Goal: Task Accomplishment & Management: Use online tool/utility

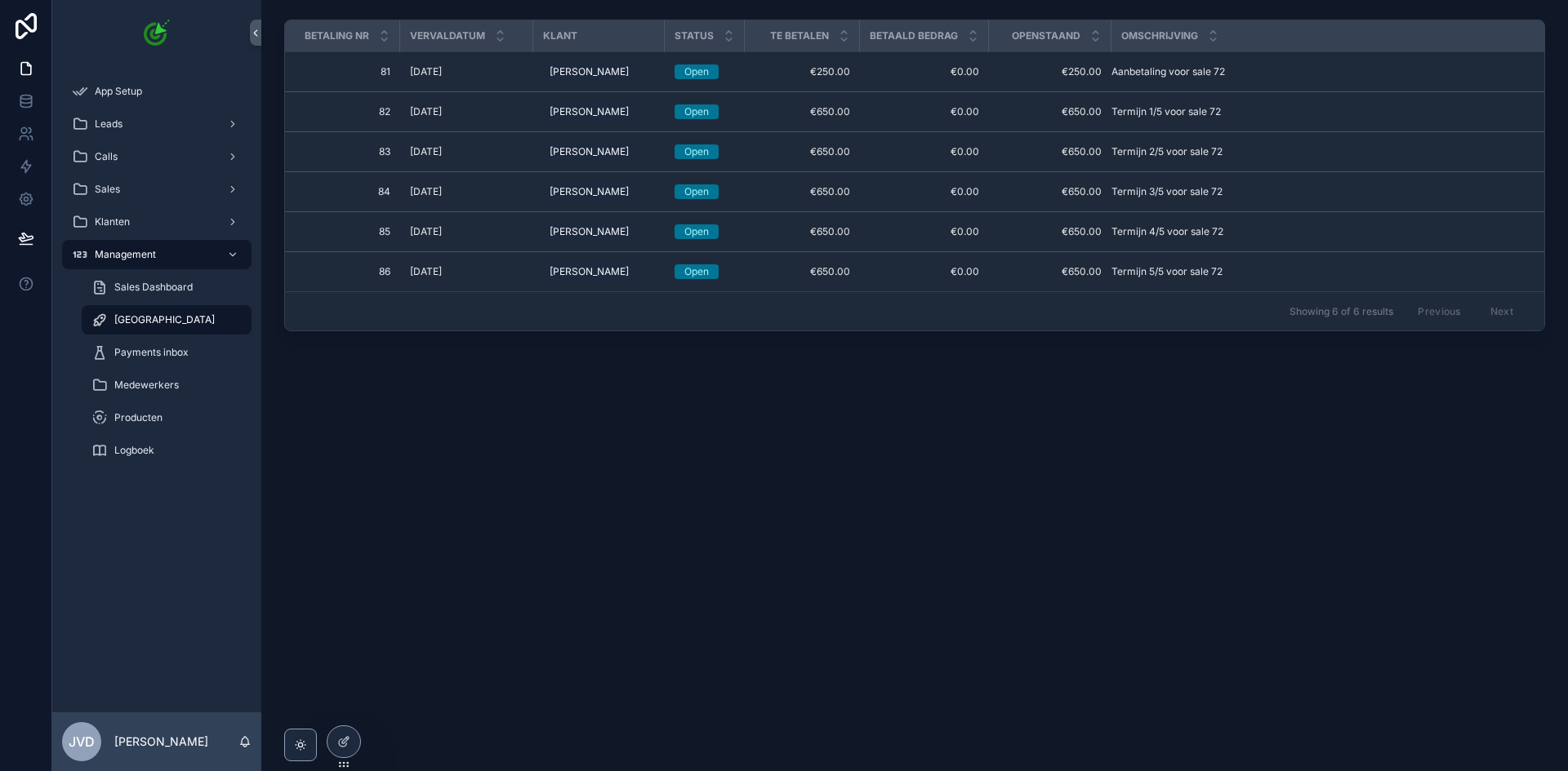
click at [473, 359] on div "Betaling nr Vervaldatum Klant Status Te betalen Betaald bedrag Openstaand Omsch…" at bounding box center [915, 224] width 1306 height 449
click at [145, 123] on div "Leads" at bounding box center [157, 124] width 170 height 26
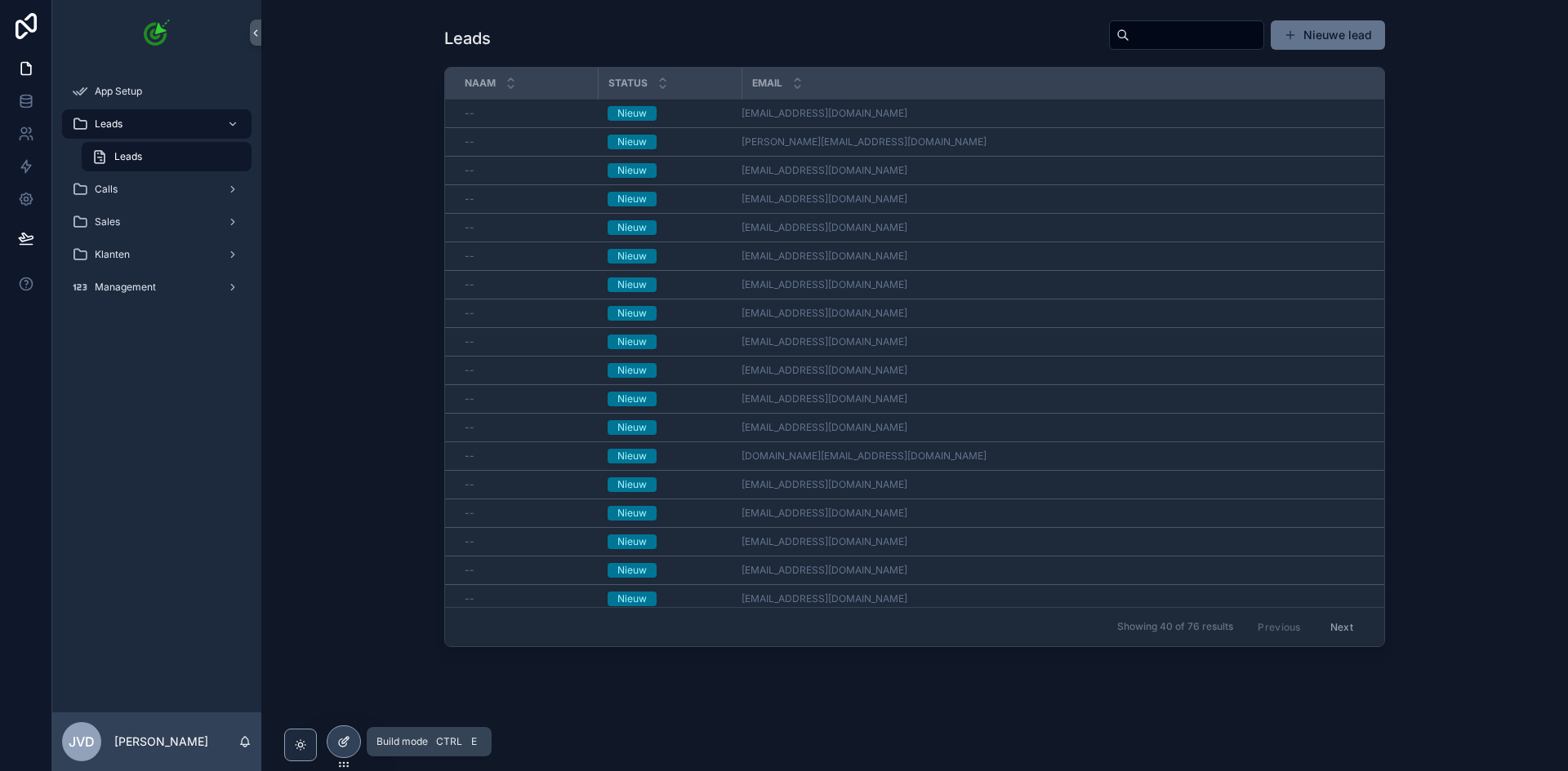
click at [353, 734] on div at bounding box center [343, 741] width 32 height 31
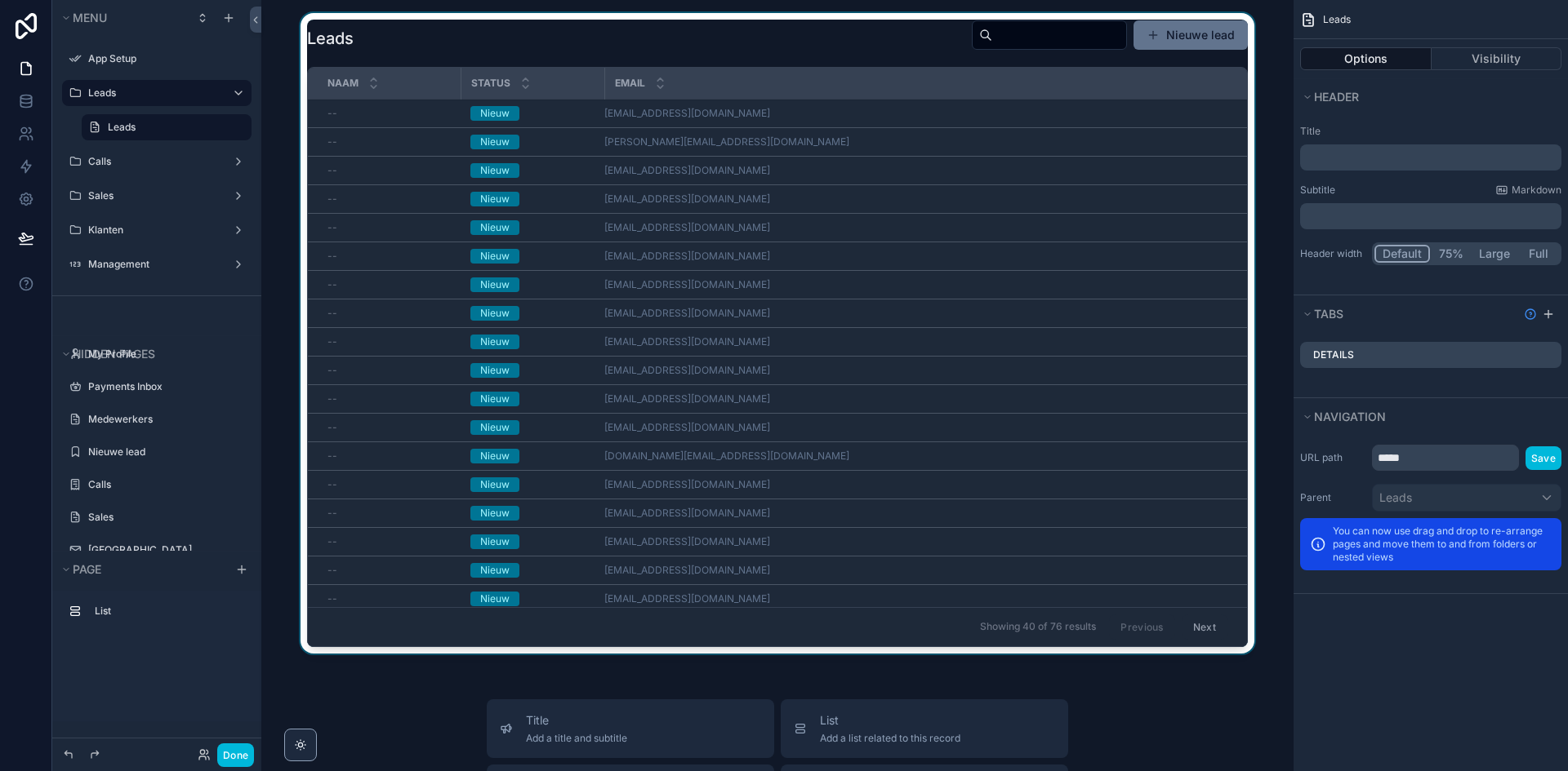
click at [625, 127] on div "scrollable content" at bounding box center [777, 336] width 1006 height 647
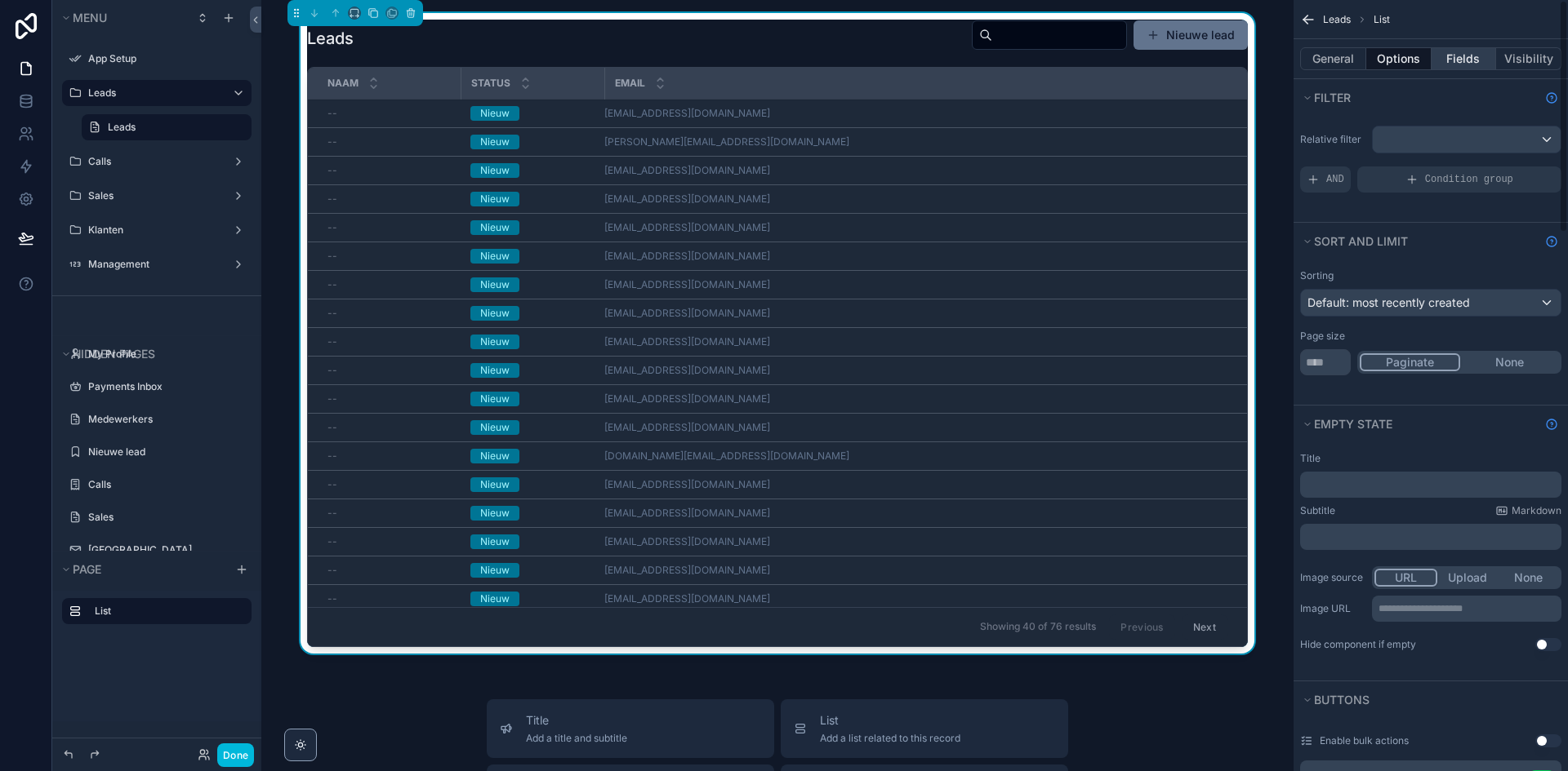
click at [1438, 63] on button "Fields" at bounding box center [1464, 59] width 65 height 23
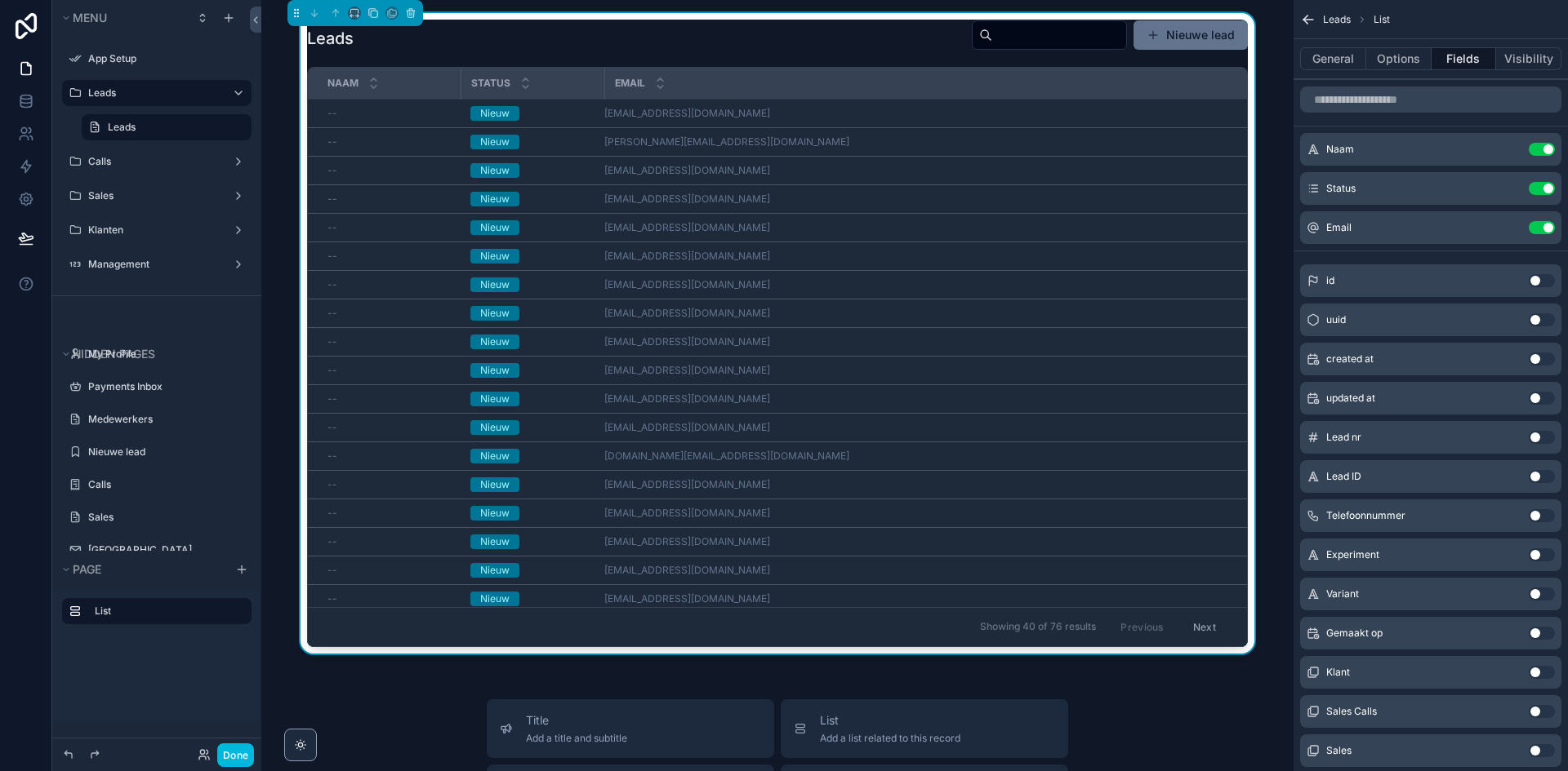
click at [1533, 146] on button "Use setting" at bounding box center [1541, 149] width 26 height 13
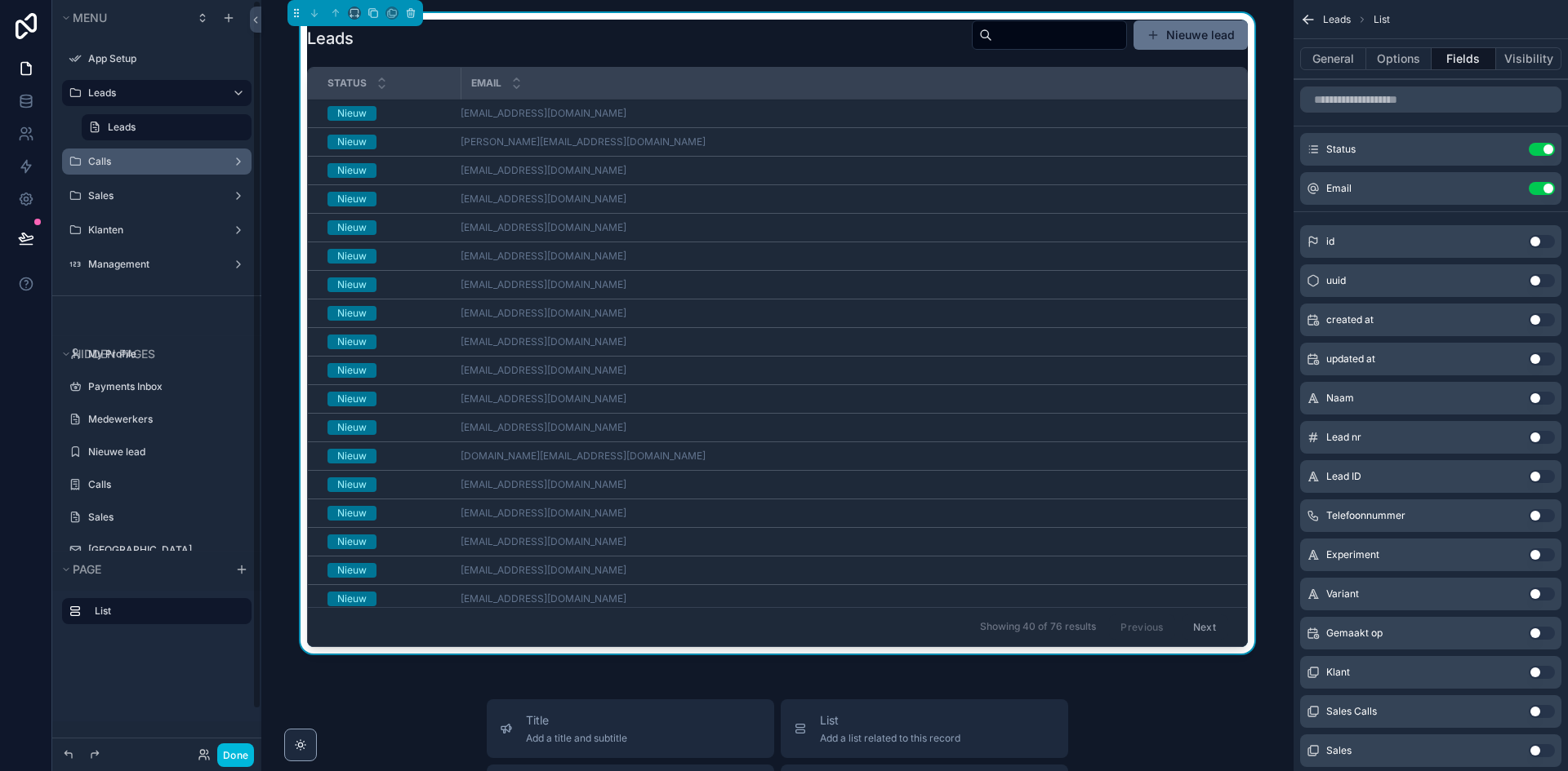
click at [153, 172] on div "Calls" at bounding box center [156, 161] width 183 height 26
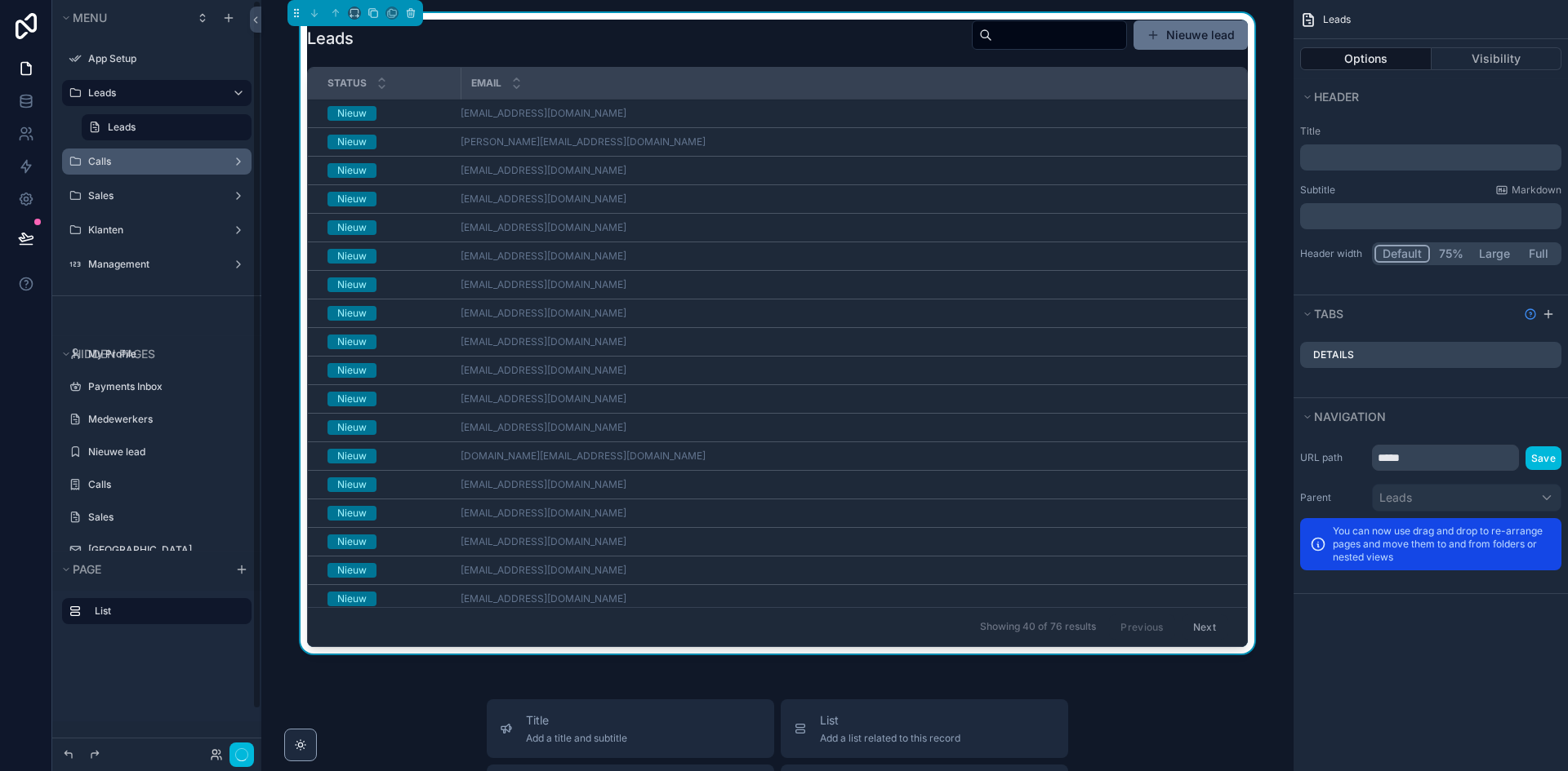
click at [154, 160] on label "Calls" at bounding box center [154, 161] width 131 height 13
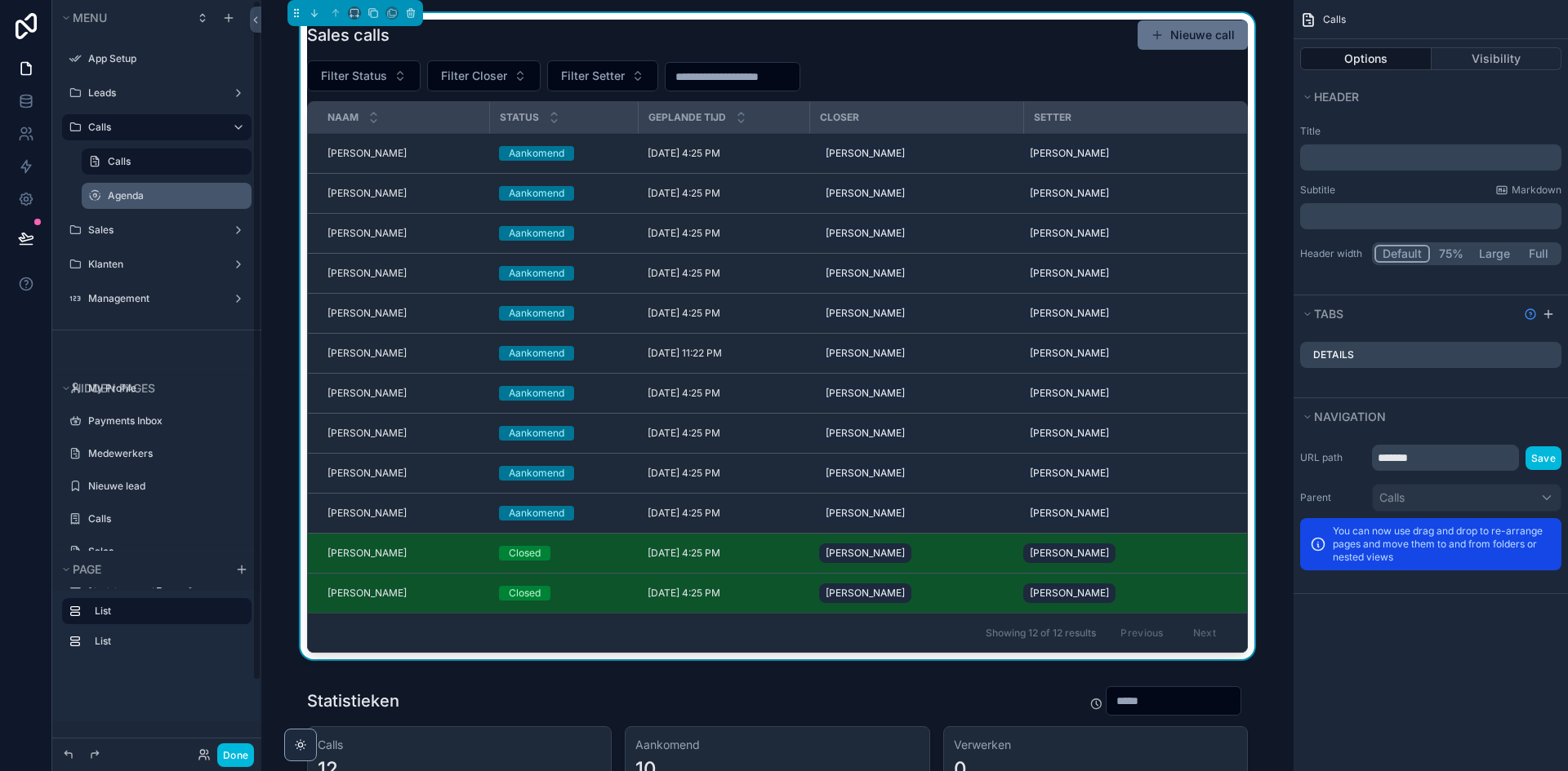
click at [125, 201] on label "Agenda" at bounding box center [175, 195] width 134 height 13
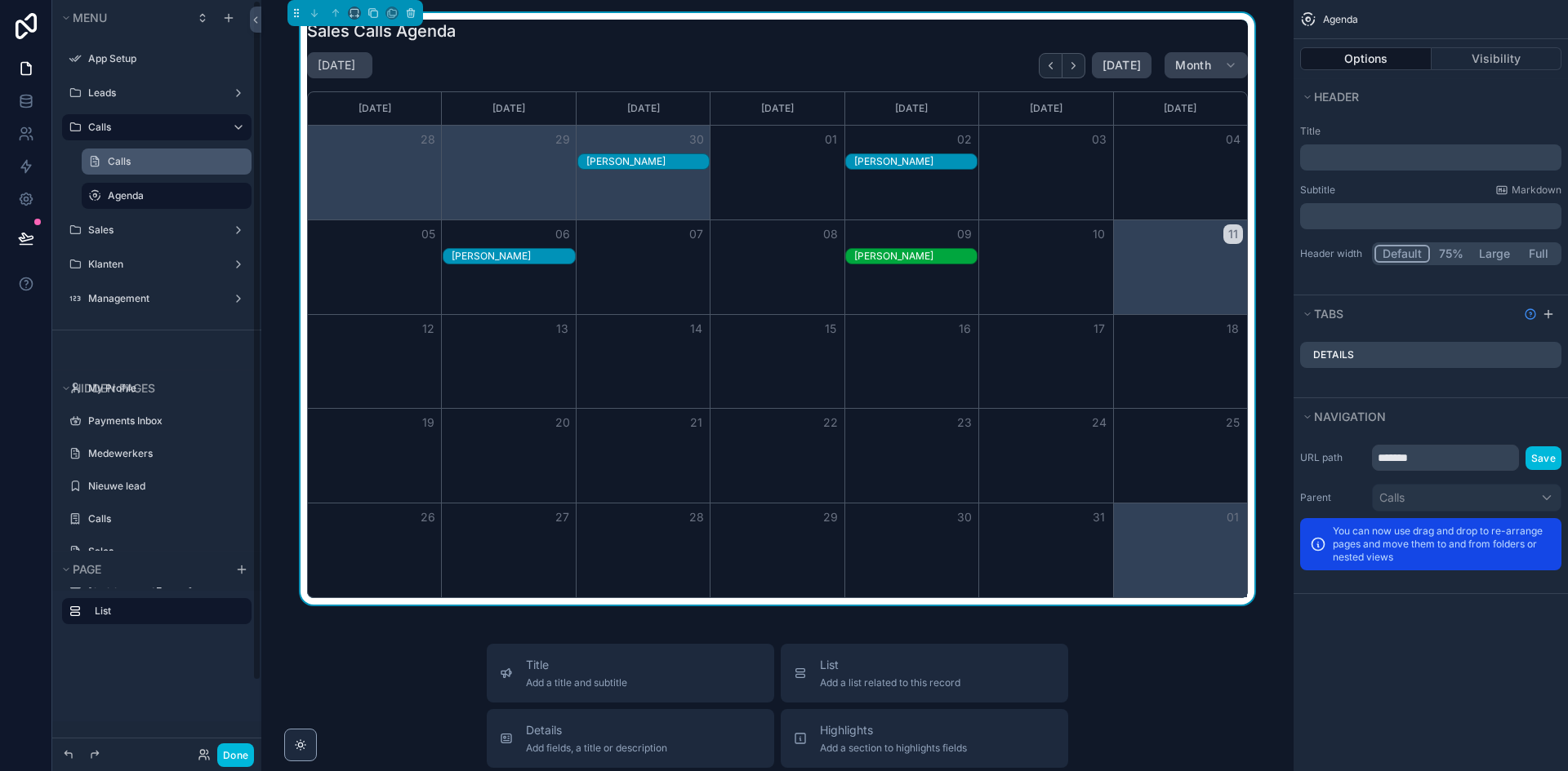
click at [134, 163] on label "Calls" at bounding box center [175, 161] width 134 height 13
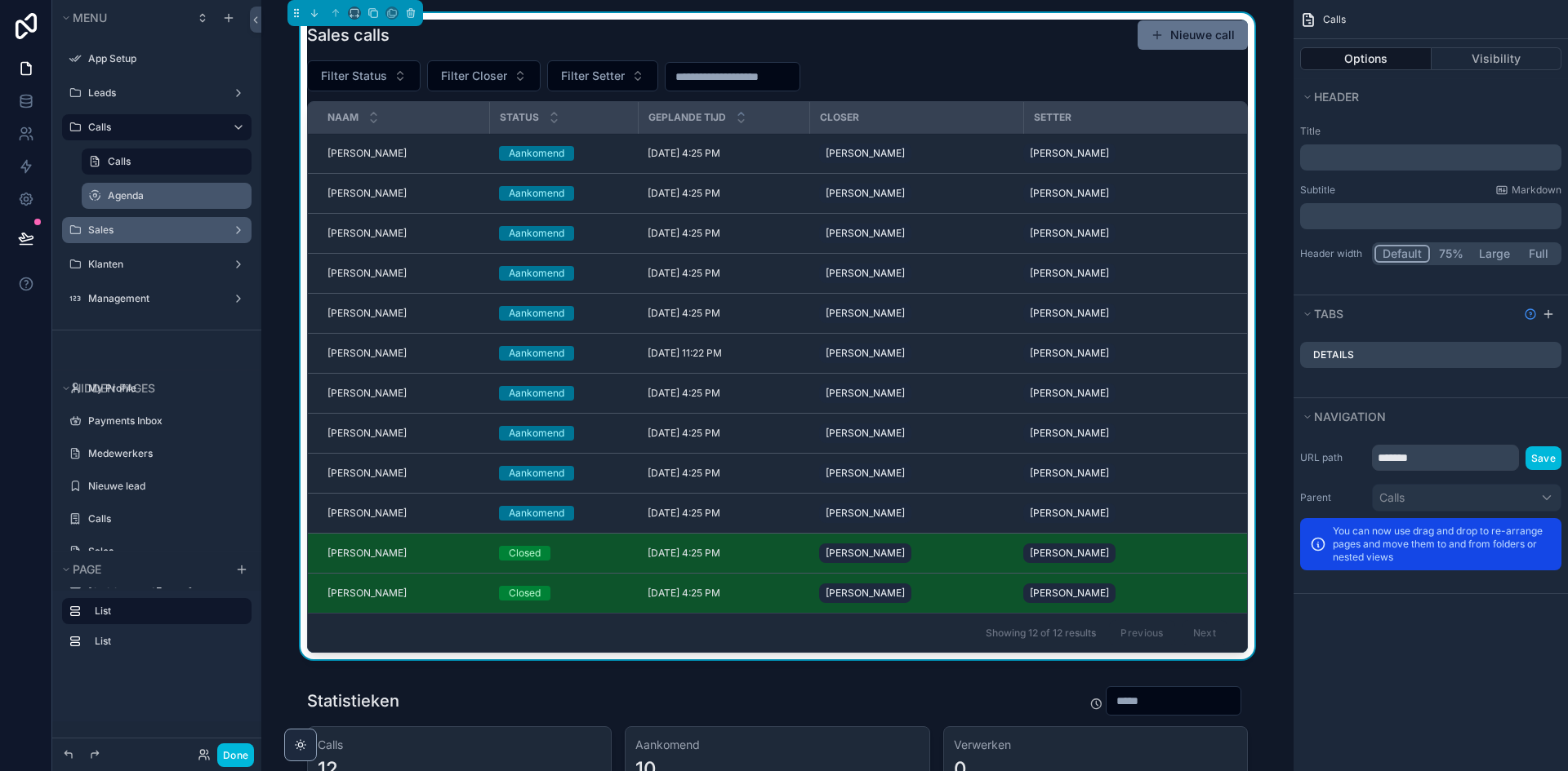
click at [120, 231] on label "Sales" at bounding box center [154, 229] width 131 height 13
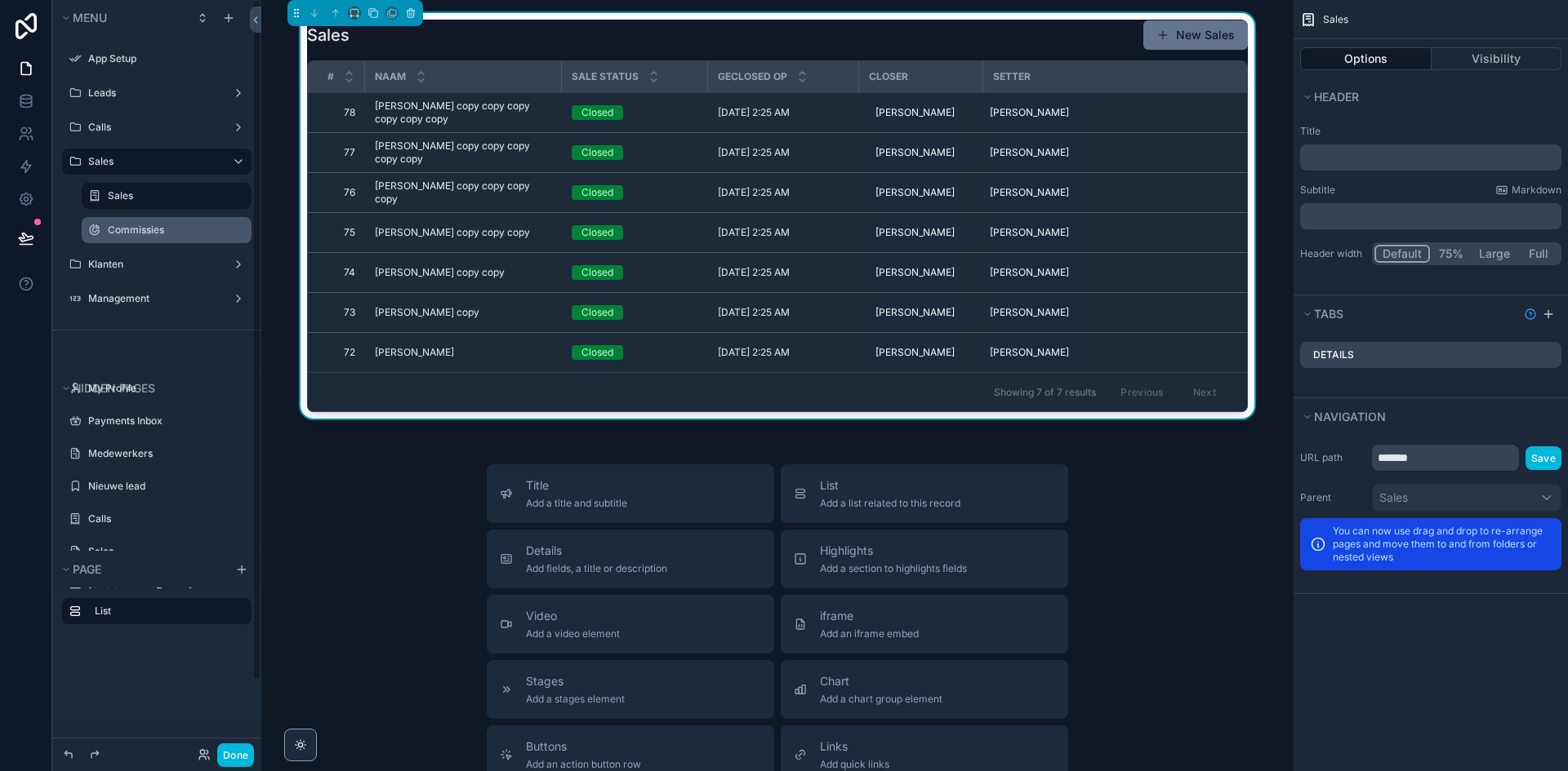
click at [182, 235] on label "Commissies" at bounding box center [175, 229] width 134 height 13
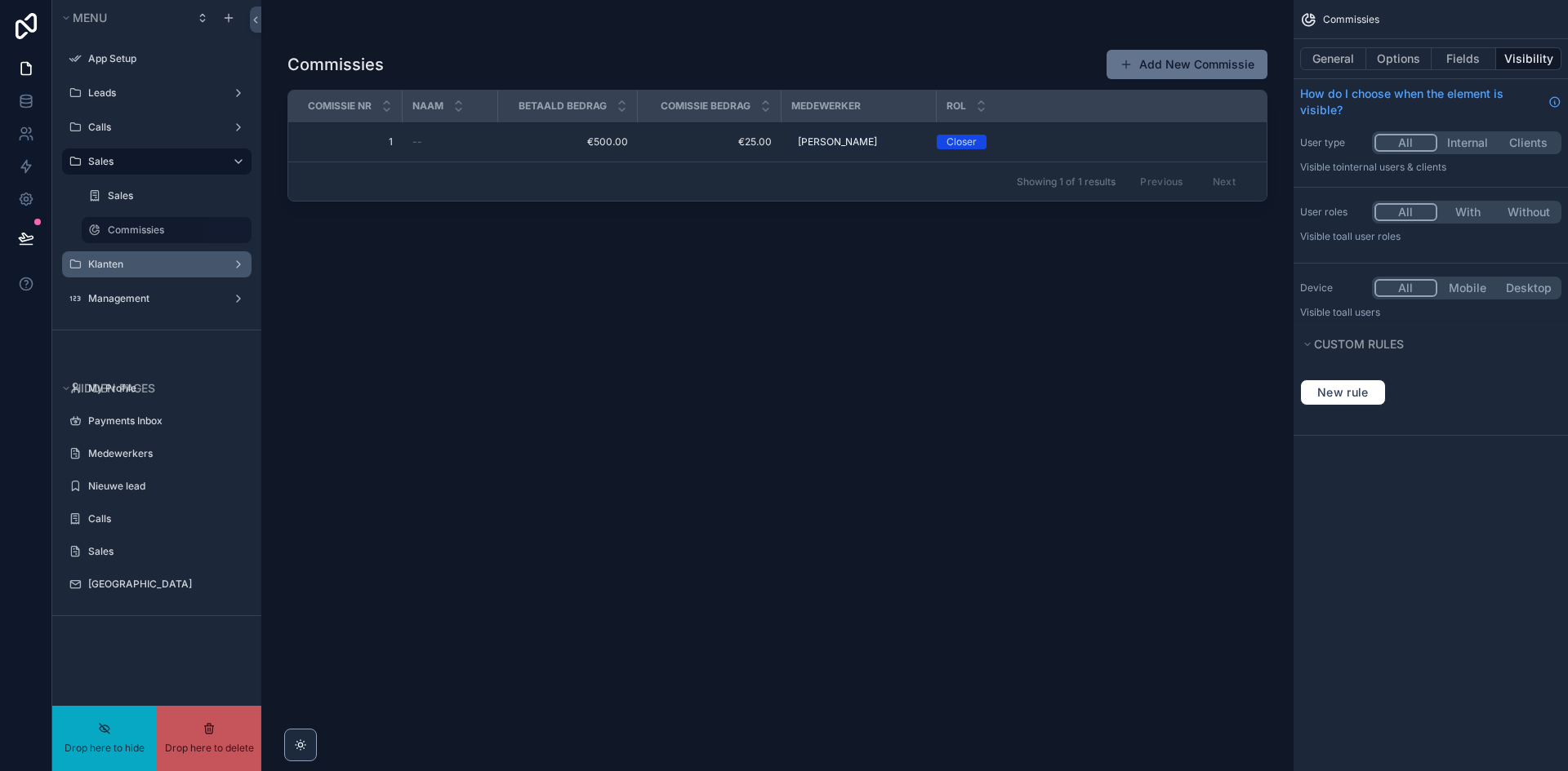
drag, startPoint x: 157, startPoint y: 229, endPoint x: 126, endPoint y: 260, distance: 43.8
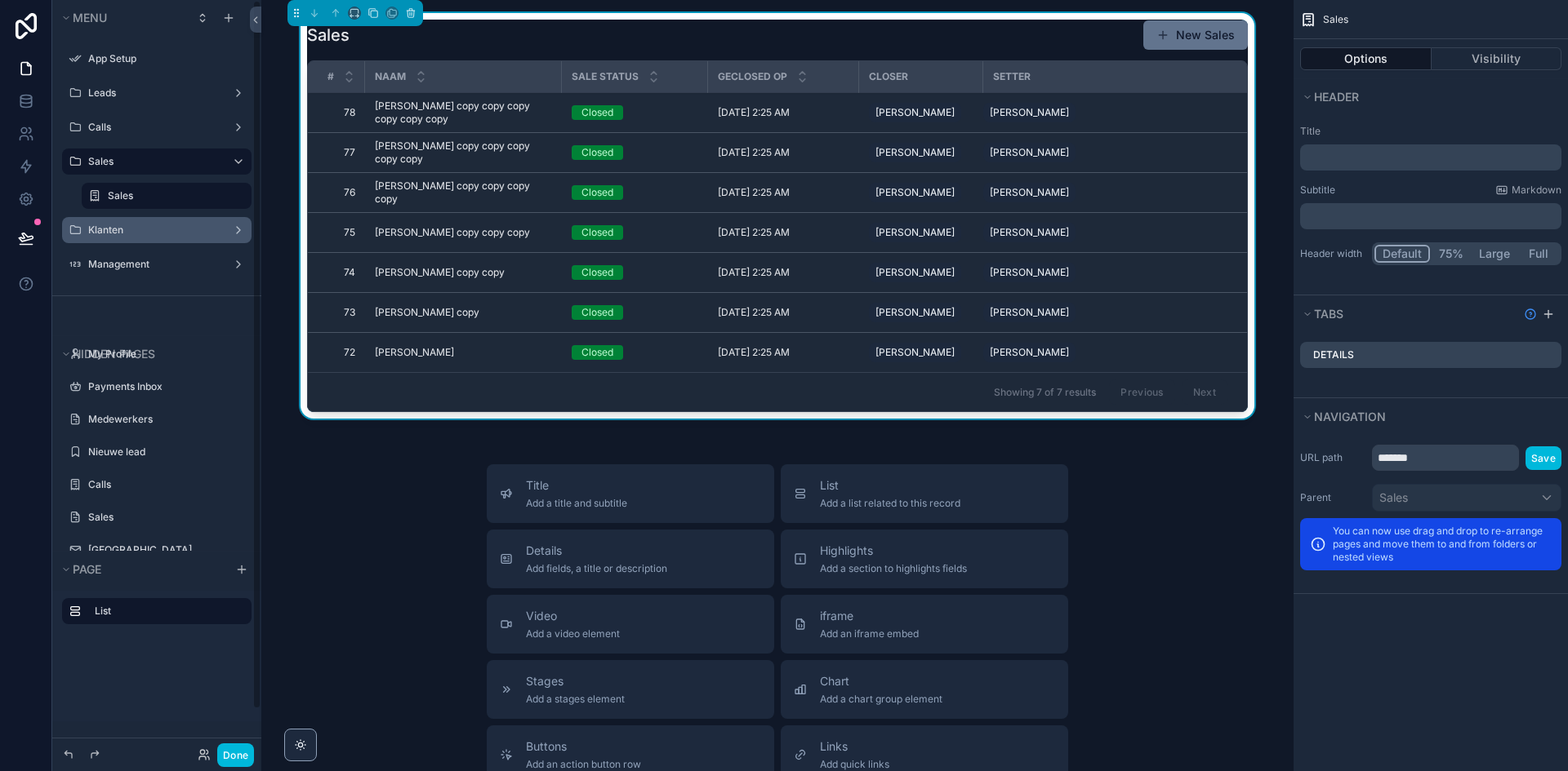
click at [113, 237] on div "Klanten" at bounding box center [156, 229] width 137 height 13
click at [117, 230] on label "Klanten" at bounding box center [154, 229] width 131 height 13
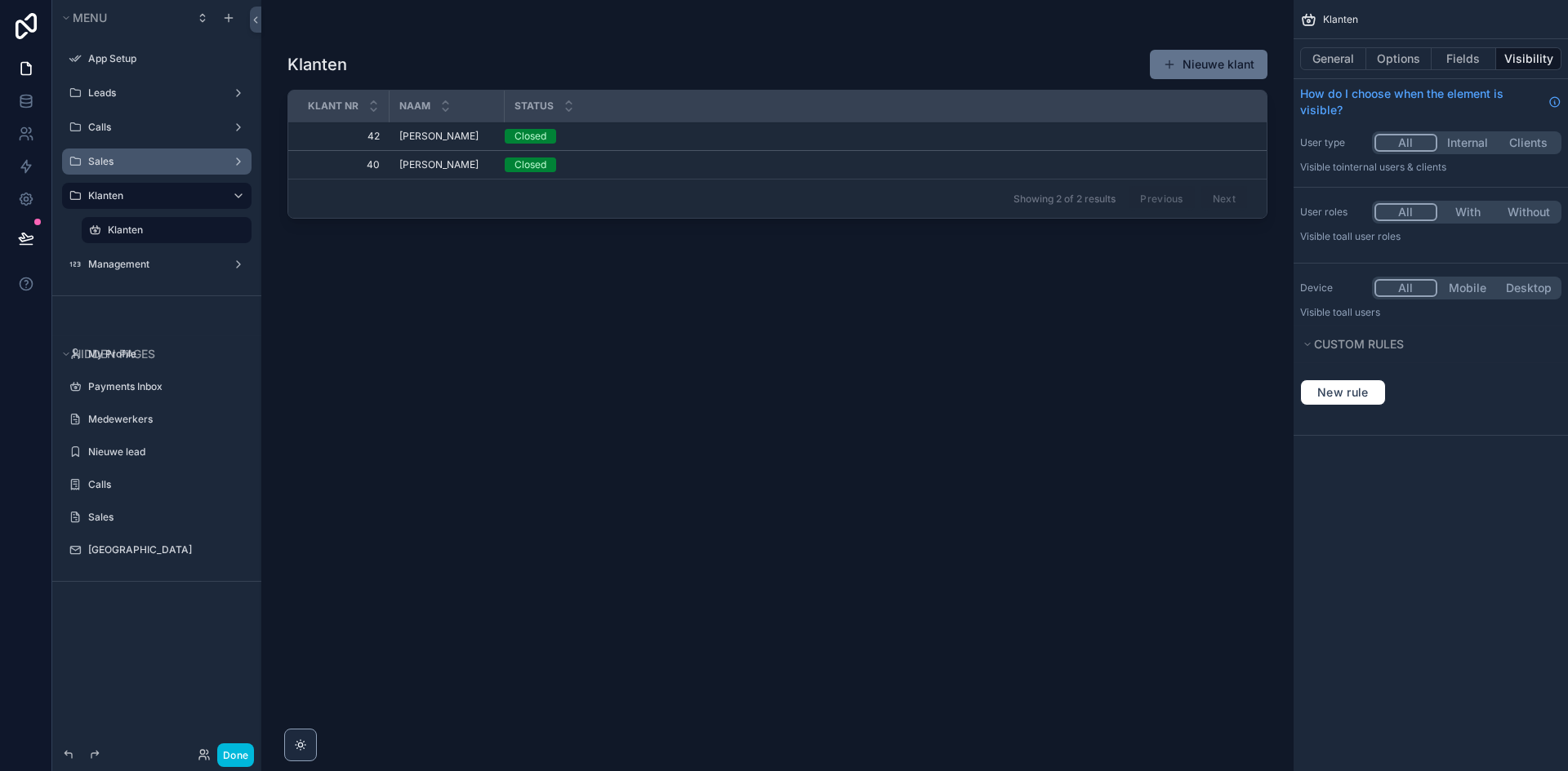
click at [431, 142] on div "scrollable content" at bounding box center [777, 375] width 1032 height 751
click at [431, 133] on span "[PERSON_NAME]" at bounding box center [438, 136] width 79 height 13
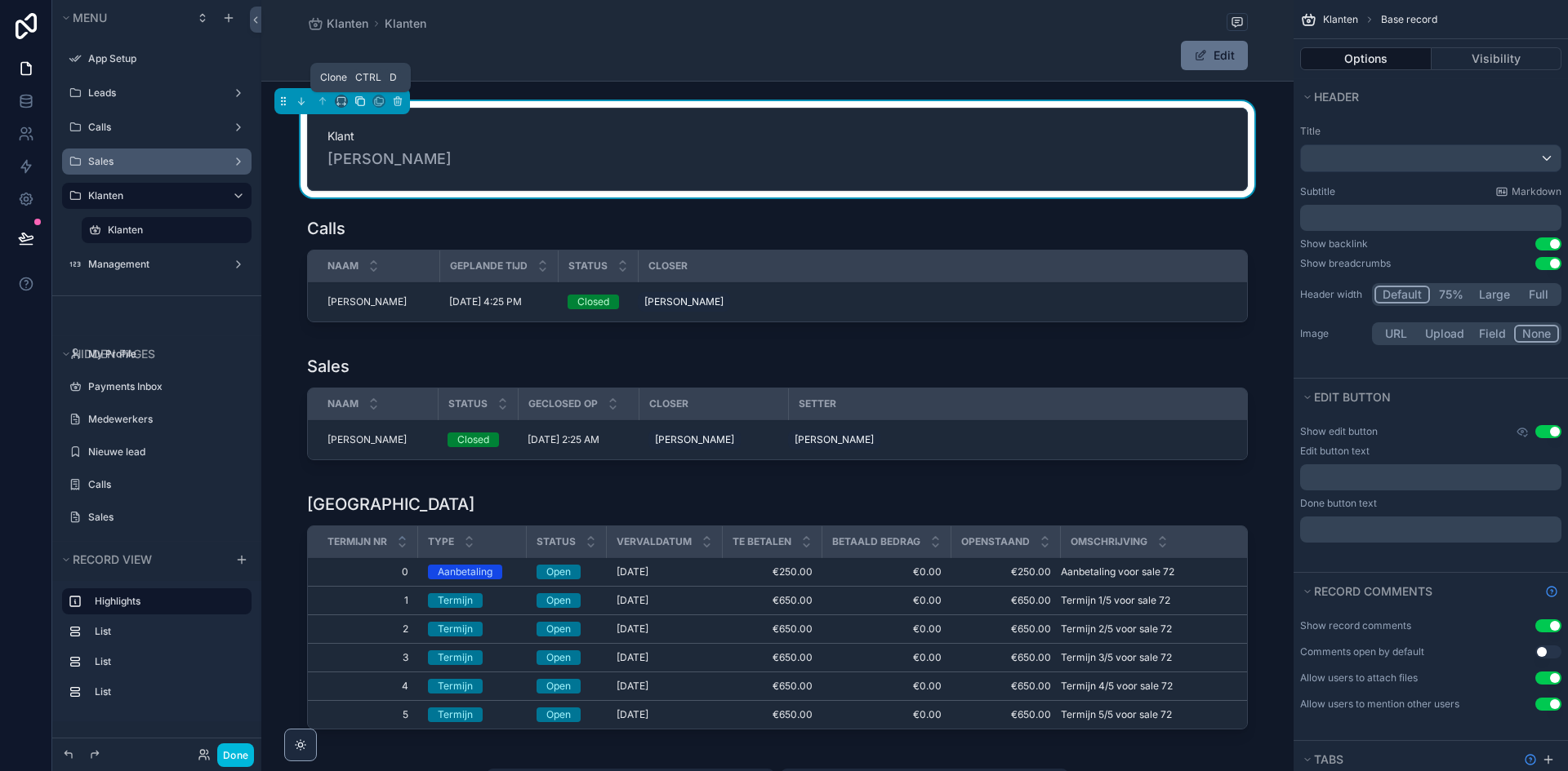
click at [361, 103] on icon "scrollable content" at bounding box center [359, 100] width 11 height 11
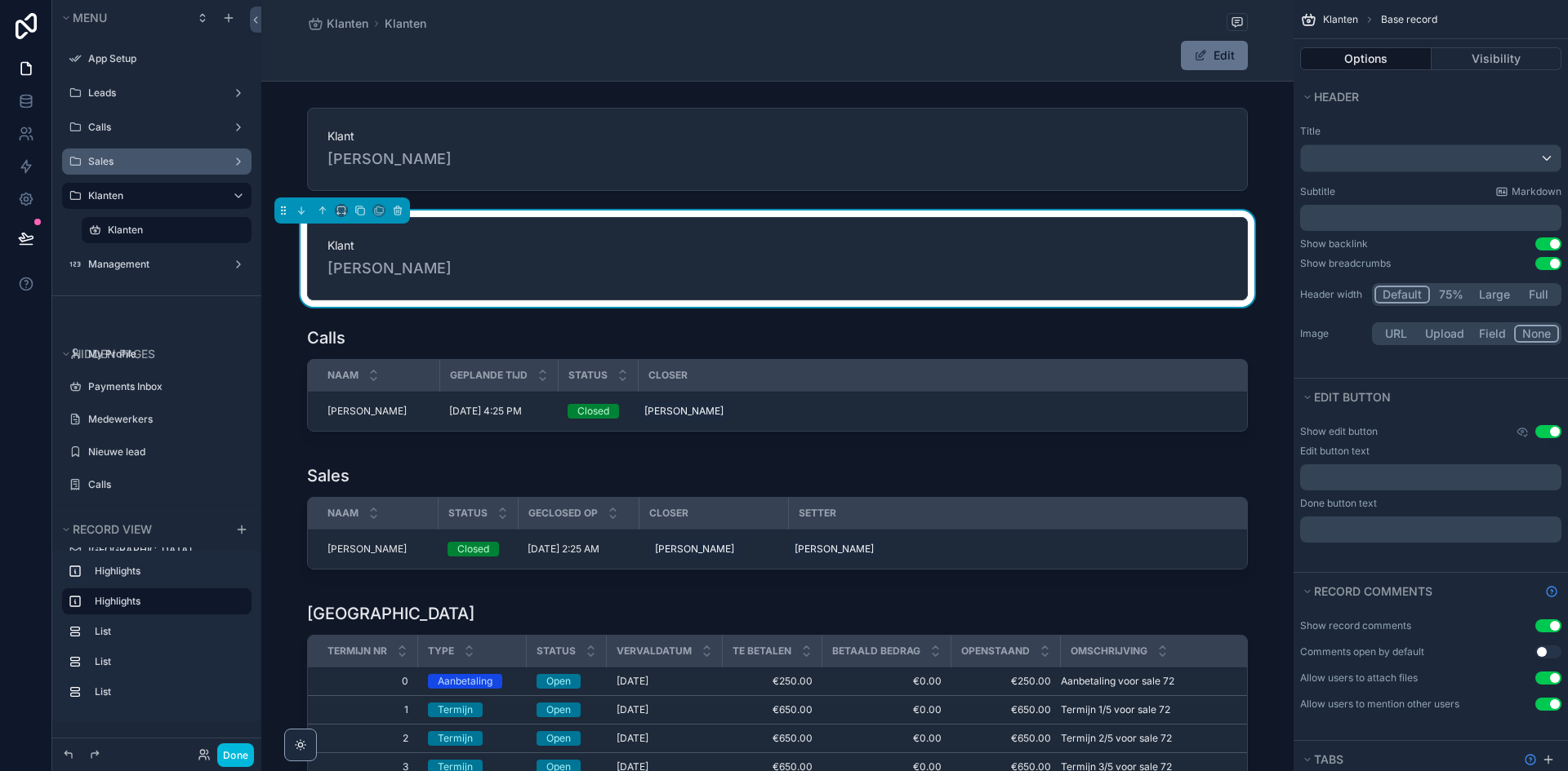
click at [421, 246] on span "Klant" at bounding box center [776, 245] width 900 height 16
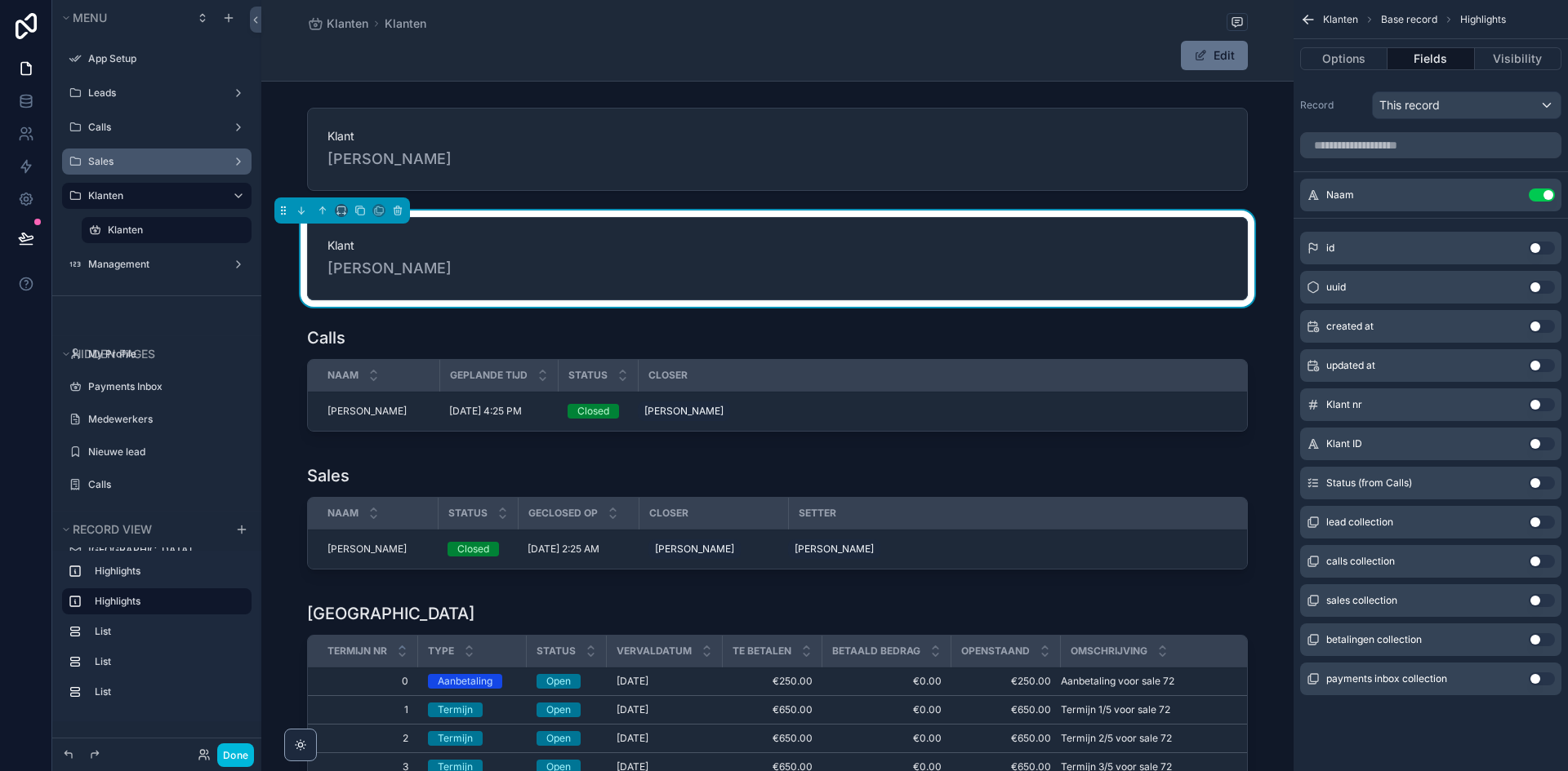
click at [1528, 190] on div "Use setting" at bounding box center [1541, 194] width 26 height 13
click at [1559, 197] on div "Naam Use setting" at bounding box center [1430, 195] width 262 height 32
click at [1550, 197] on button "Use setting" at bounding box center [1541, 194] width 26 height 13
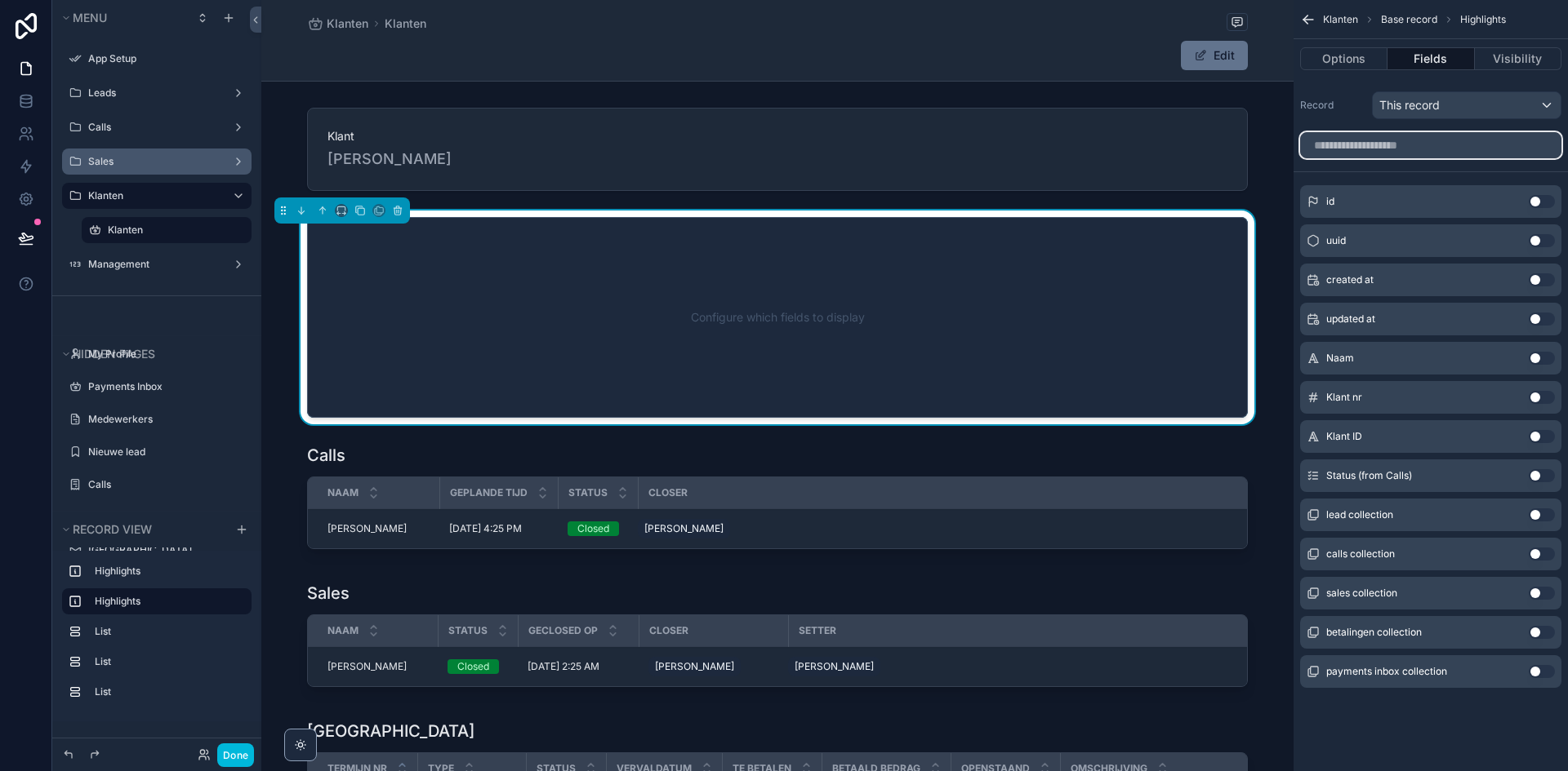
click at [1500, 152] on input "scrollable content" at bounding box center [1430, 145] width 262 height 26
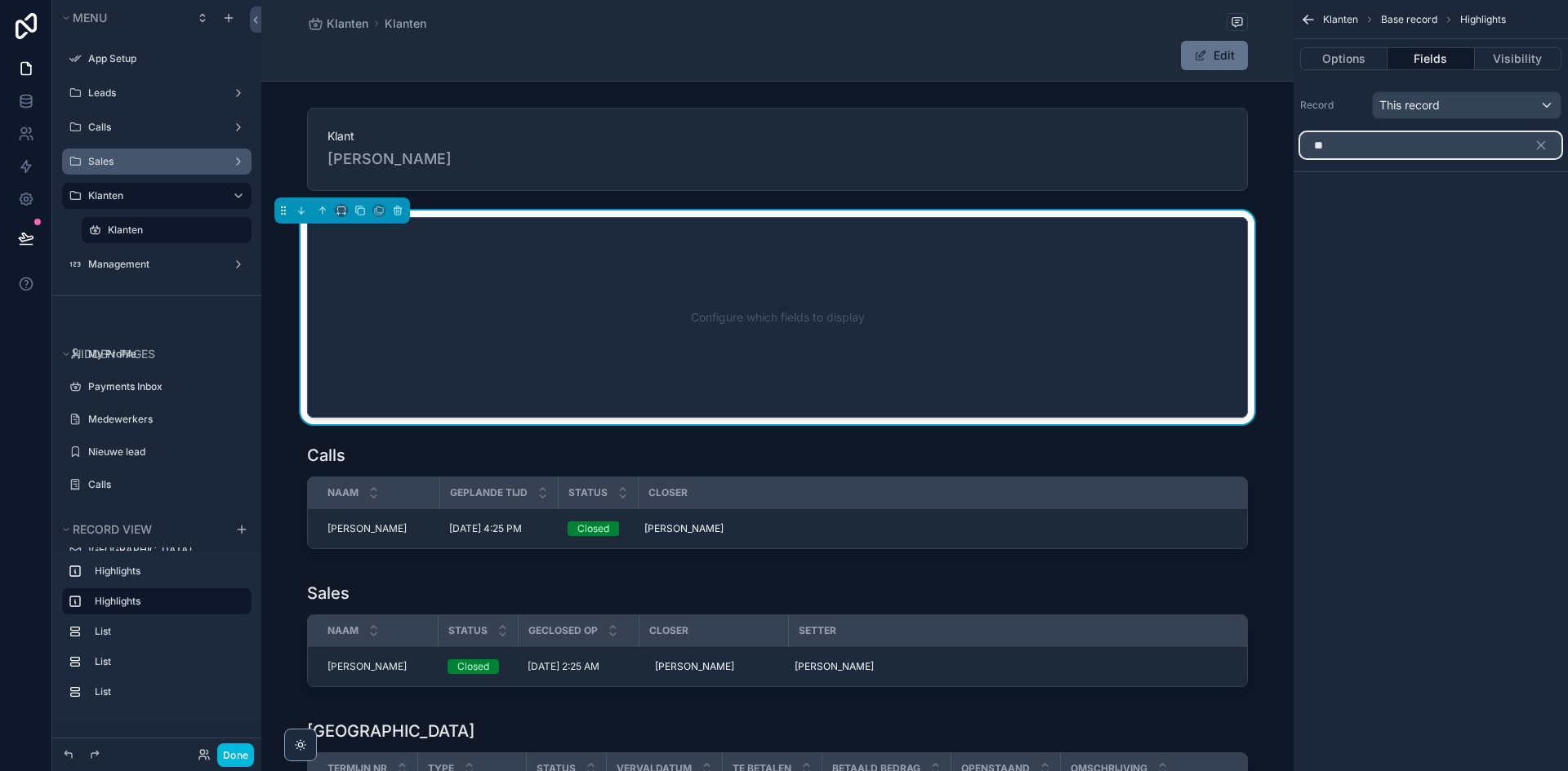
type input "*"
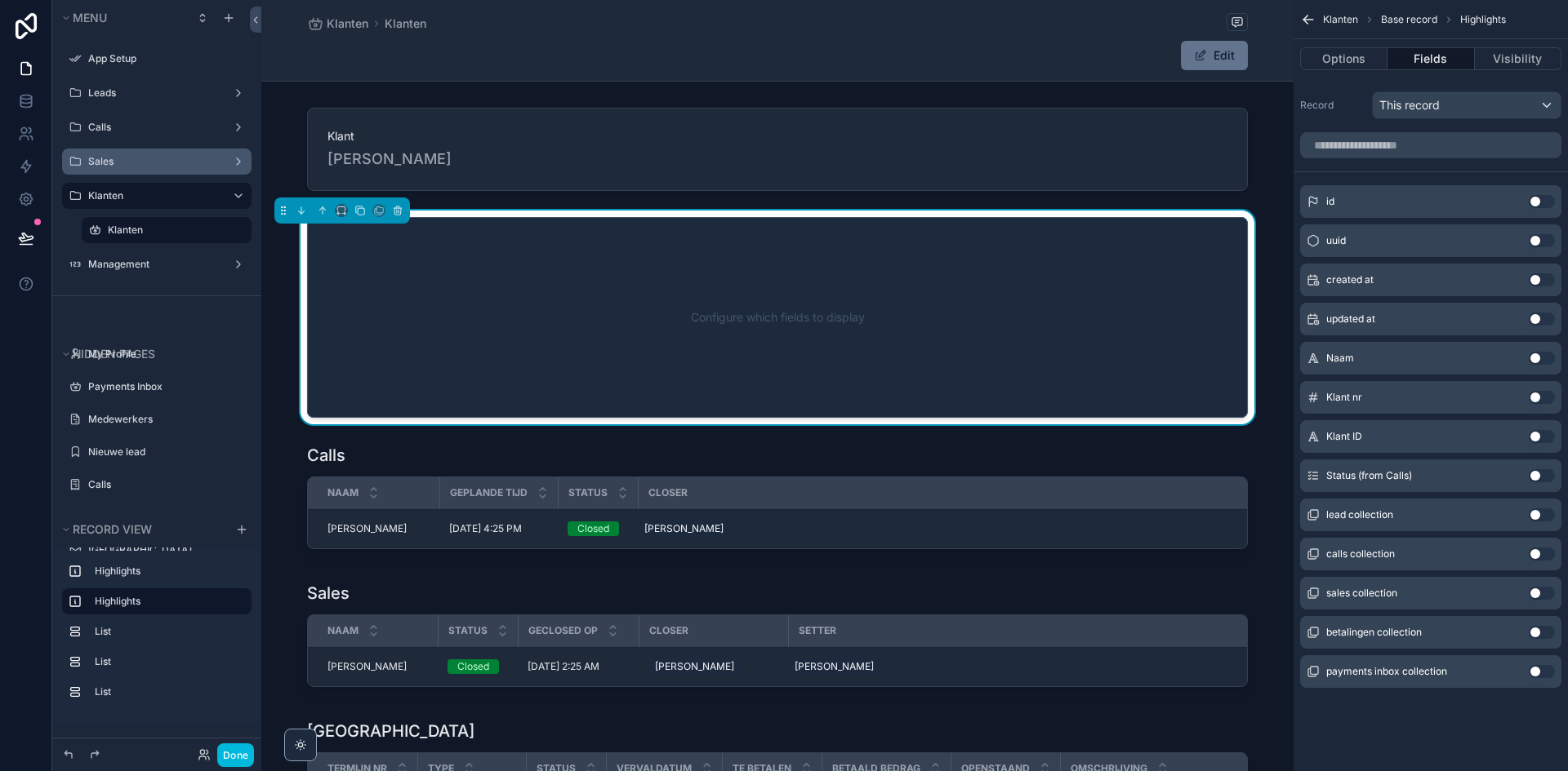
drag, startPoint x: 415, startPoint y: 352, endPoint x: 415, endPoint y: 334, distance: 18.0
click at [415, 351] on div "Configure which fields to display" at bounding box center [777, 317] width 887 height 147
click at [399, 212] on icon "scrollable content" at bounding box center [397, 210] width 11 height 11
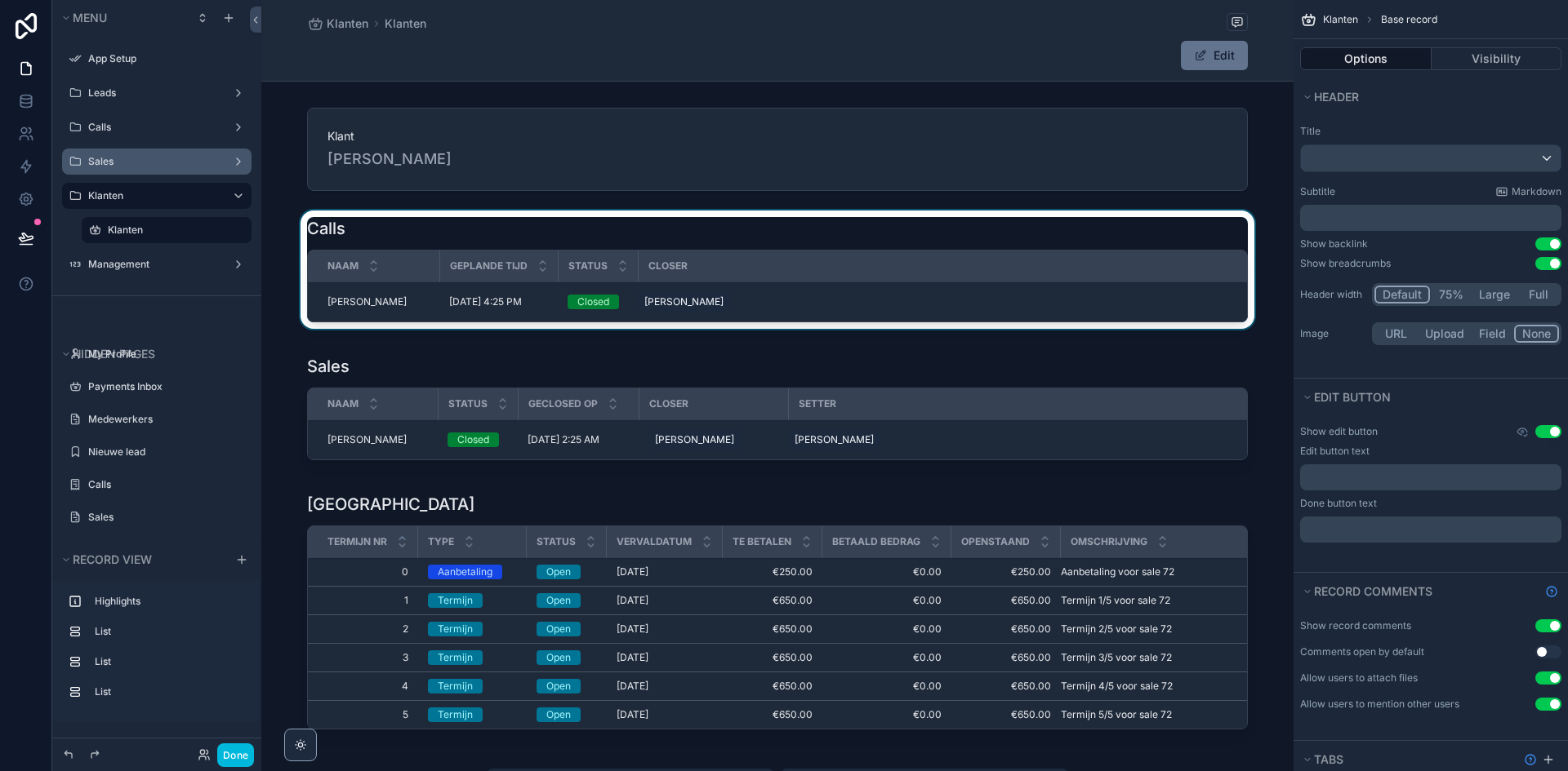
click at [774, 303] on div "scrollable content" at bounding box center [777, 273] width 1032 height 125
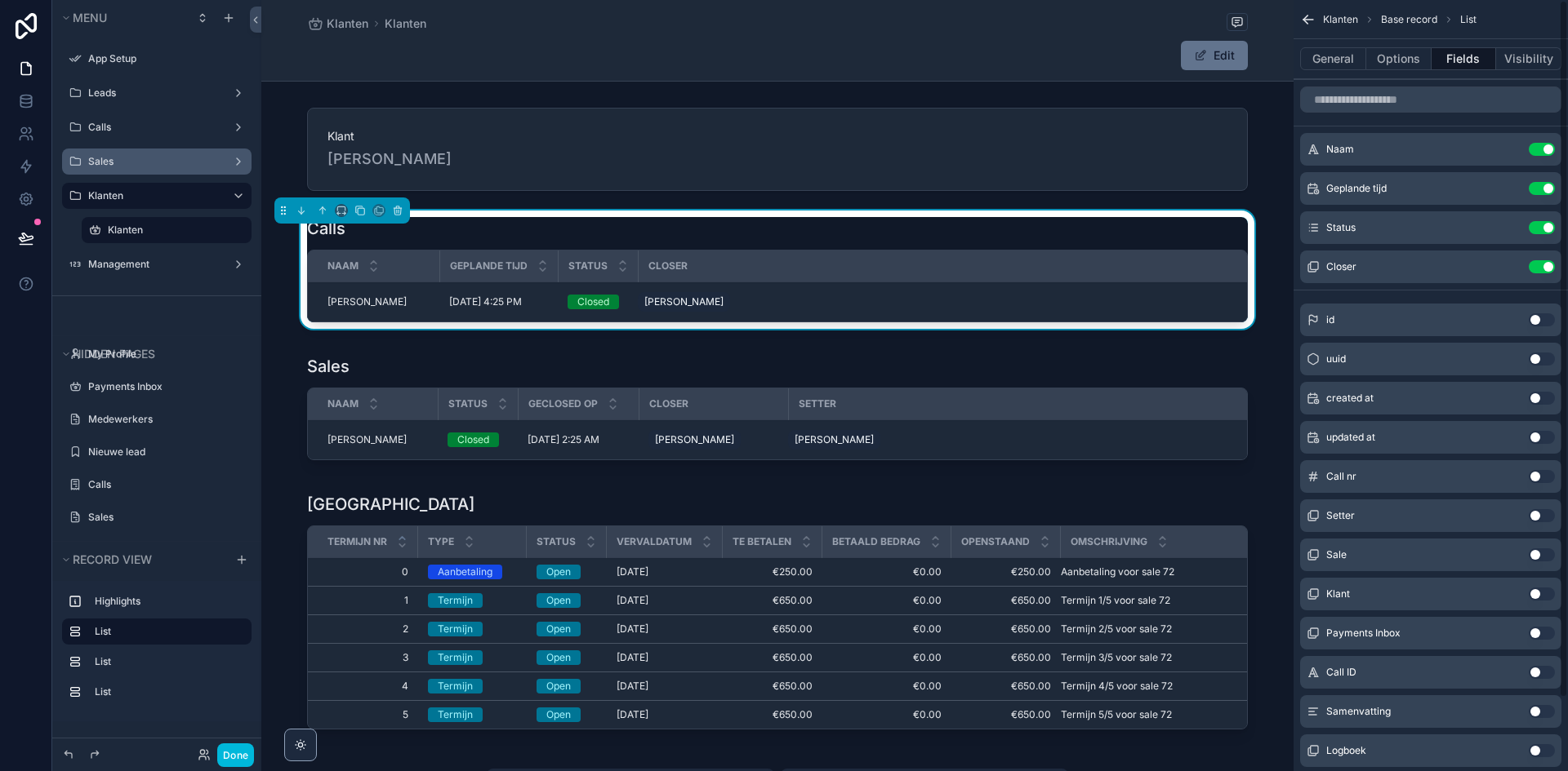
click at [1535, 517] on button "Use setting" at bounding box center [1541, 515] width 26 height 13
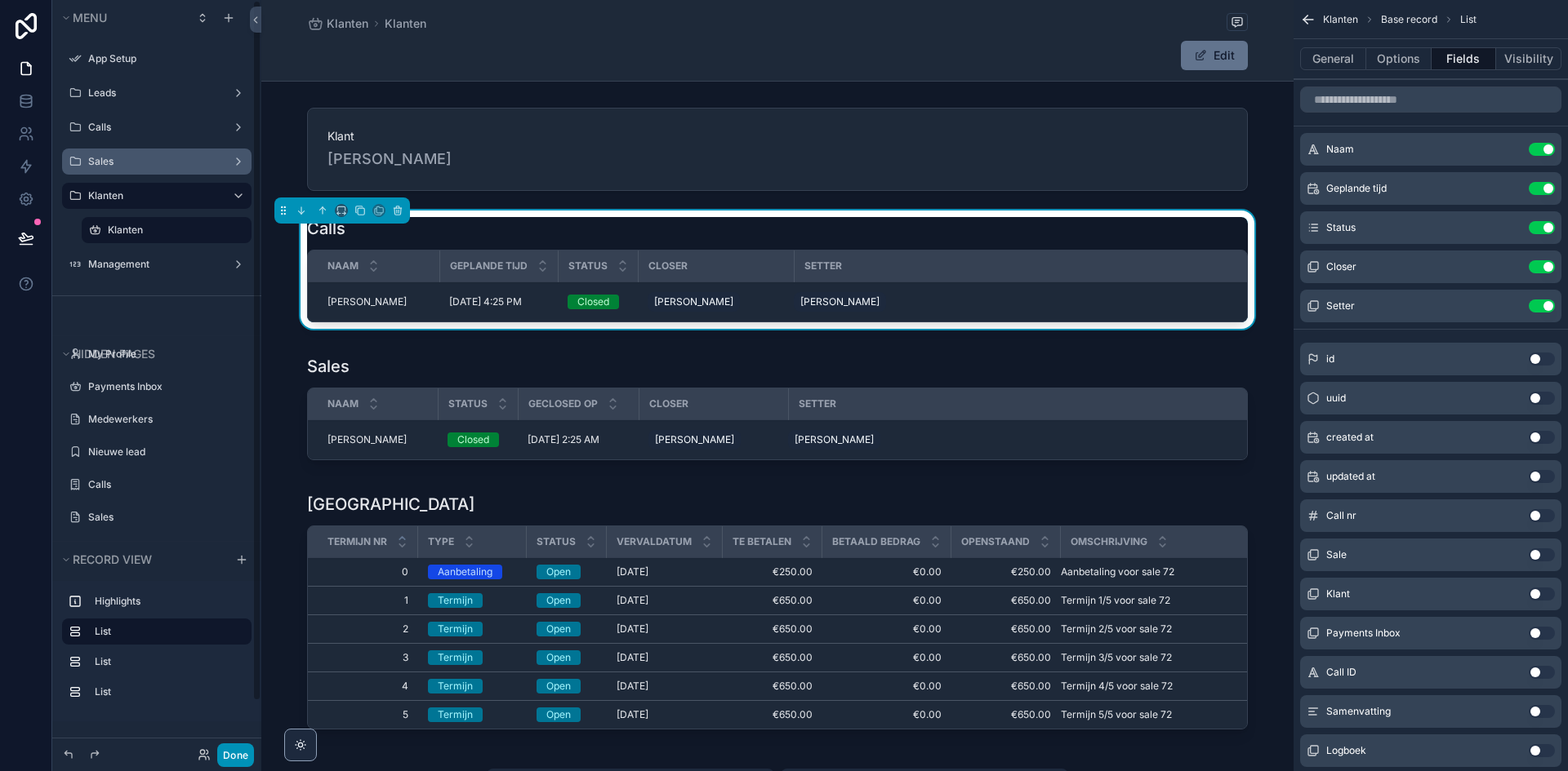
click at [228, 746] on button "Done" at bounding box center [235, 756] width 37 height 24
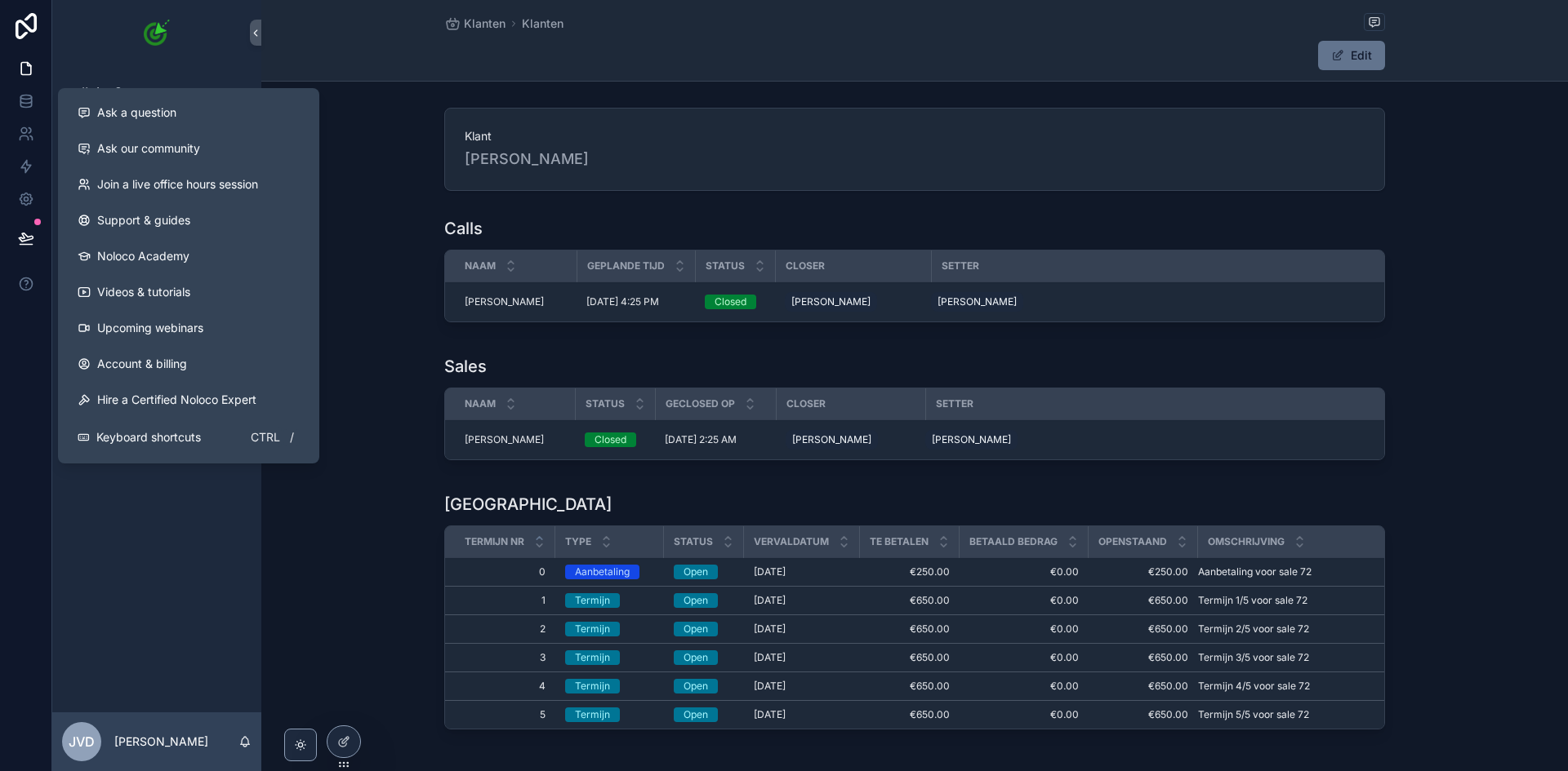
click at [33, 247] on button at bounding box center [26, 239] width 36 height 46
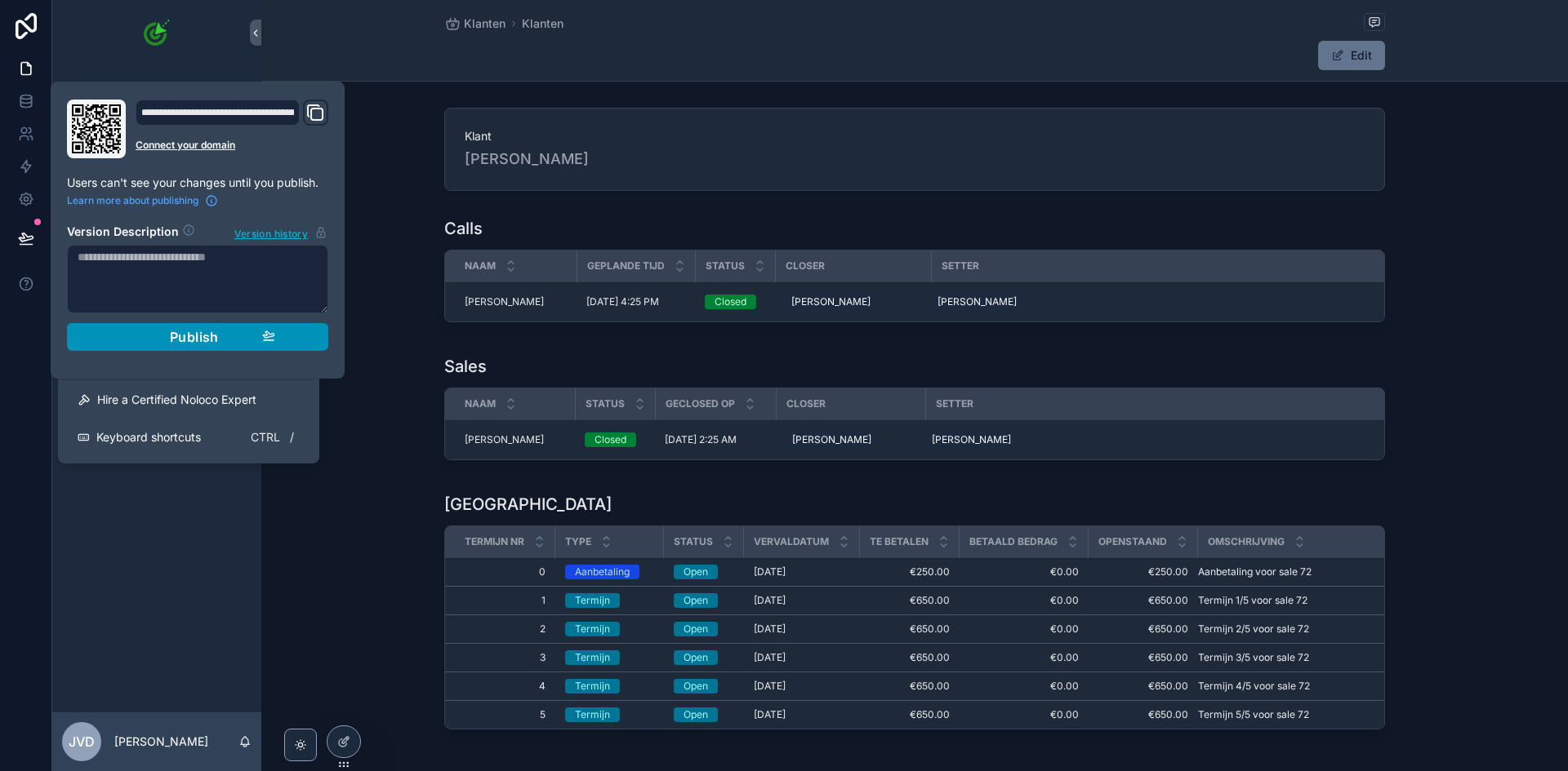
click at [189, 343] on span "Publish" at bounding box center [195, 336] width 49 height 16
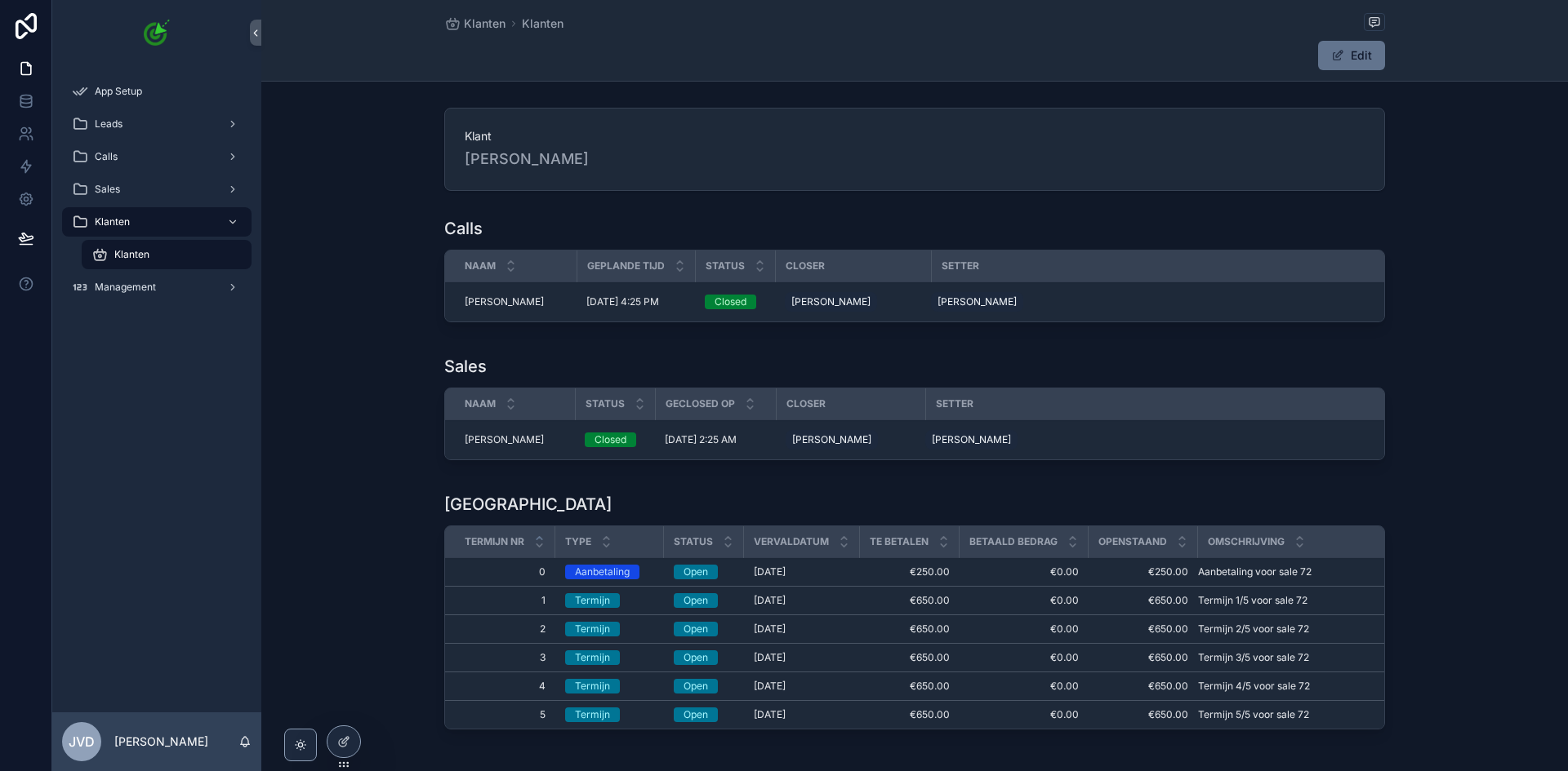
click at [383, 371] on div "Sales Naam Status Geclosed op Closer Setter [PERSON_NAME] [PERSON_NAME] Closed …" at bounding box center [915, 410] width 1306 height 125
click at [350, 737] on div at bounding box center [343, 741] width 32 height 31
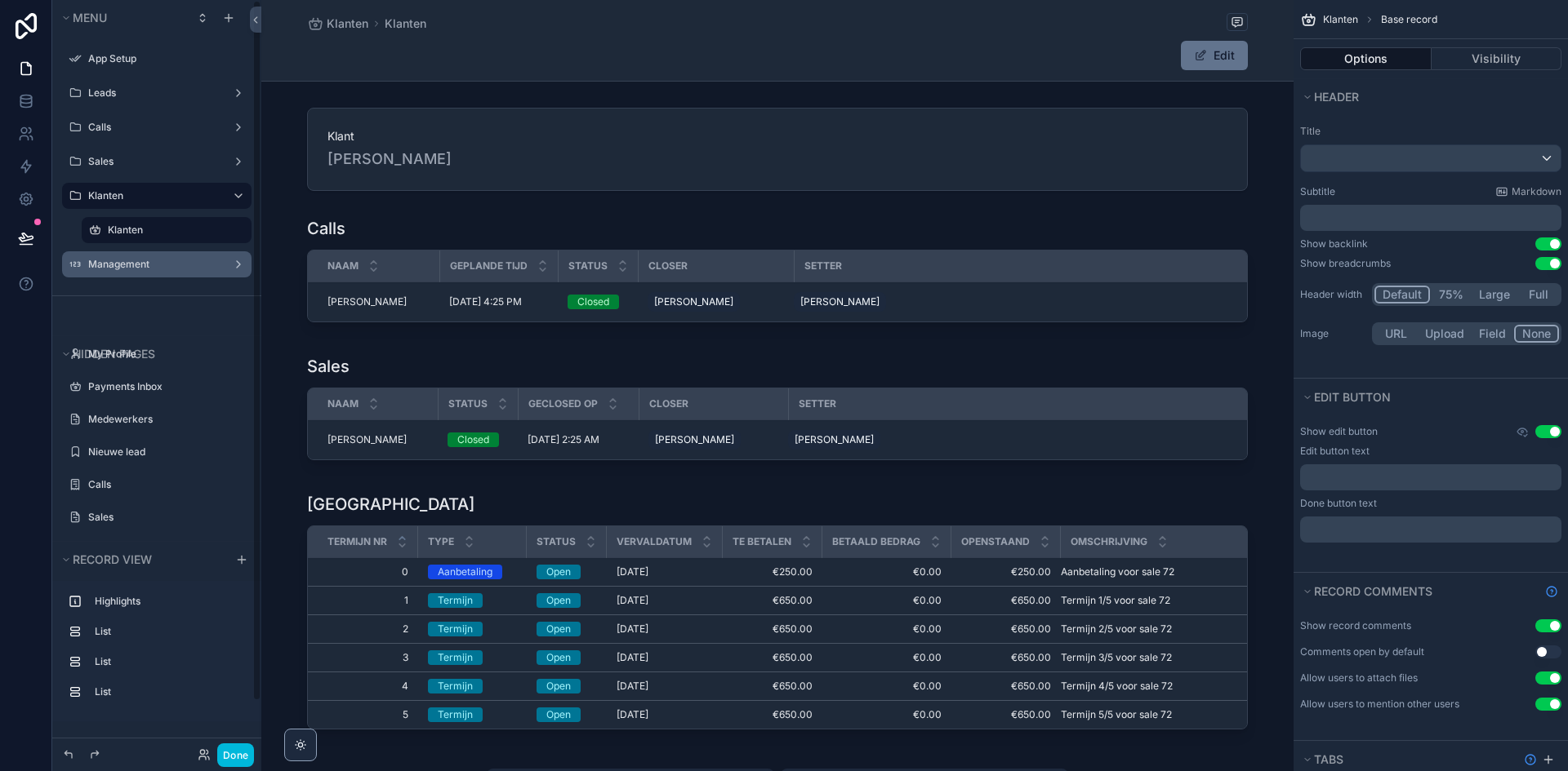
click at [141, 263] on label "Management" at bounding box center [154, 264] width 131 height 13
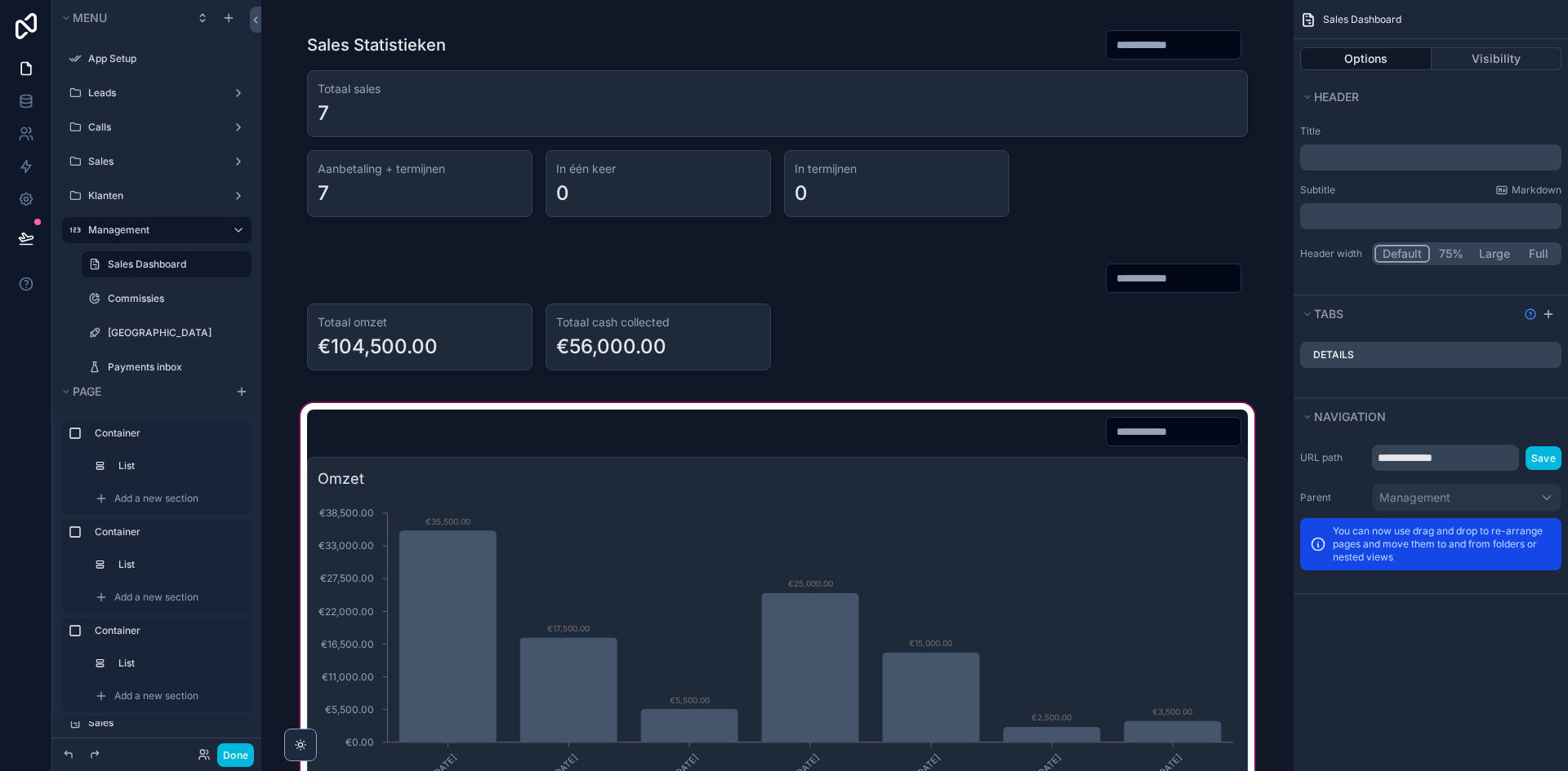
click at [818, 412] on div "scrollable content" at bounding box center [777, 618] width 1006 height 437
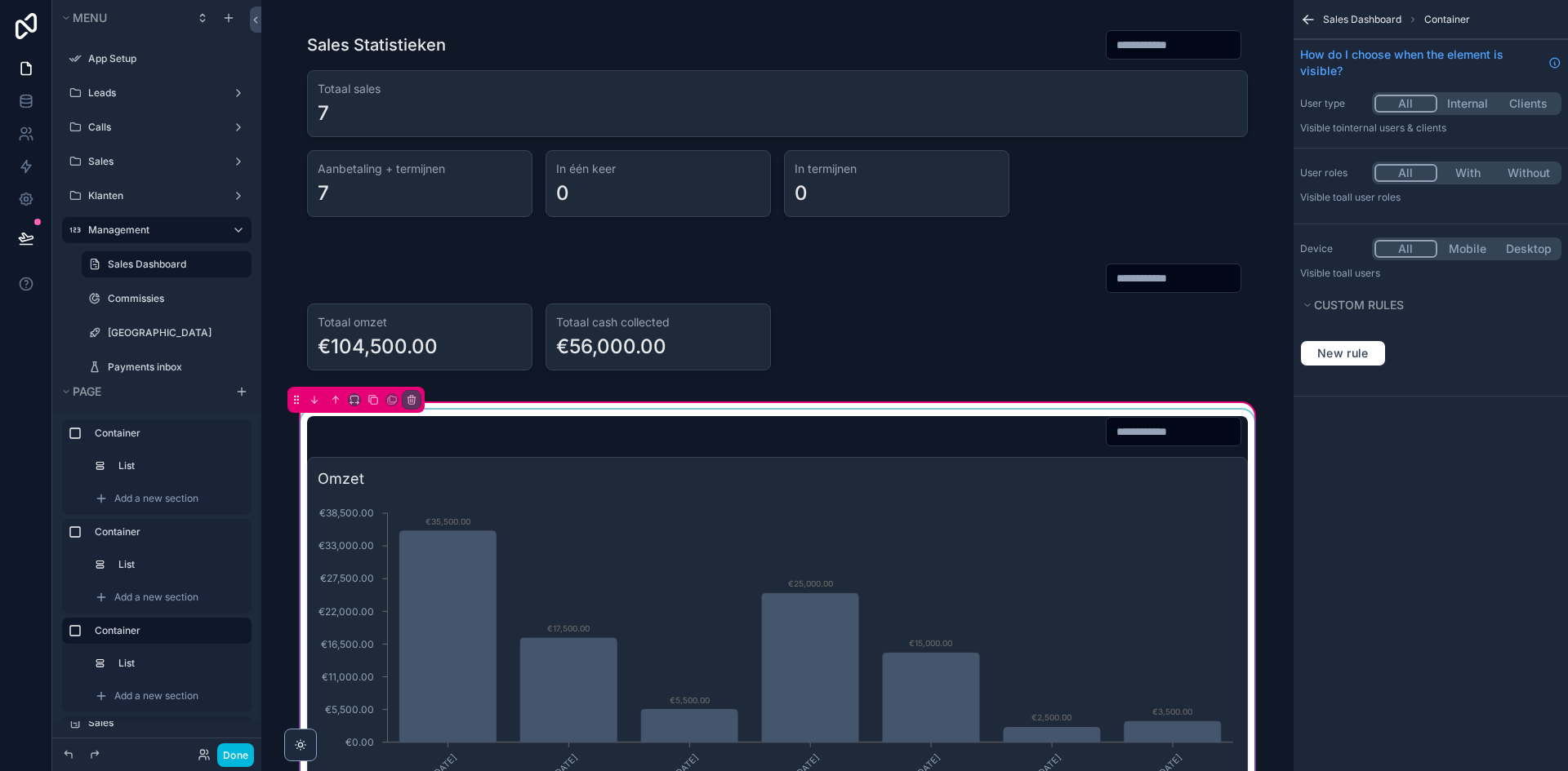
click at [824, 449] on div "scrollable content" at bounding box center [777, 619] width 960 height 418
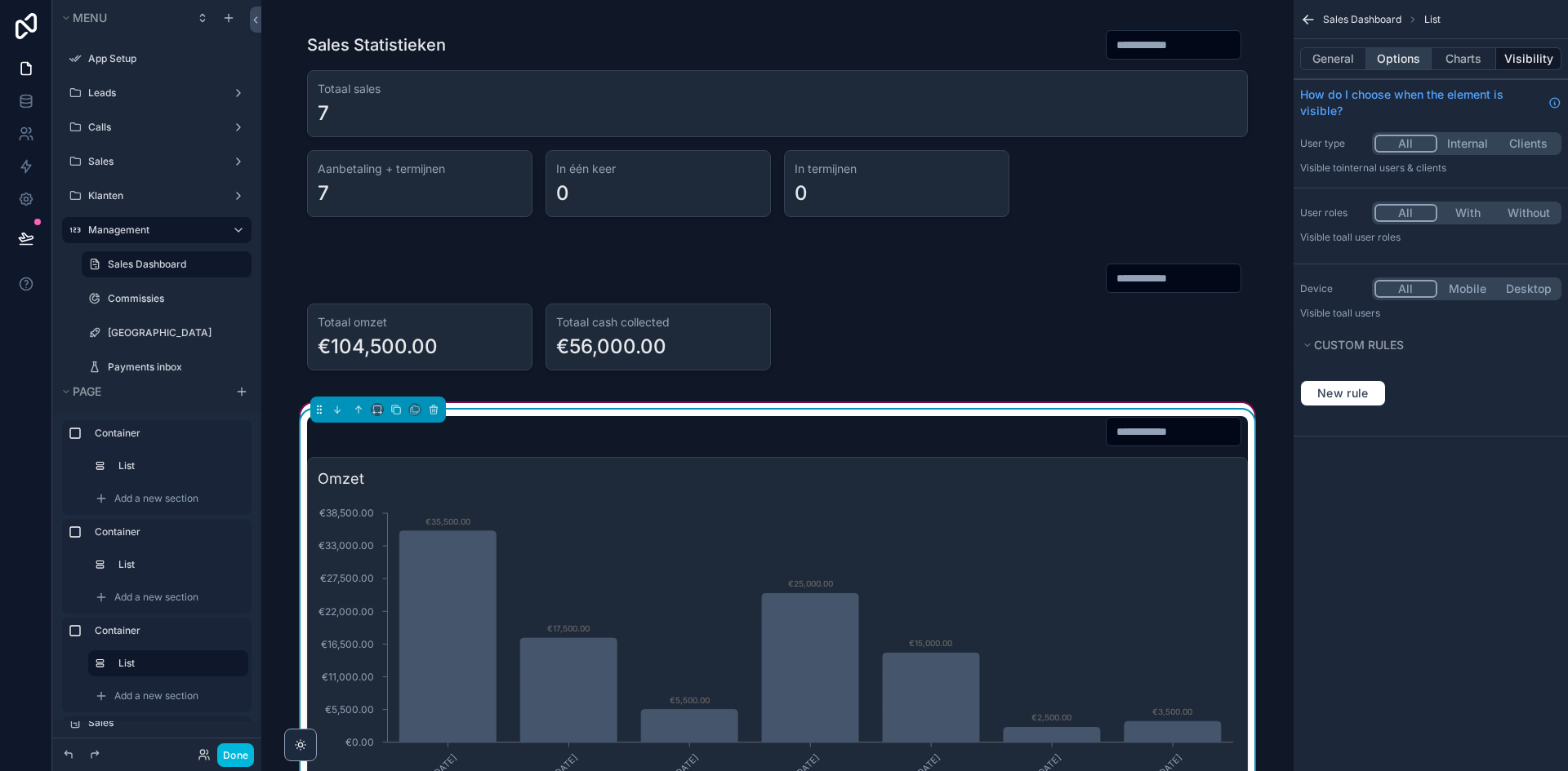
click at [1419, 64] on button "Options" at bounding box center [1398, 59] width 65 height 23
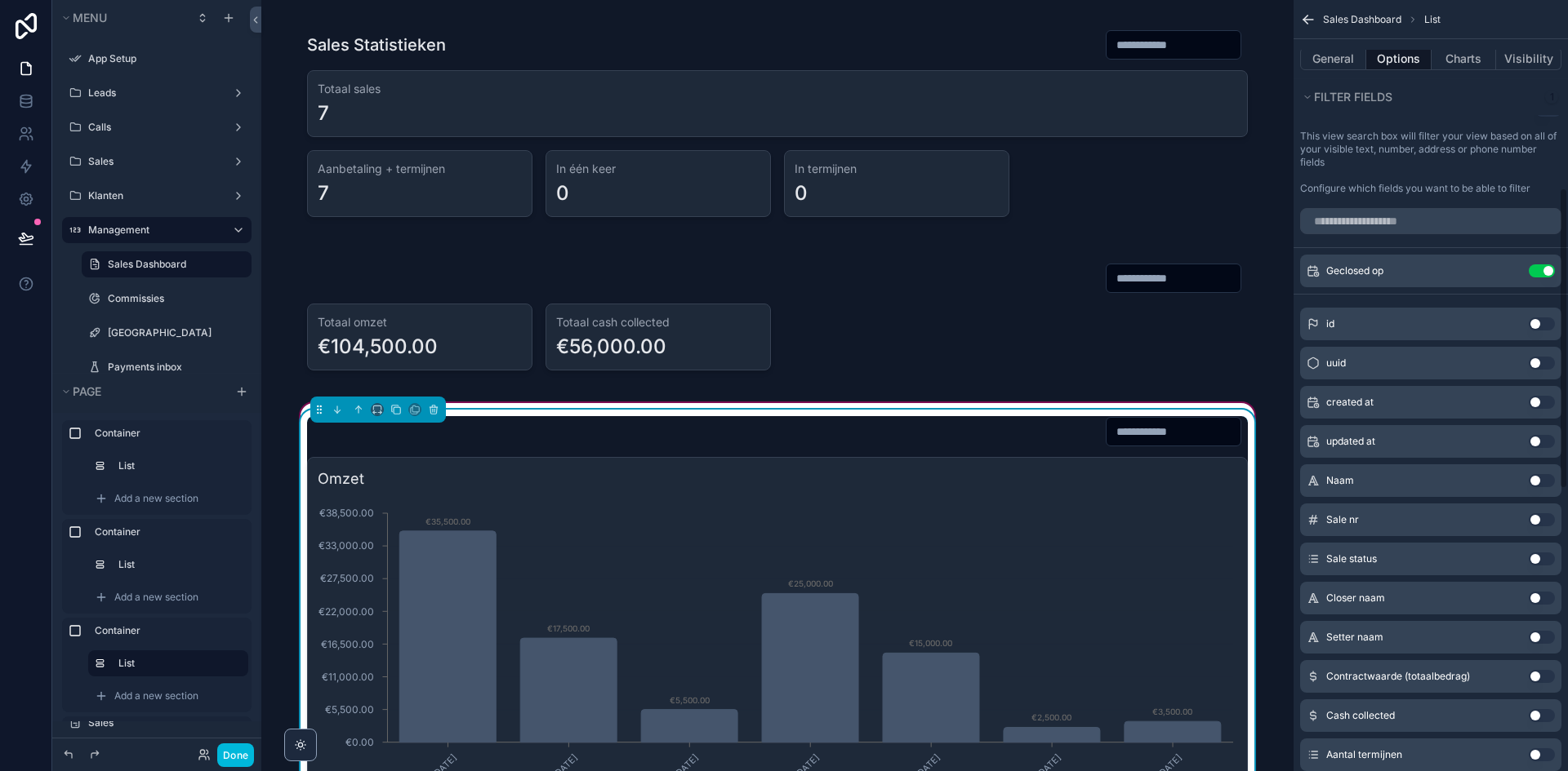
scroll to position [490, 0]
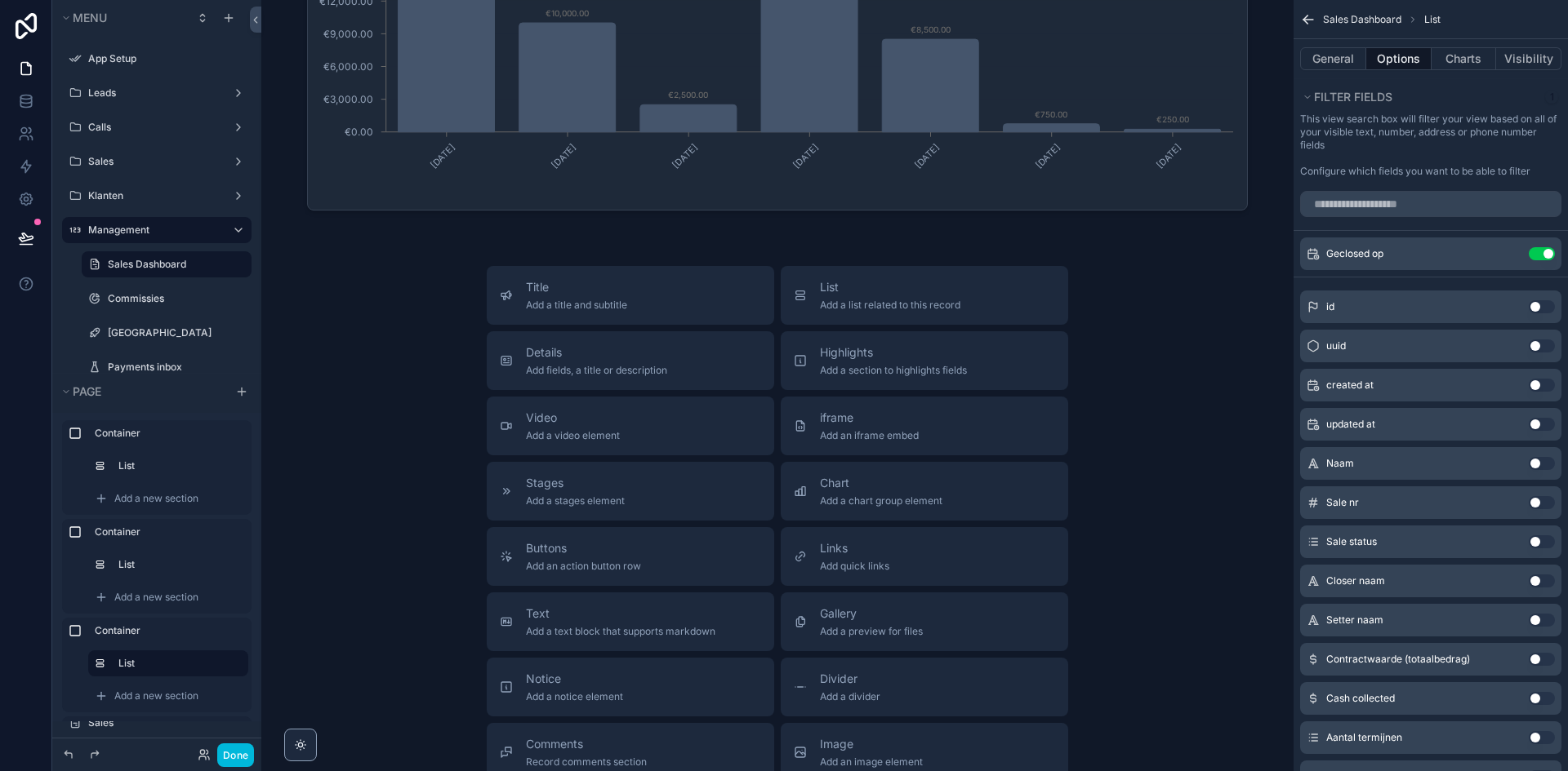
click at [1135, 526] on div "Title Add a title and subtitle List Add a list related to this record Details A…" at bounding box center [777, 556] width 1006 height 581
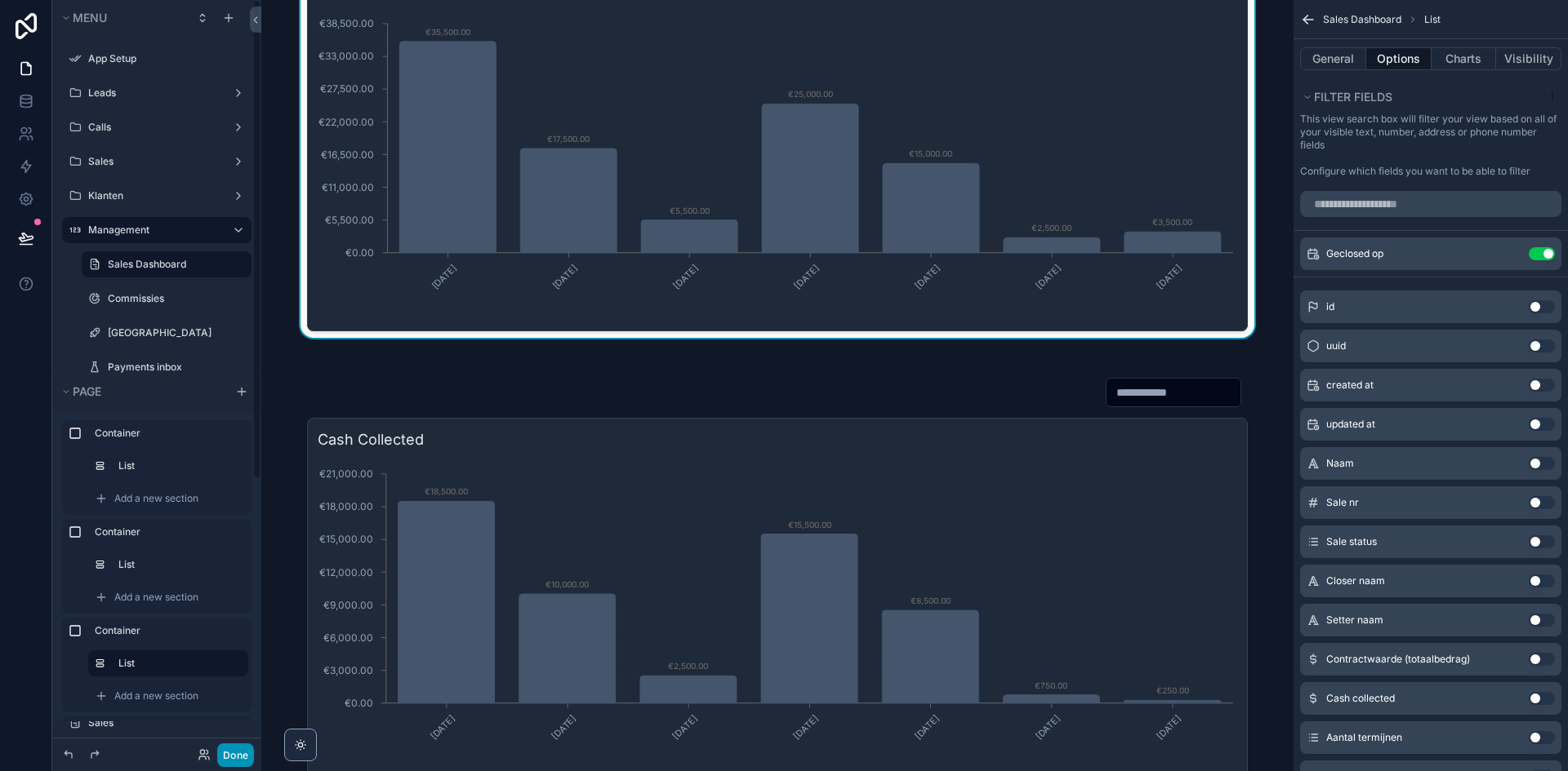
click at [237, 751] on button "Done" at bounding box center [235, 756] width 37 height 24
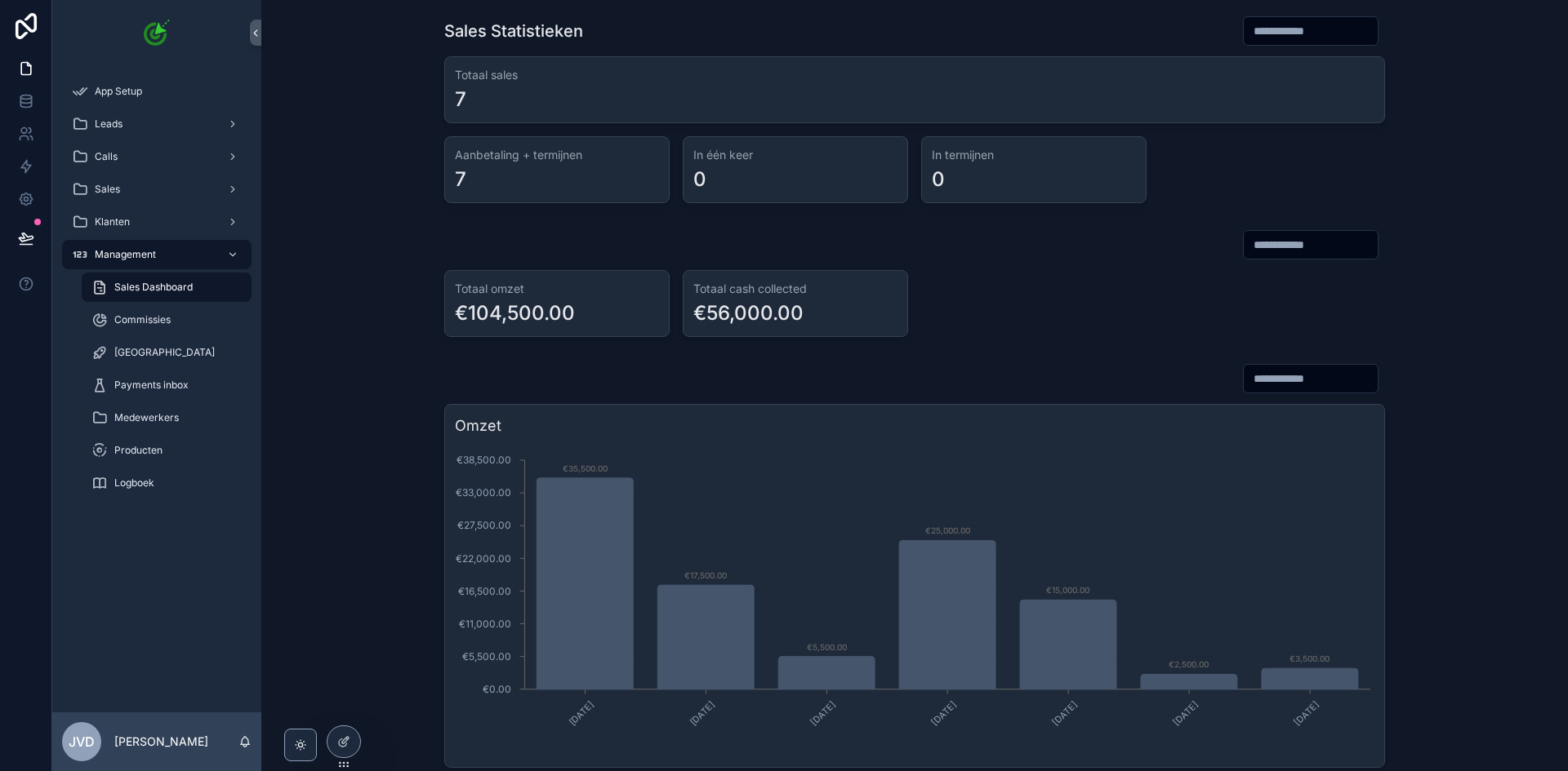
scroll to position [0, 0]
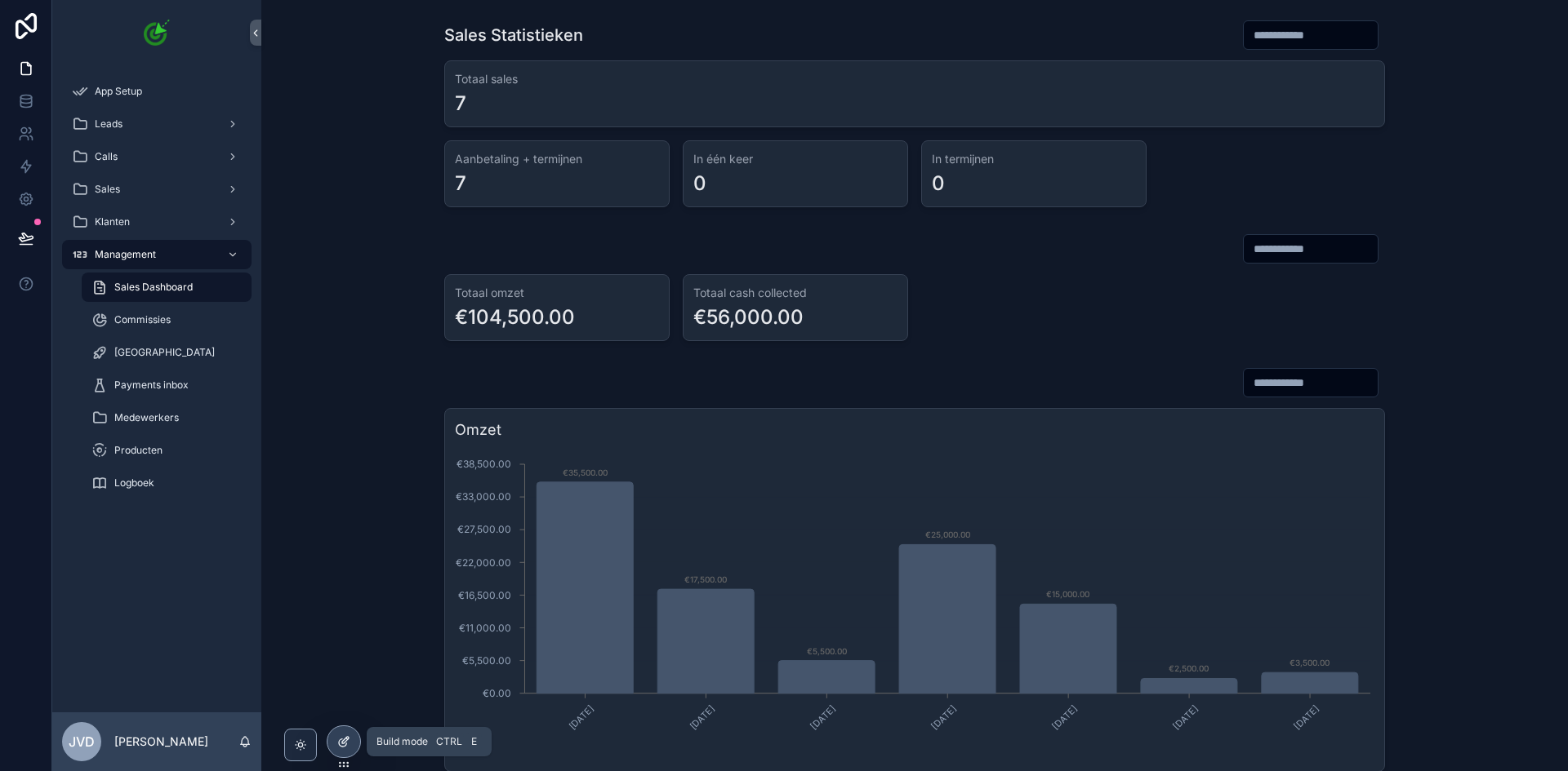
click at [349, 742] on icon at bounding box center [343, 741] width 13 height 13
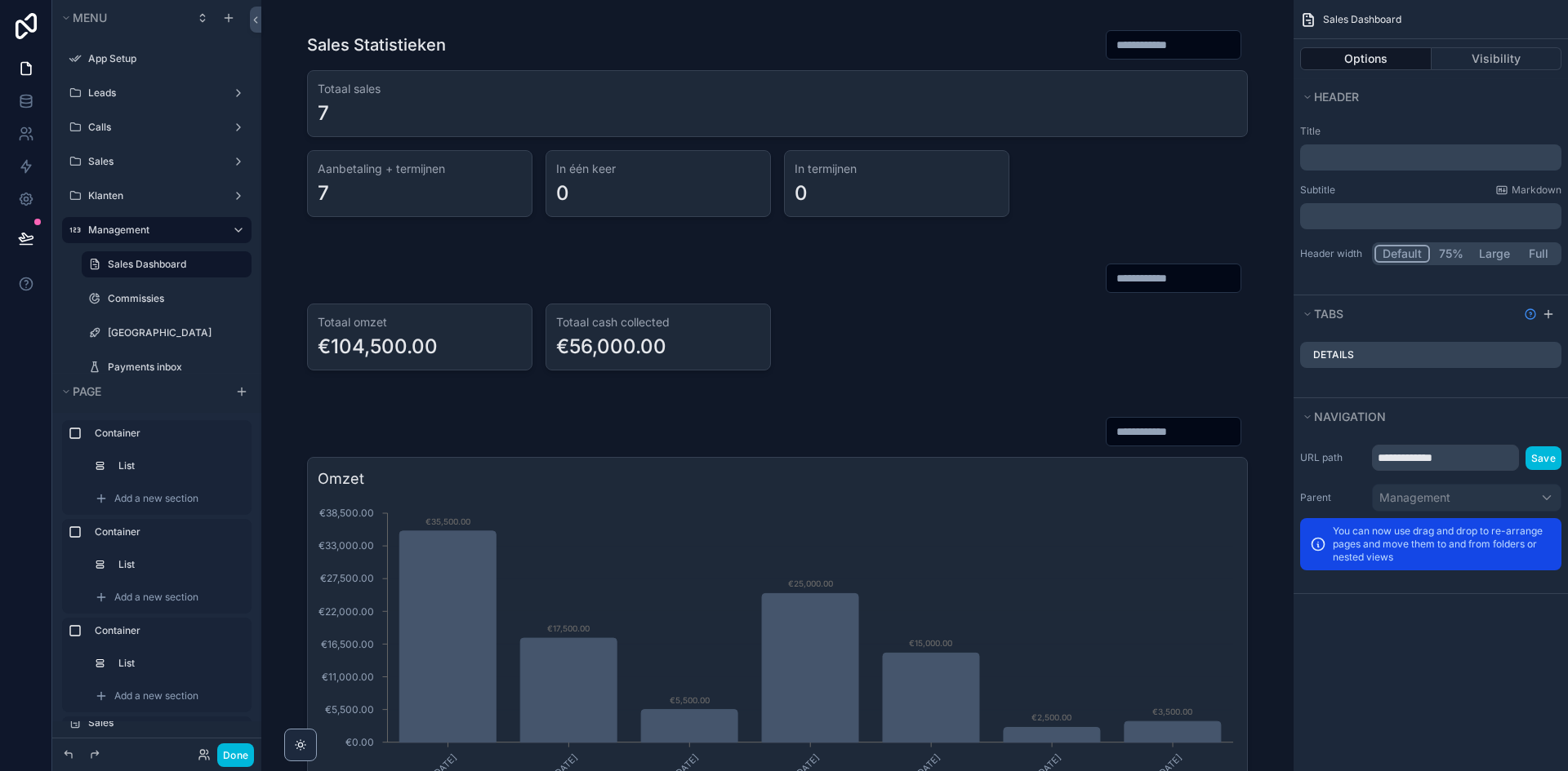
click at [0, 0] on icon "scrollable content" at bounding box center [0, 0] width 0 height 0
type input "**********"
click at [216, 267] on icon "scrollable content" at bounding box center [215, 264] width 13 height 13
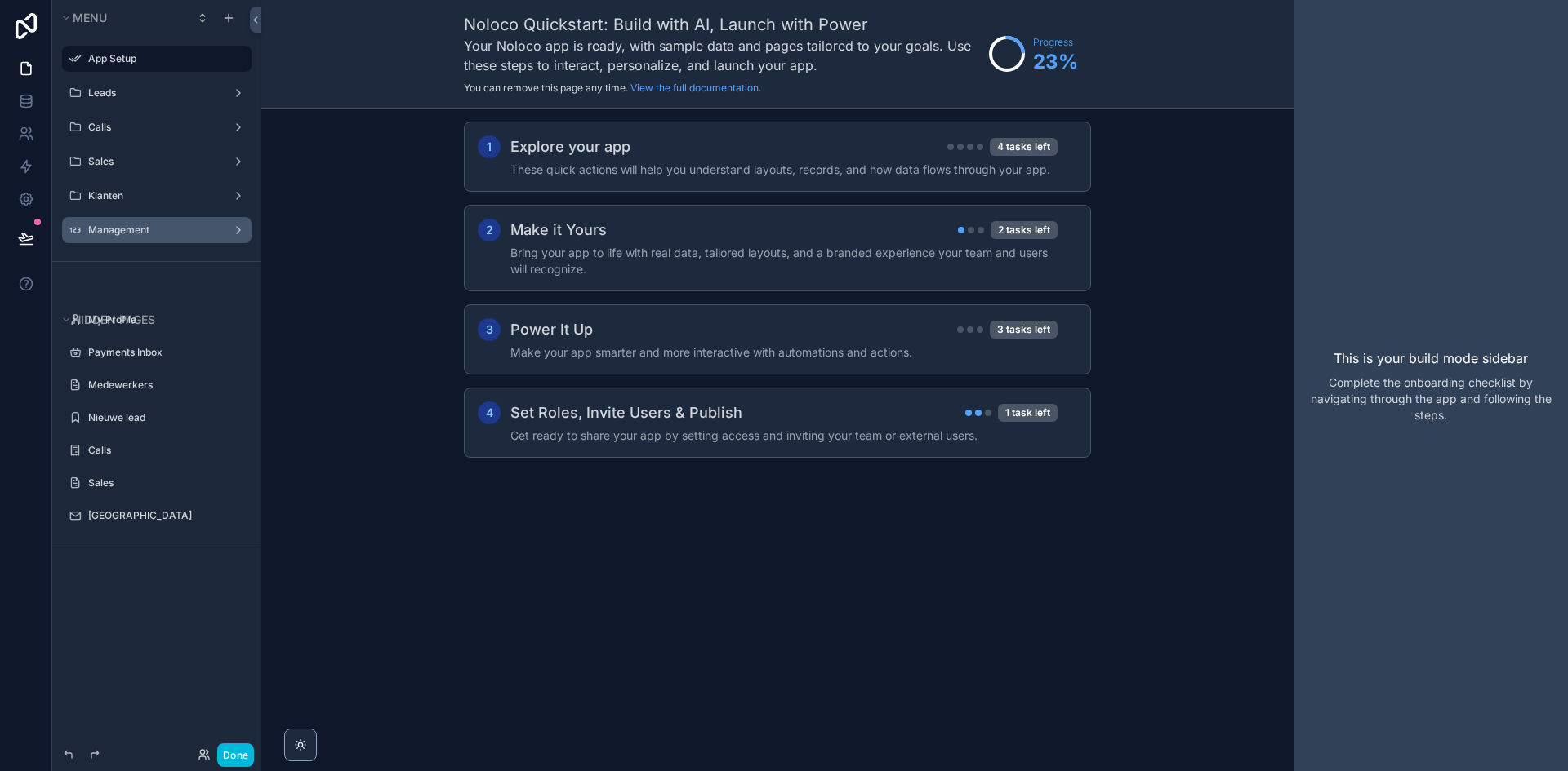
click at [183, 237] on div "Management" at bounding box center [156, 229] width 137 height 13
click at [165, 233] on label "Management" at bounding box center [154, 229] width 131 height 13
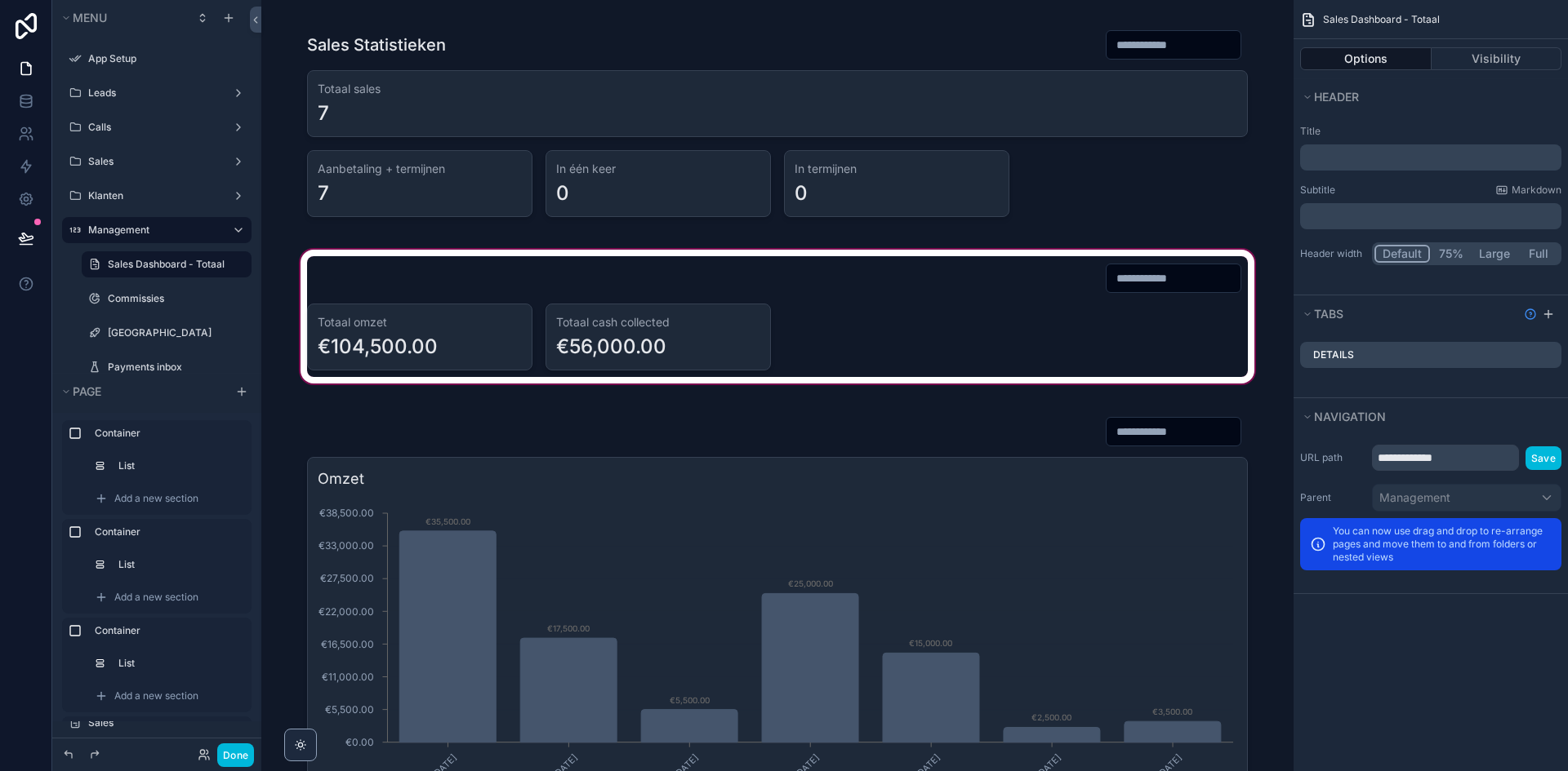
click at [770, 312] on div "scrollable content" at bounding box center [777, 316] width 1006 height 140
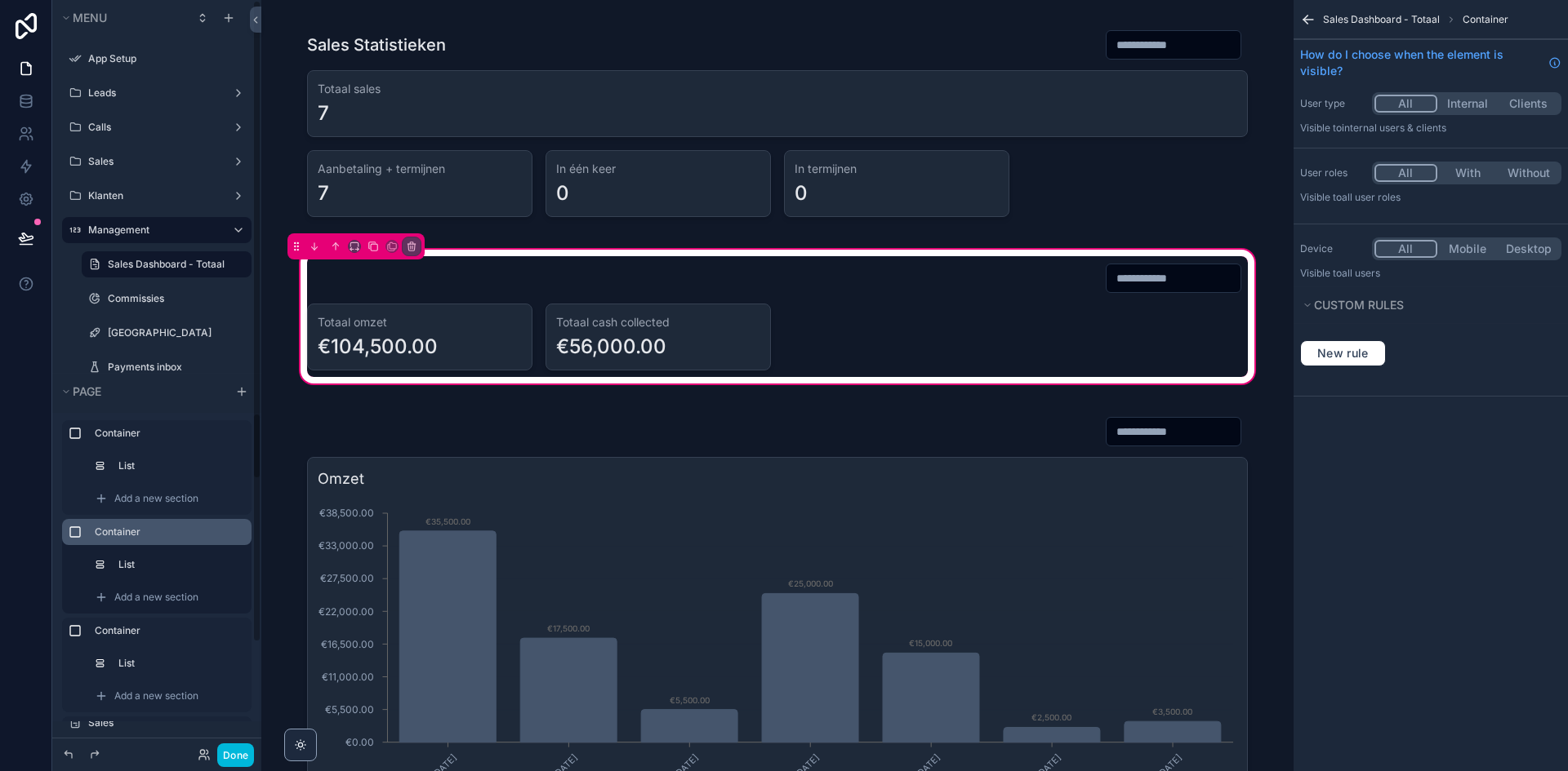
click at [128, 530] on label "Container" at bounding box center [166, 532] width 144 height 13
click at [331, 245] on icon "scrollable content" at bounding box center [335, 246] width 11 height 11
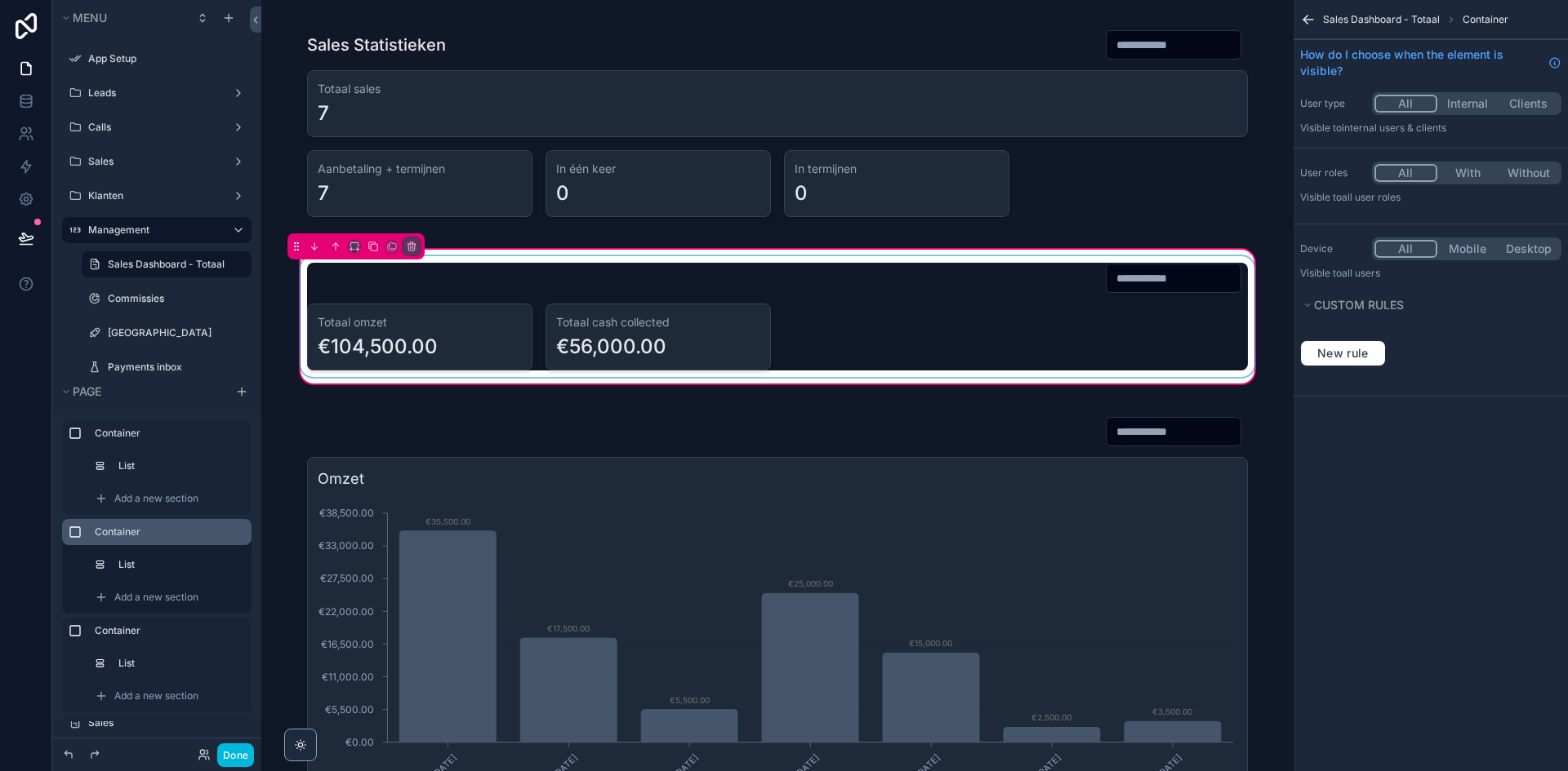
click at [537, 267] on div "scrollable content" at bounding box center [777, 317] width 960 height 121
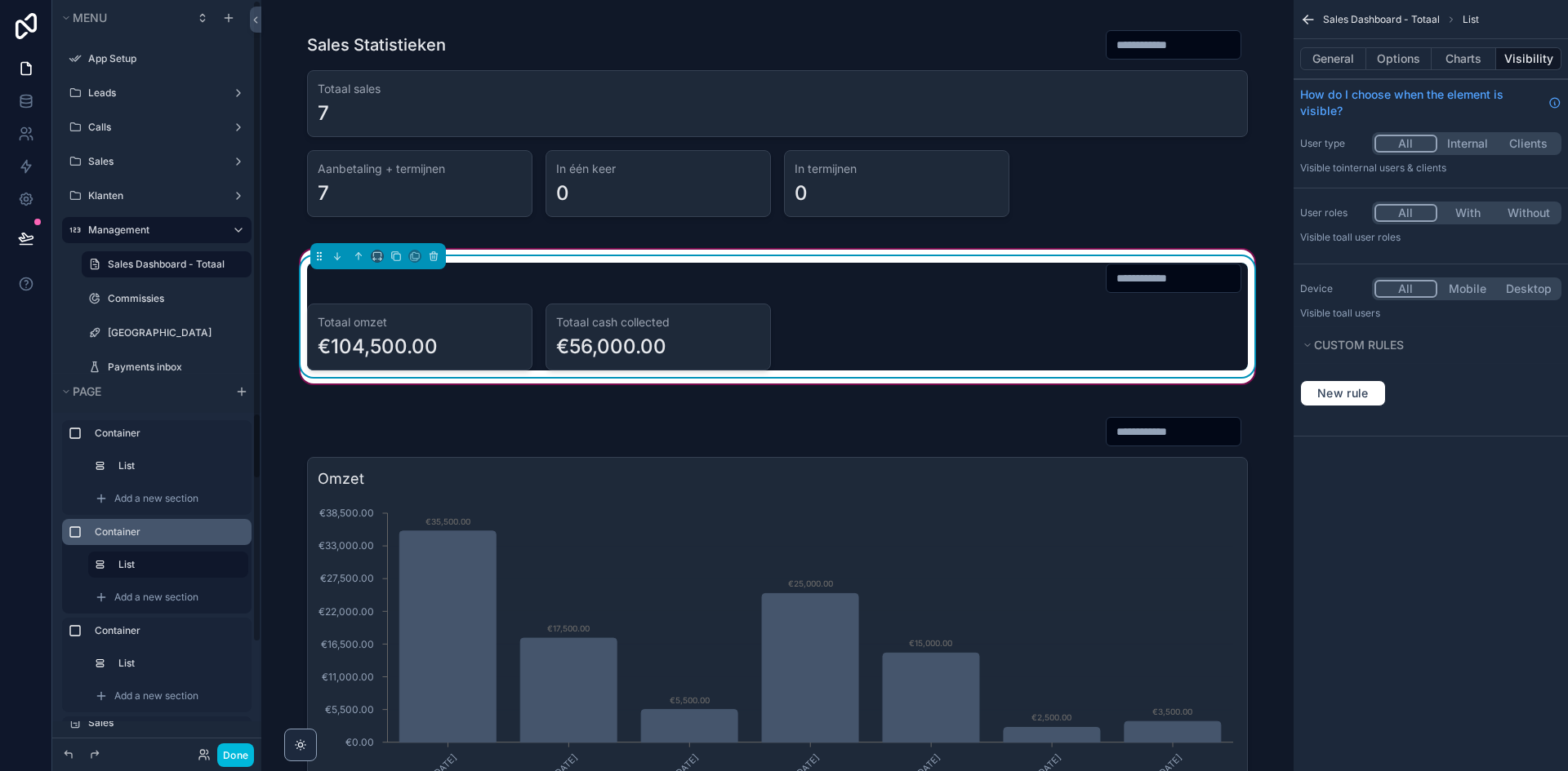
click at [135, 536] on label "Container" at bounding box center [166, 532] width 144 height 13
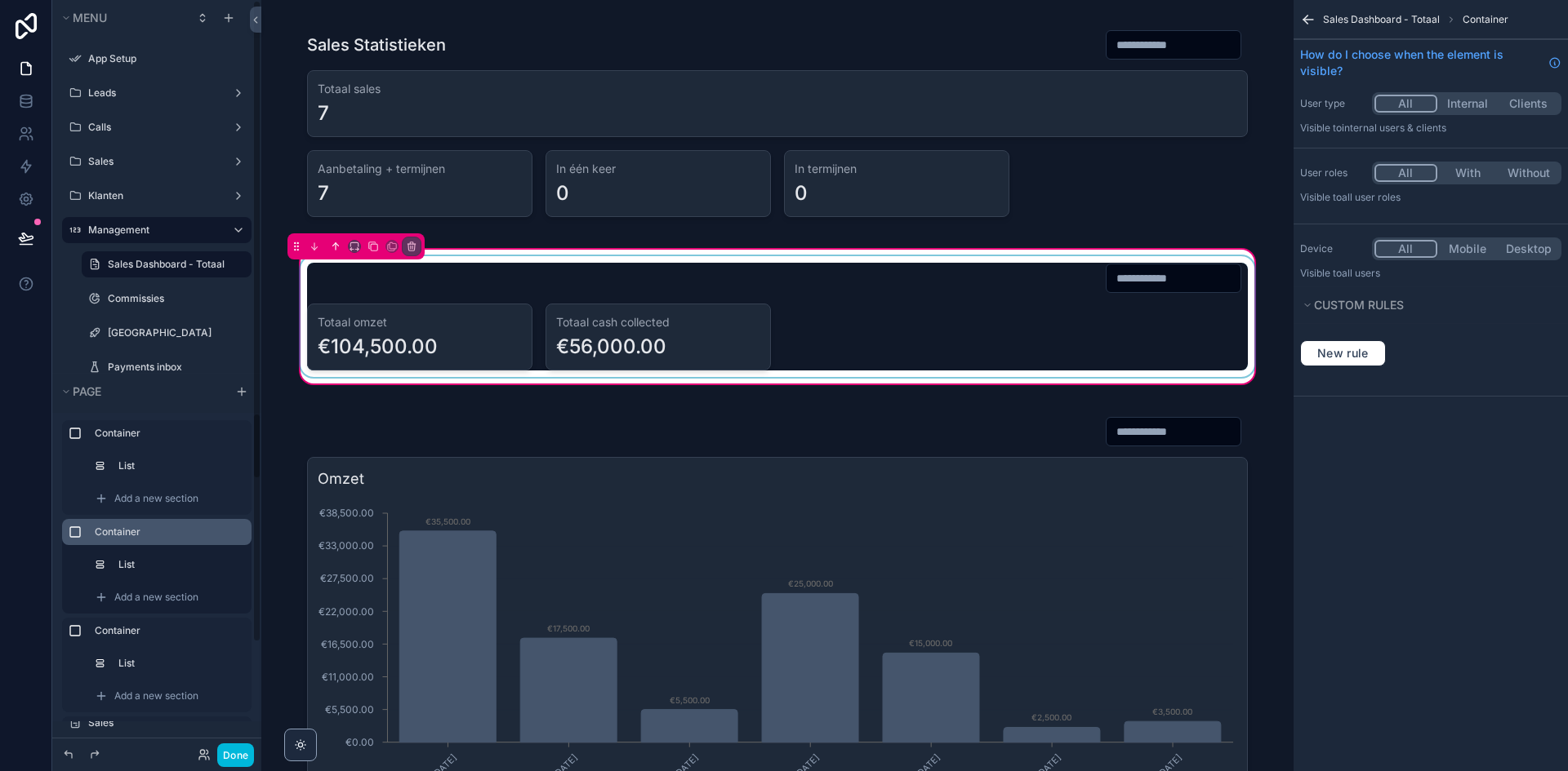
click at [336, 250] on icon "scrollable content" at bounding box center [335, 246] width 11 height 11
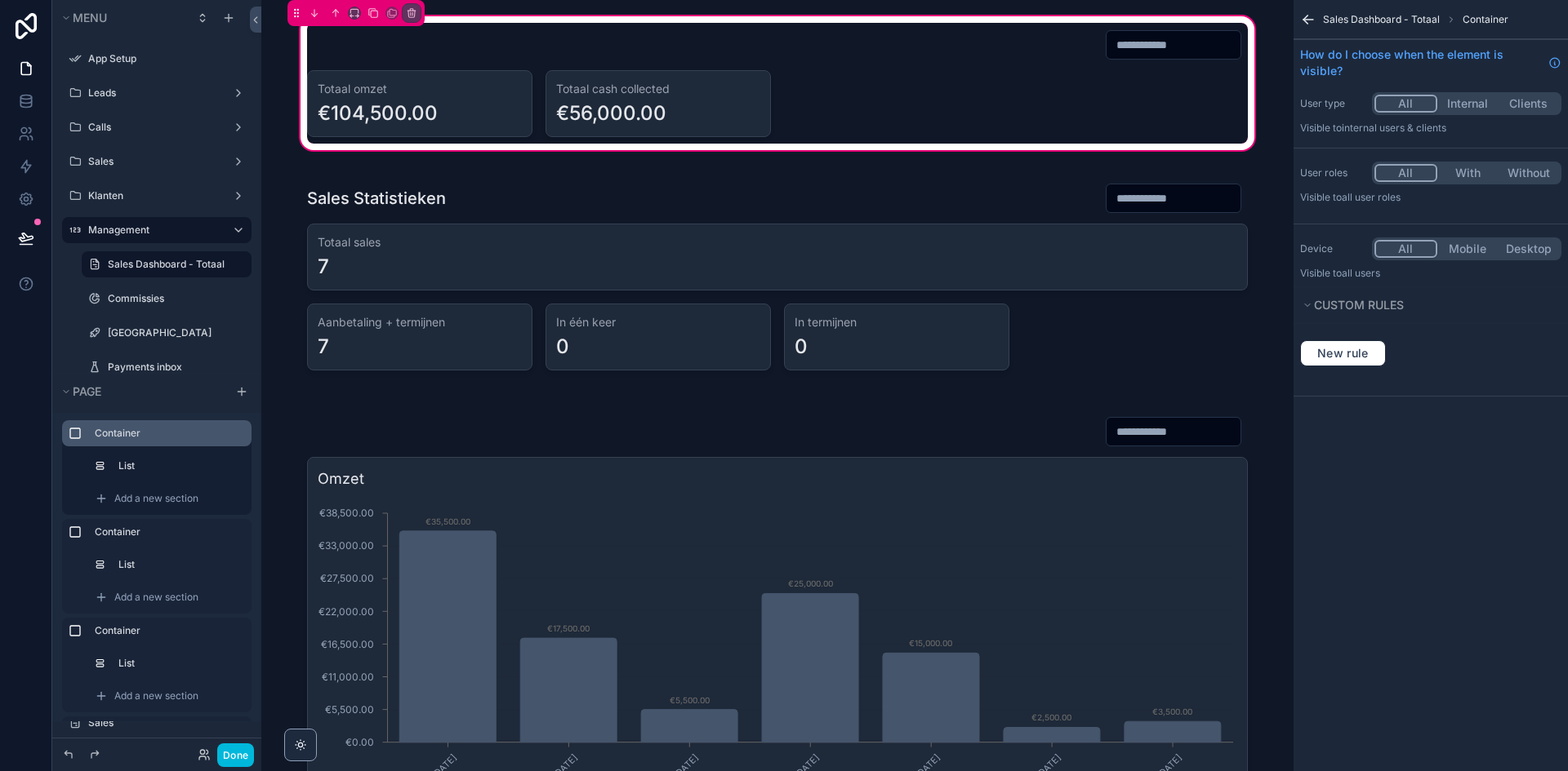
click at [1311, 23] on icon "scrollable content" at bounding box center [1307, 19] width 16 height 16
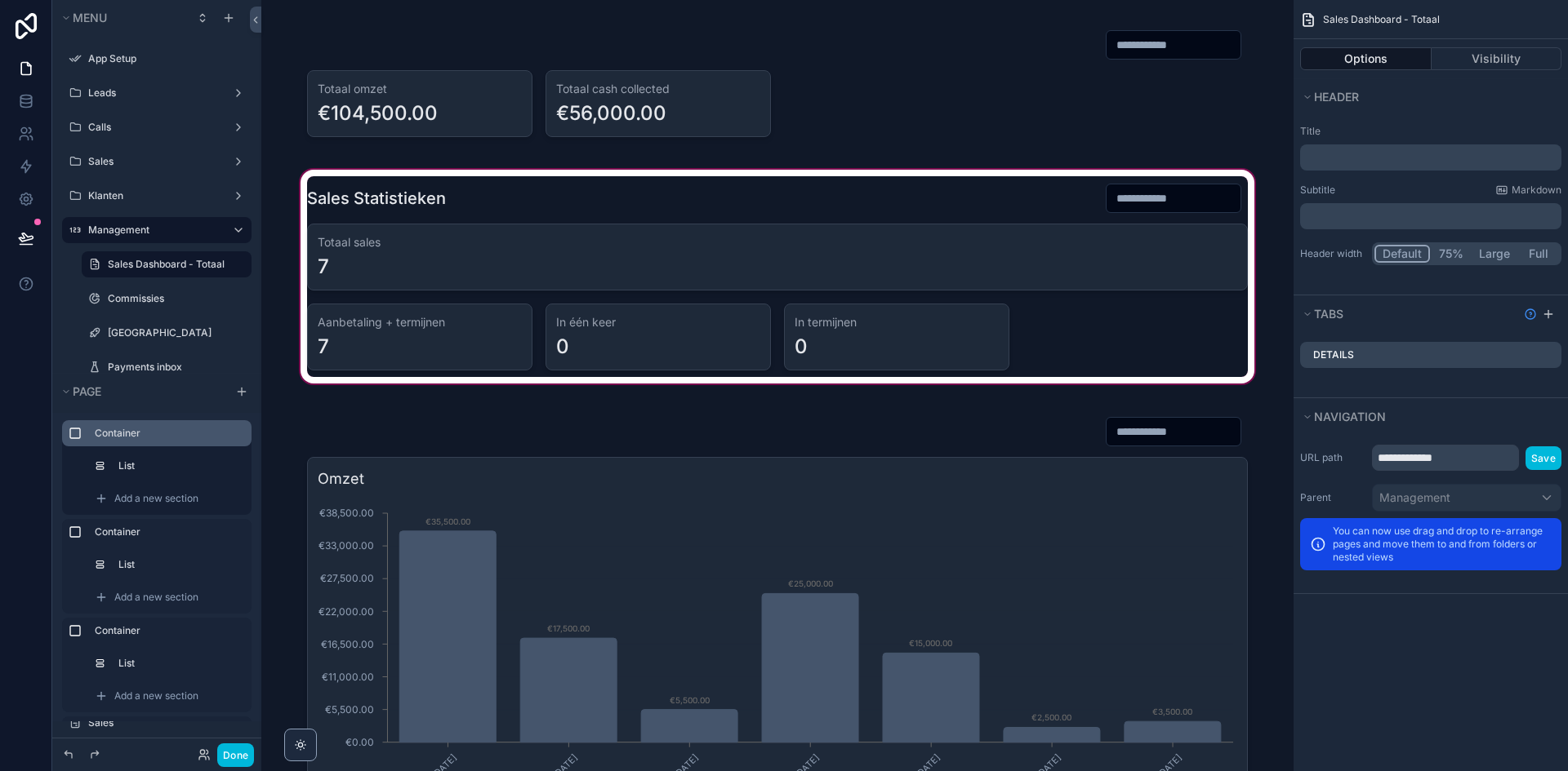
click at [781, 225] on div "scrollable content" at bounding box center [777, 277] width 1006 height 221
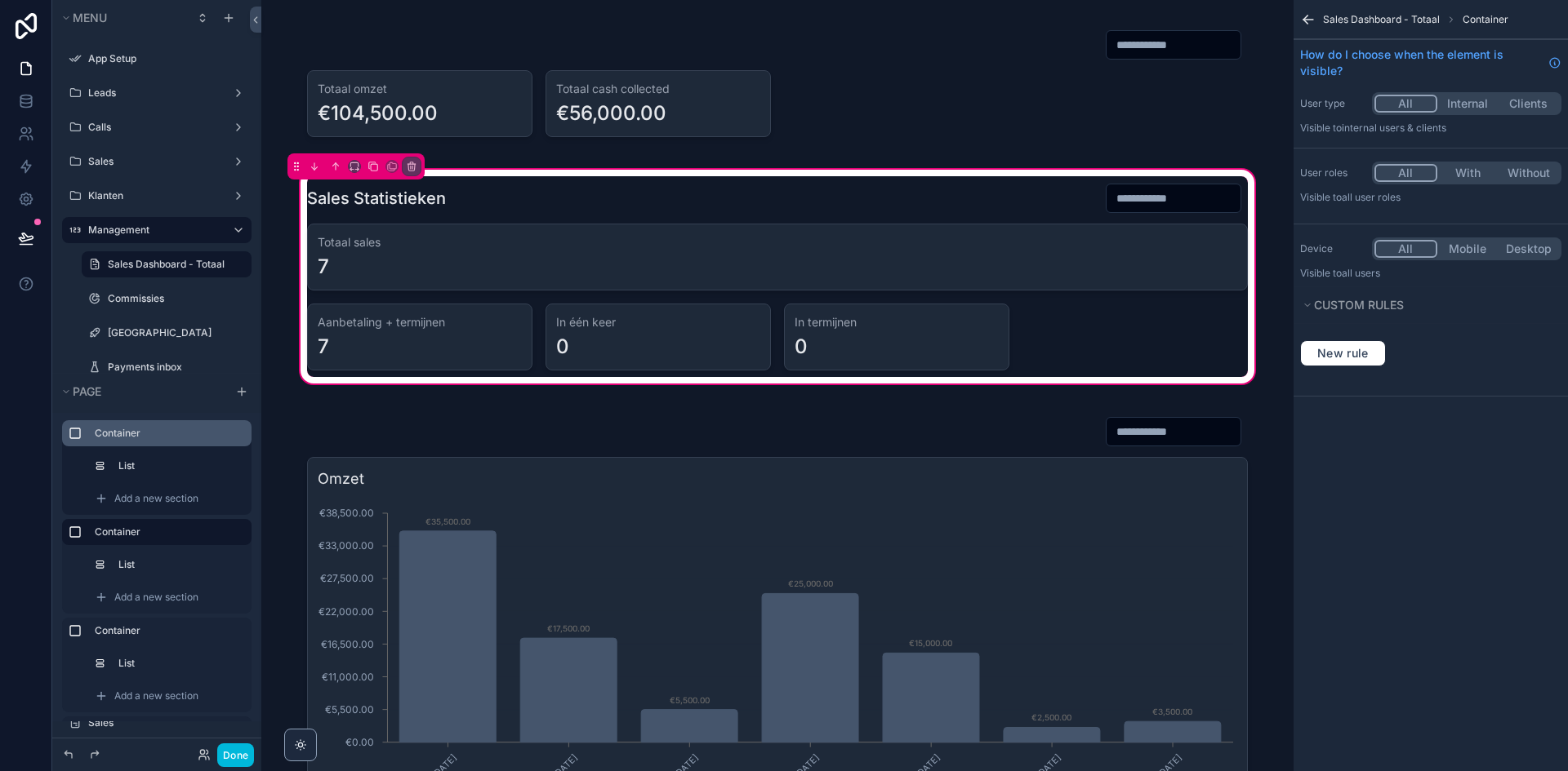
click at [1310, 20] on icon "scrollable content" at bounding box center [1307, 19] width 16 height 16
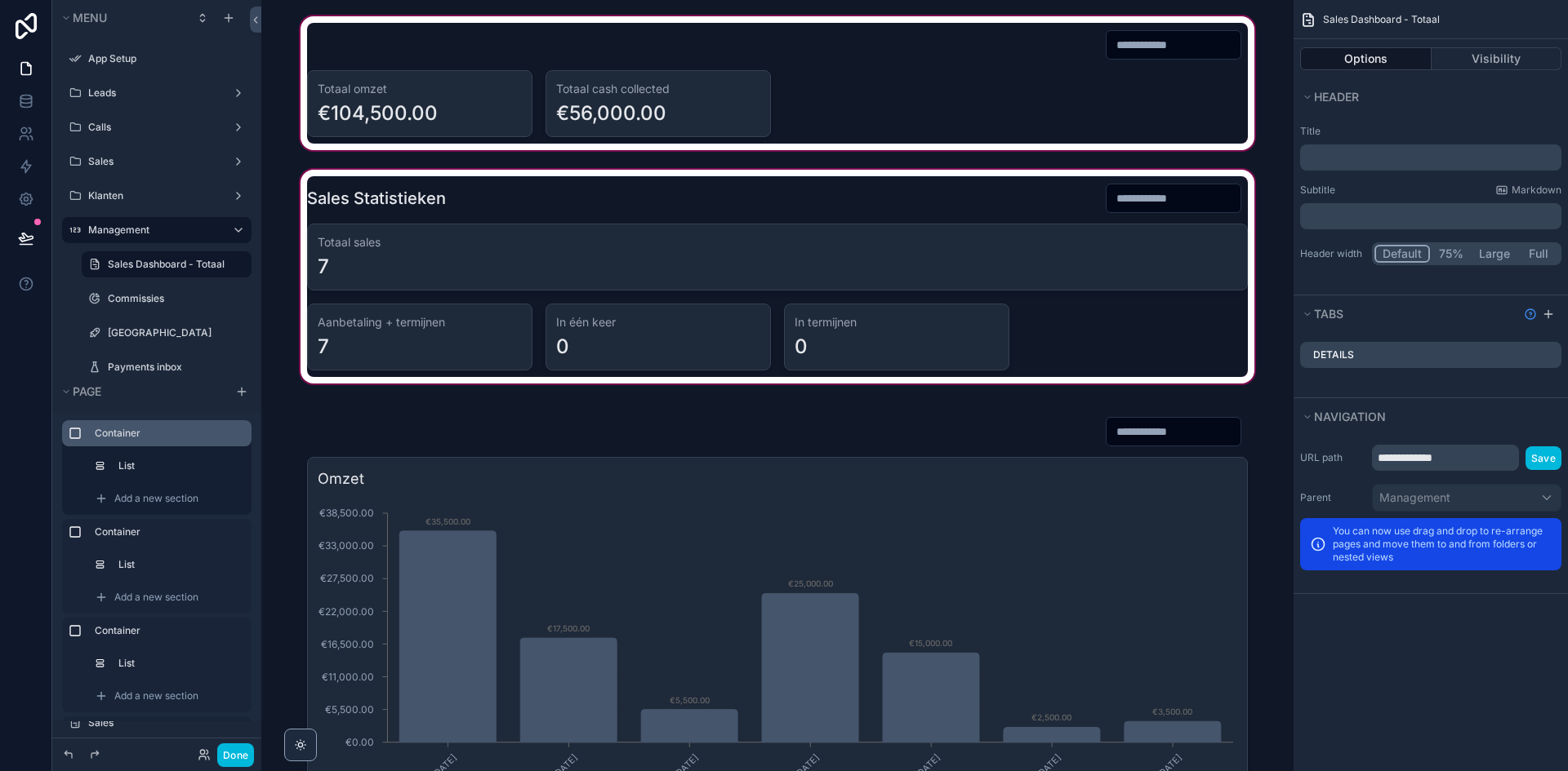
click at [417, 74] on div "scrollable content" at bounding box center [777, 82] width 1006 height 140
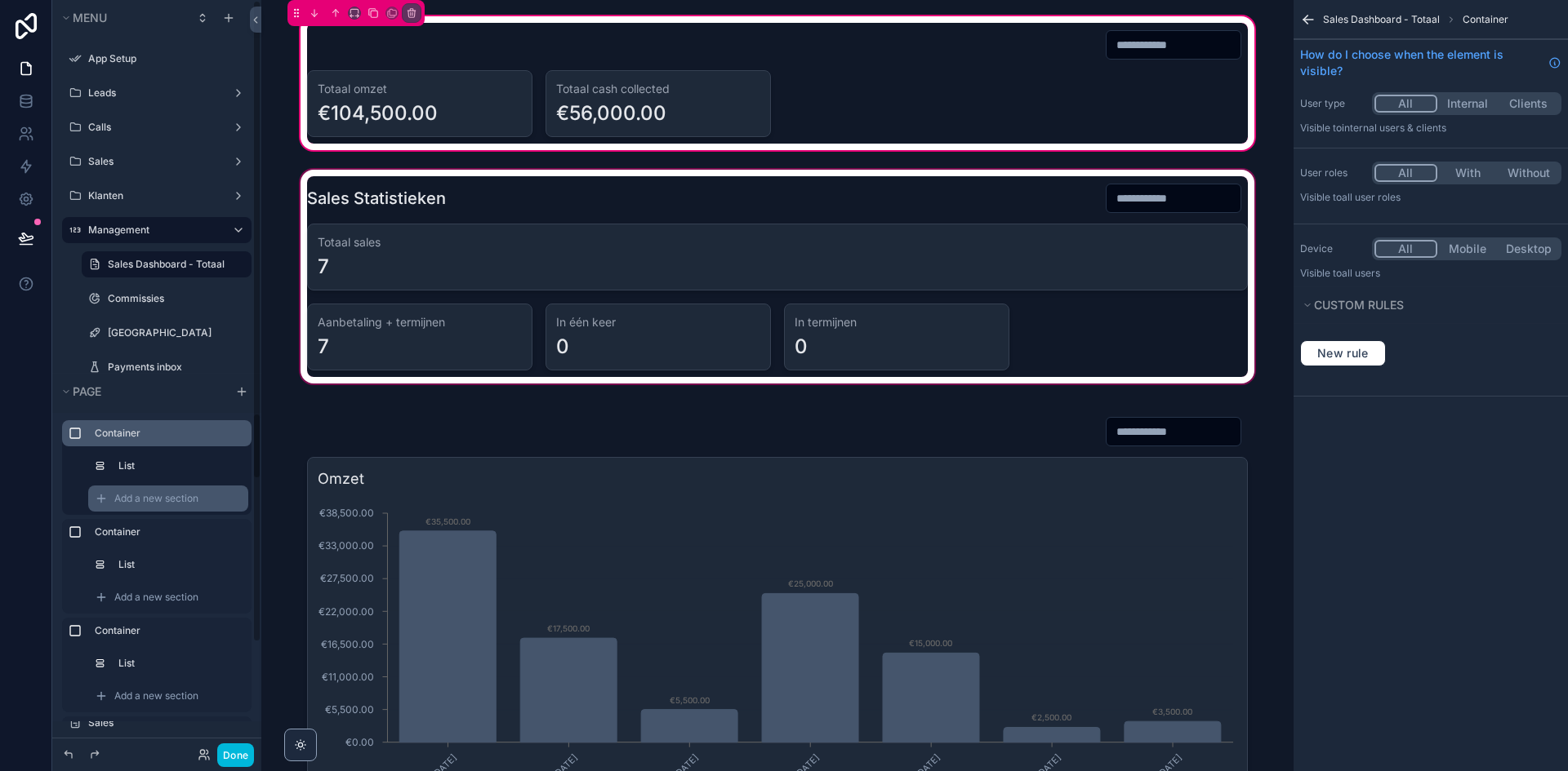
click at [151, 495] on span "Add a new section" at bounding box center [156, 498] width 84 height 13
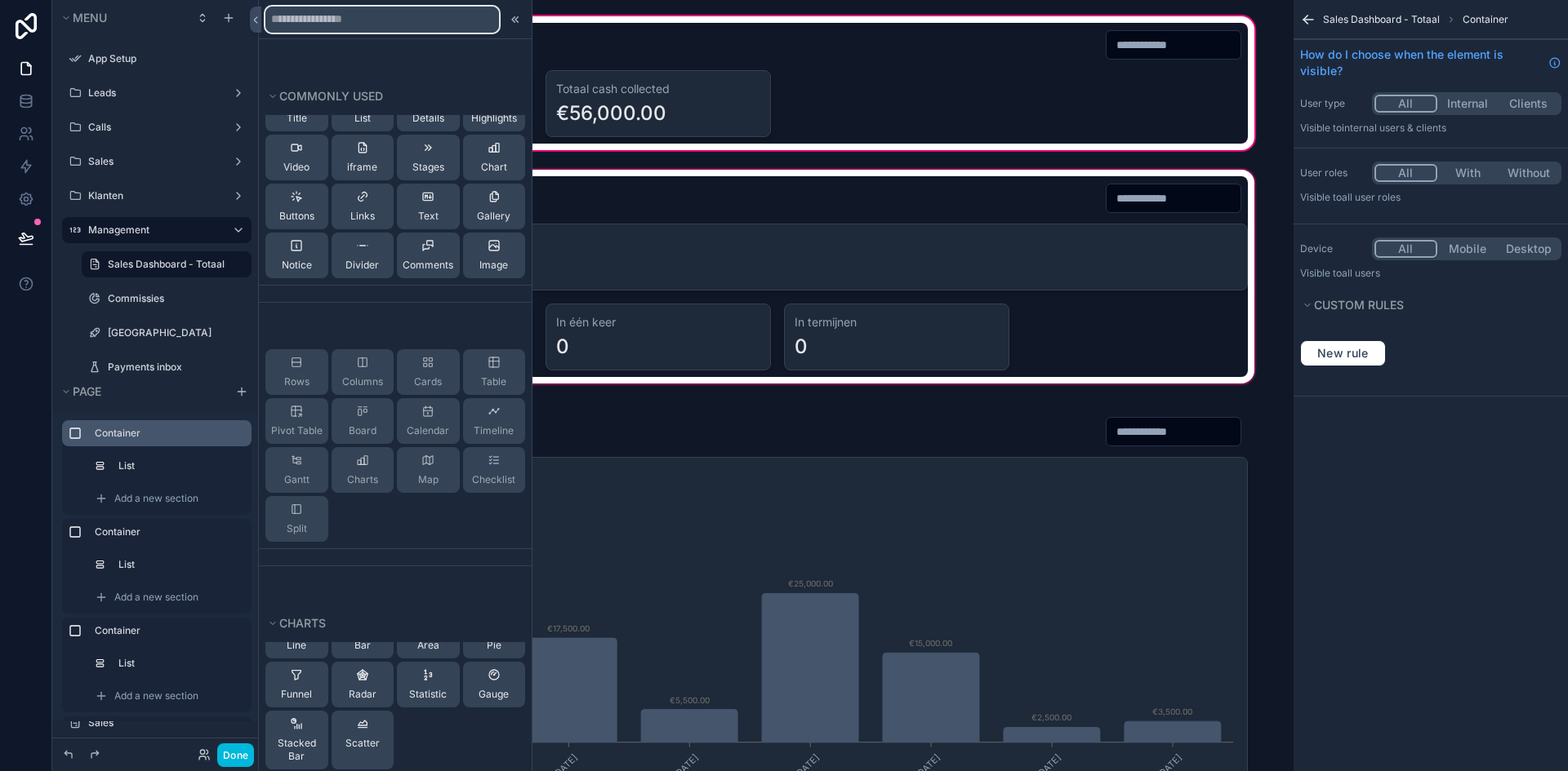
click at [336, 27] on input "text" at bounding box center [381, 20] width 234 height 26
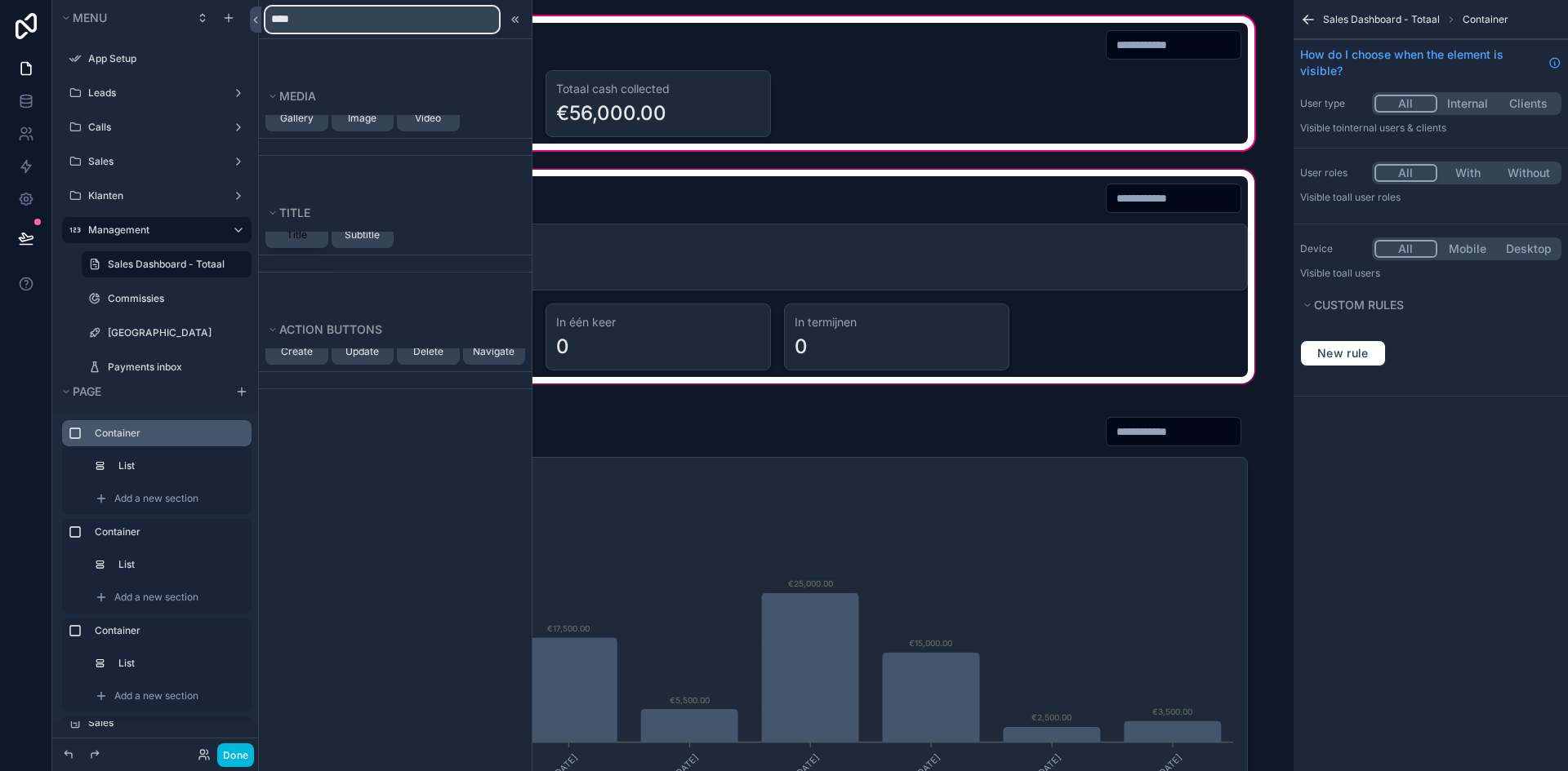
type input "****"
click at [309, 239] on button "Title" at bounding box center [296, 225] width 63 height 46
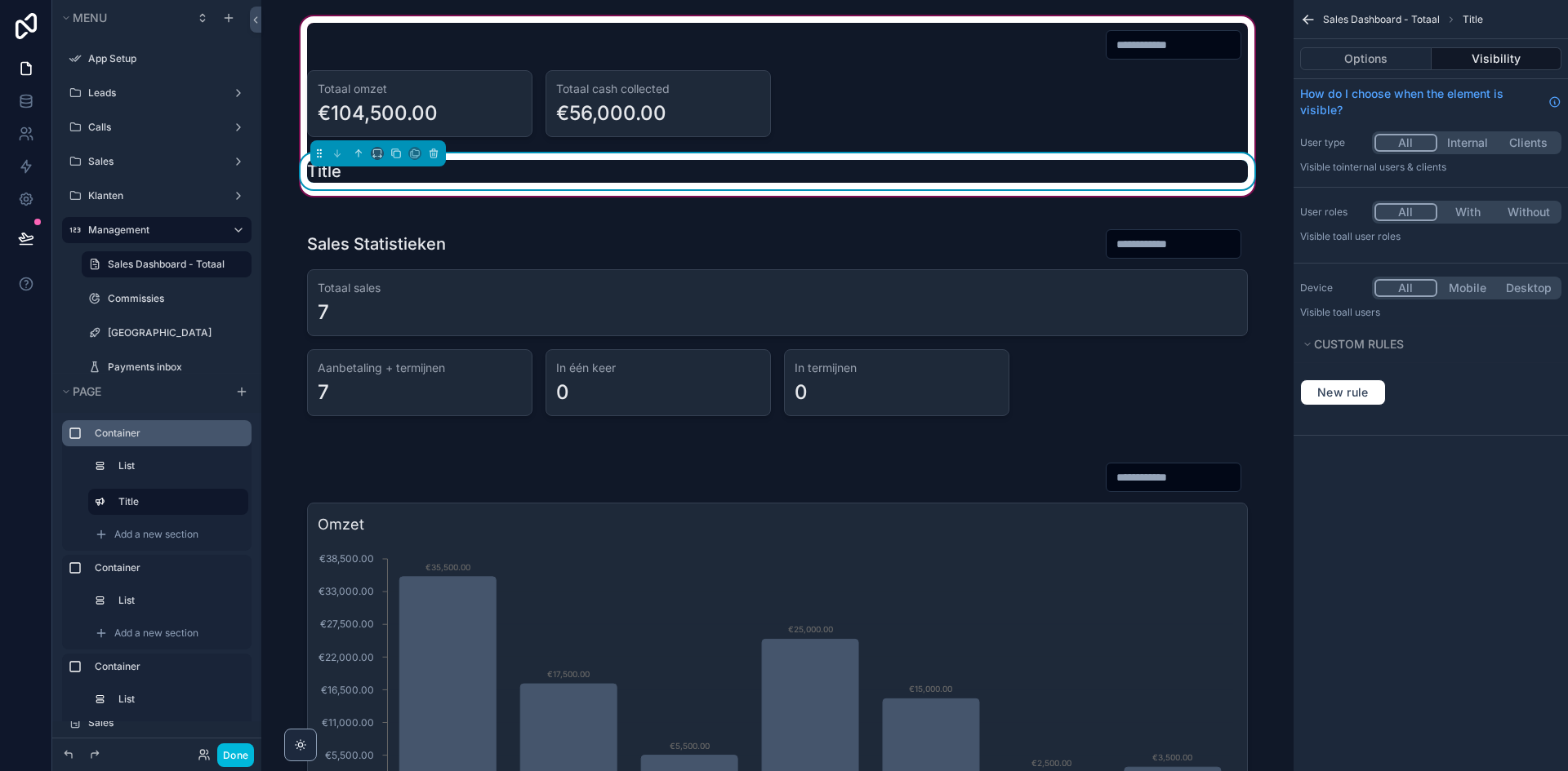
click at [524, 183] on div "Title" at bounding box center [777, 172] width 960 height 36
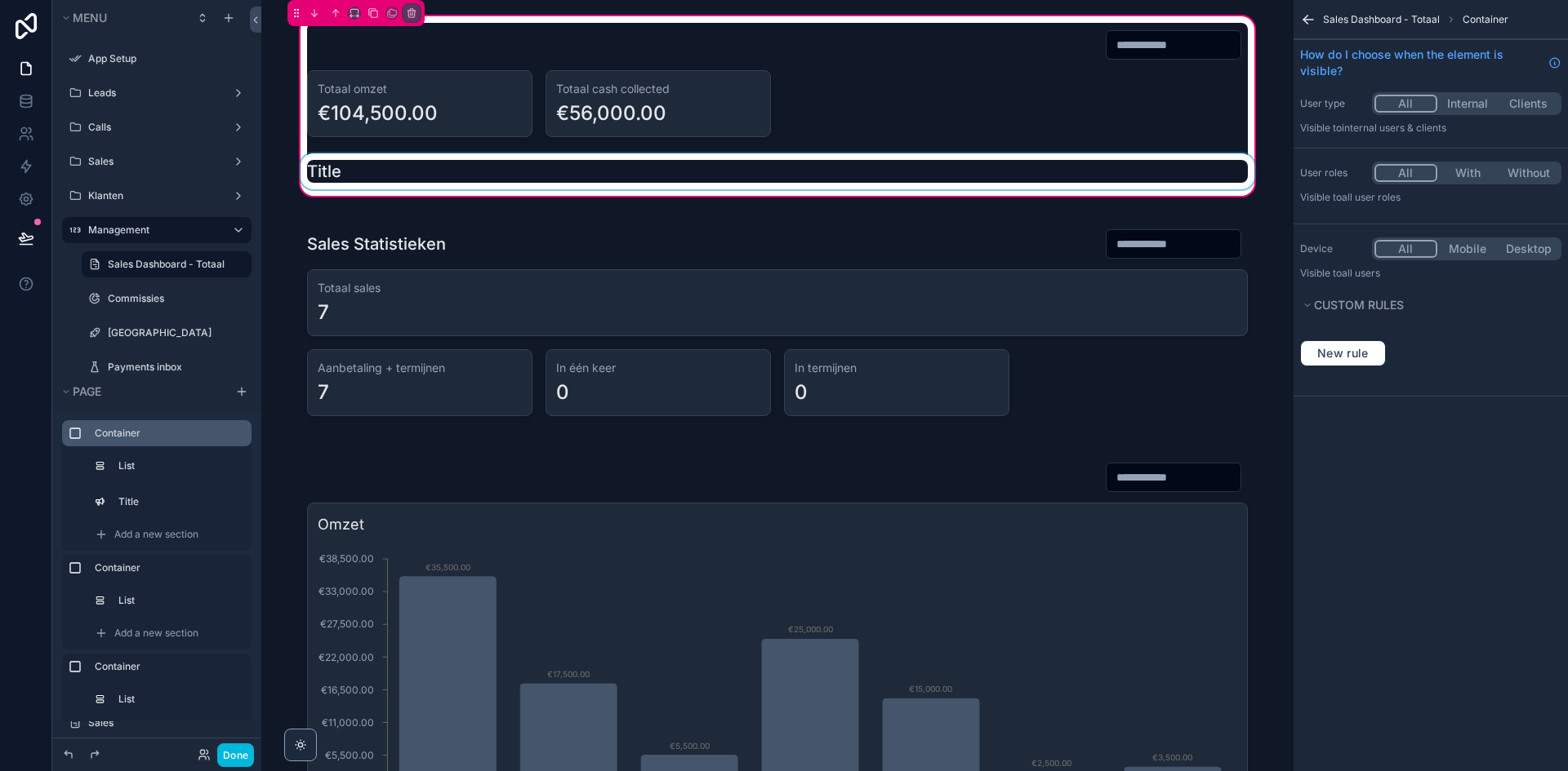
click at [347, 176] on div "scrollable content" at bounding box center [777, 172] width 960 height 36
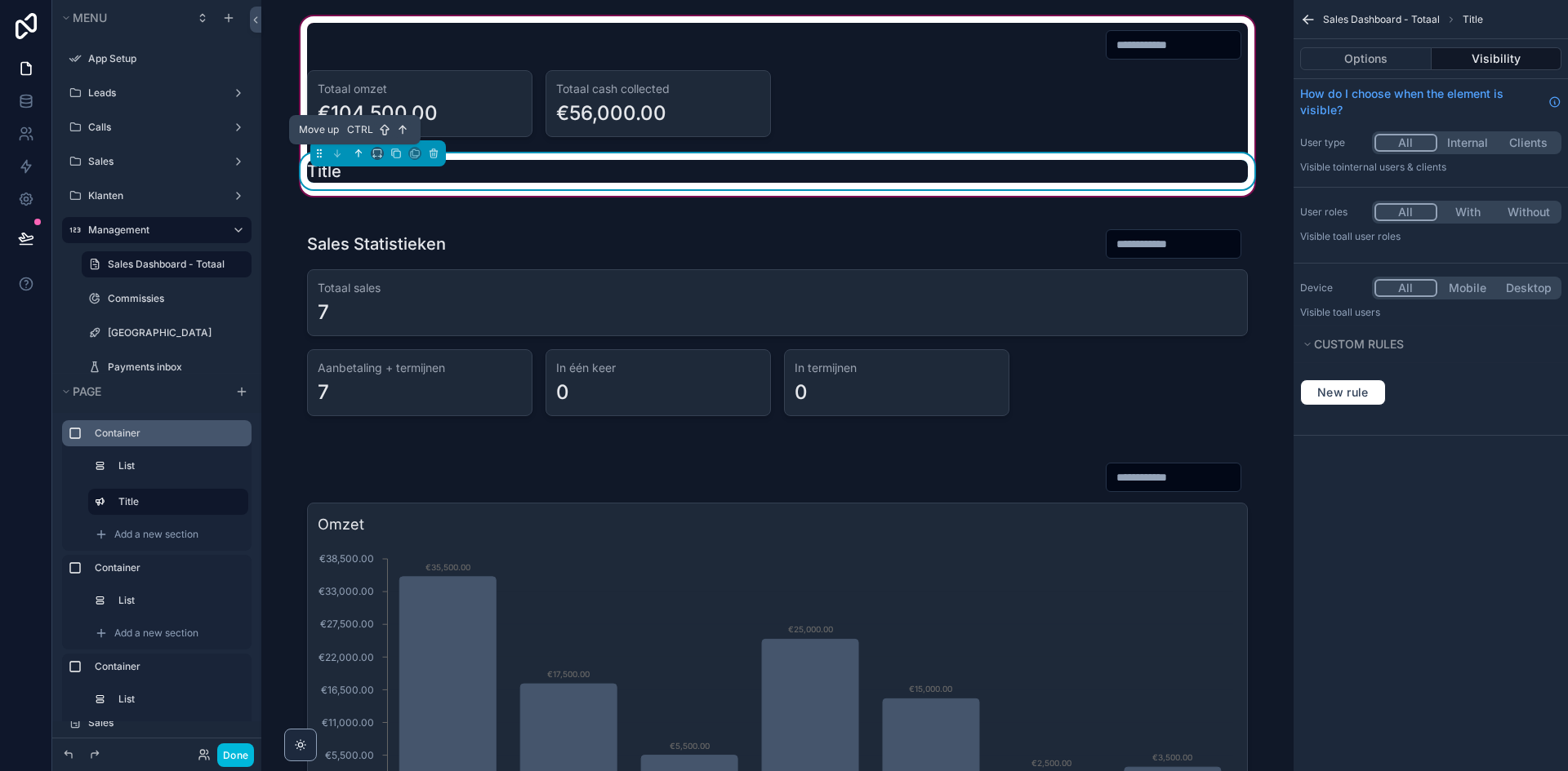
click at [353, 160] on button "scrollable content" at bounding box center [358, 153] width 18 height 18
click at [353, 155] on icon "scrollable content" at bounding box center [358, 153] width 11 height 11
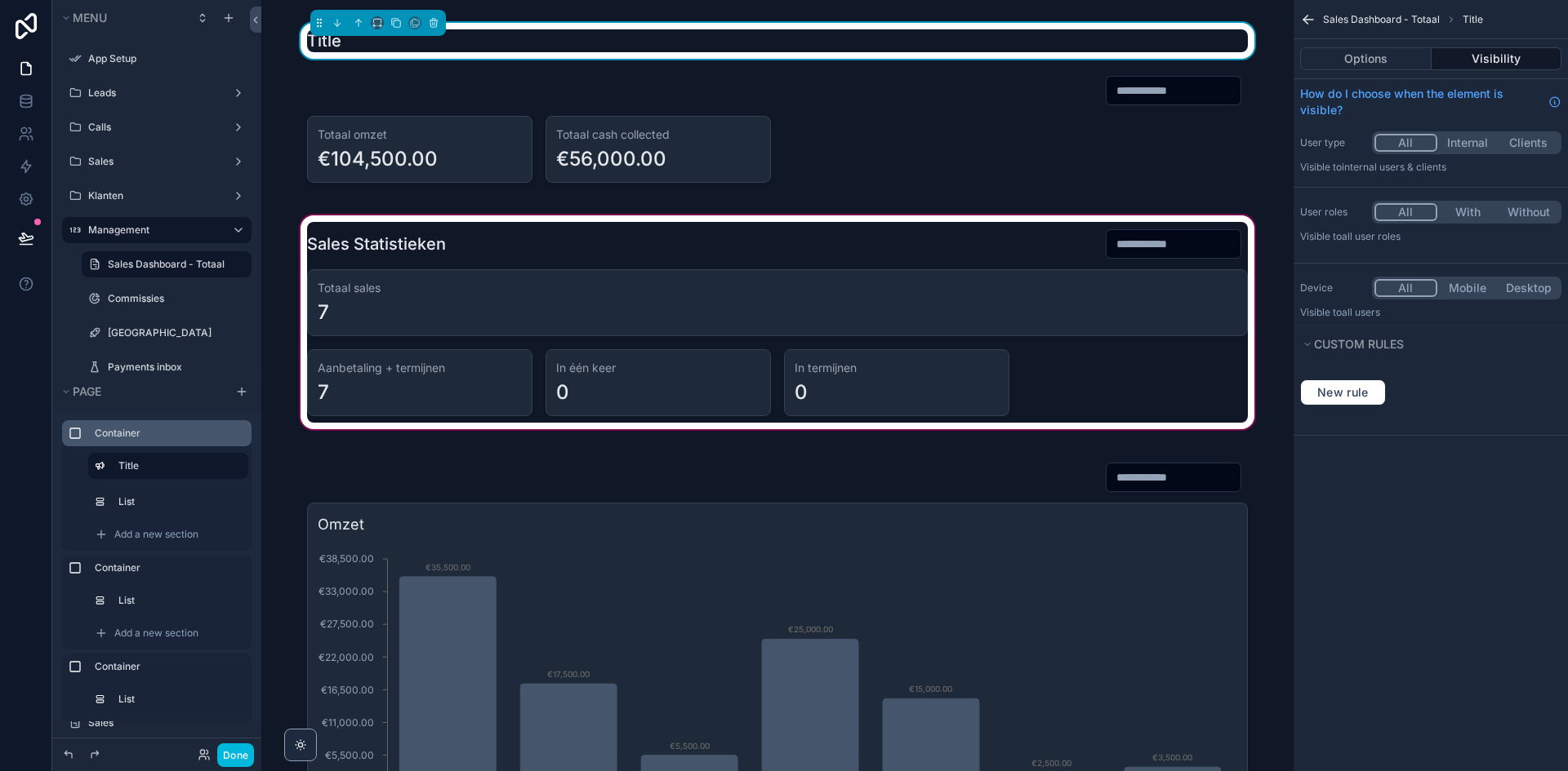
click at [369, 249] on div "scrollable content" at bounding box center [777, 323] width 1006 height 221
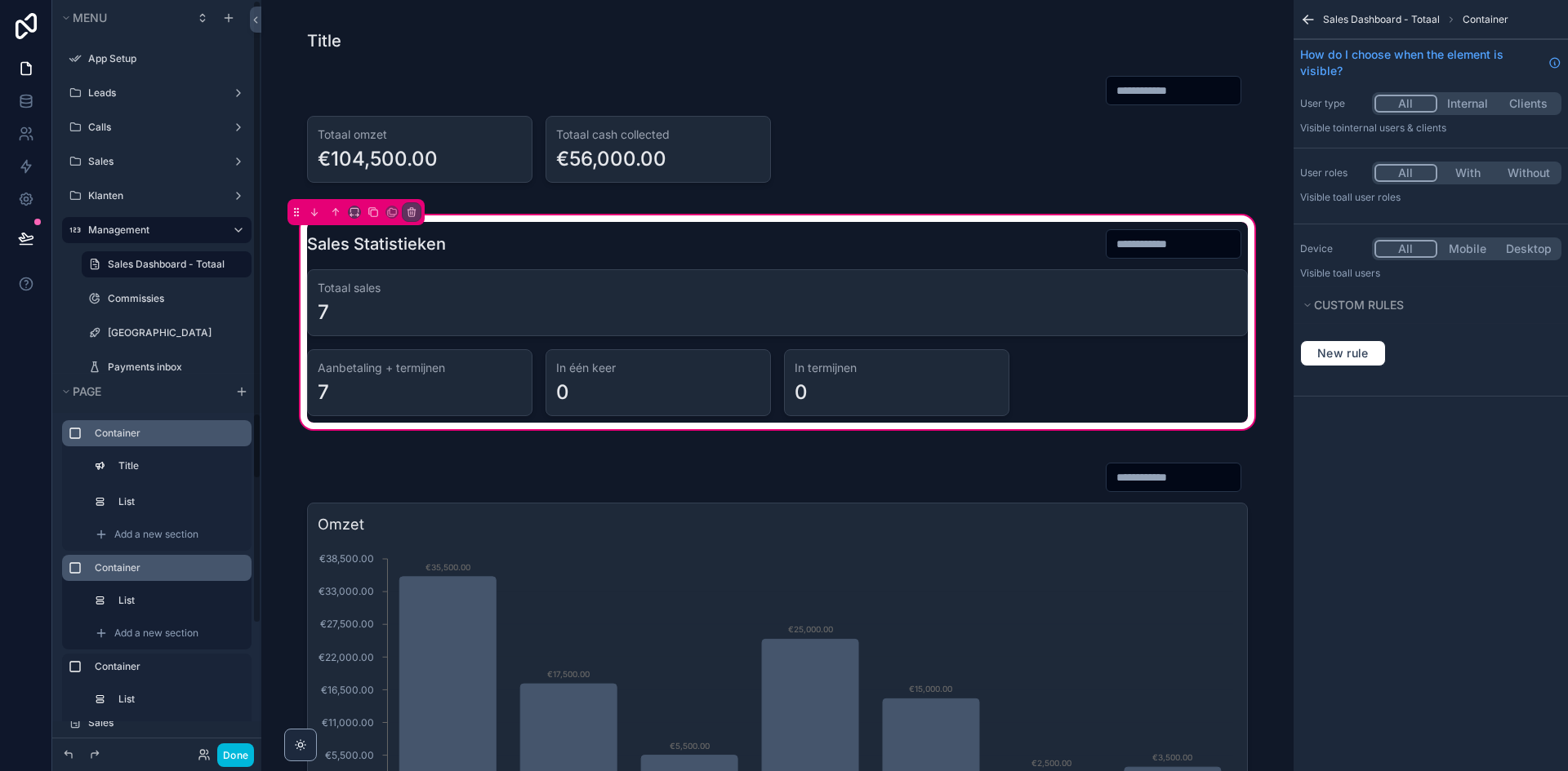
drag, startPoint x: 152, startPoint y: 599, endPoint x: 242, endPoint y: 562, distance: 97.3
click at [152, 599] on label "List" at bounding box center [176, 600] width 116 height 13
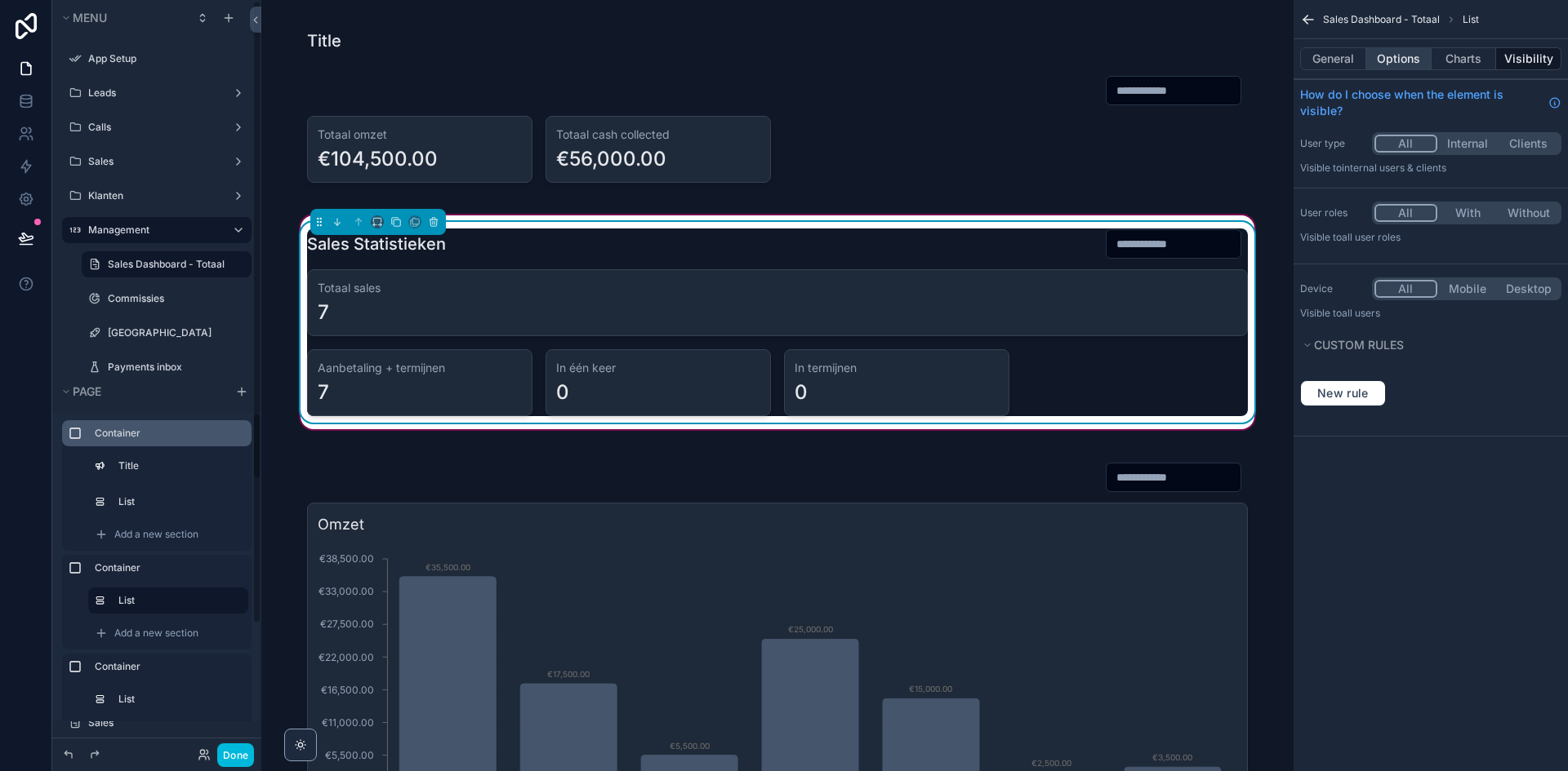
click at [1404, 59] on button "Options" at bounding box center [1398, 59] width 65 height 23
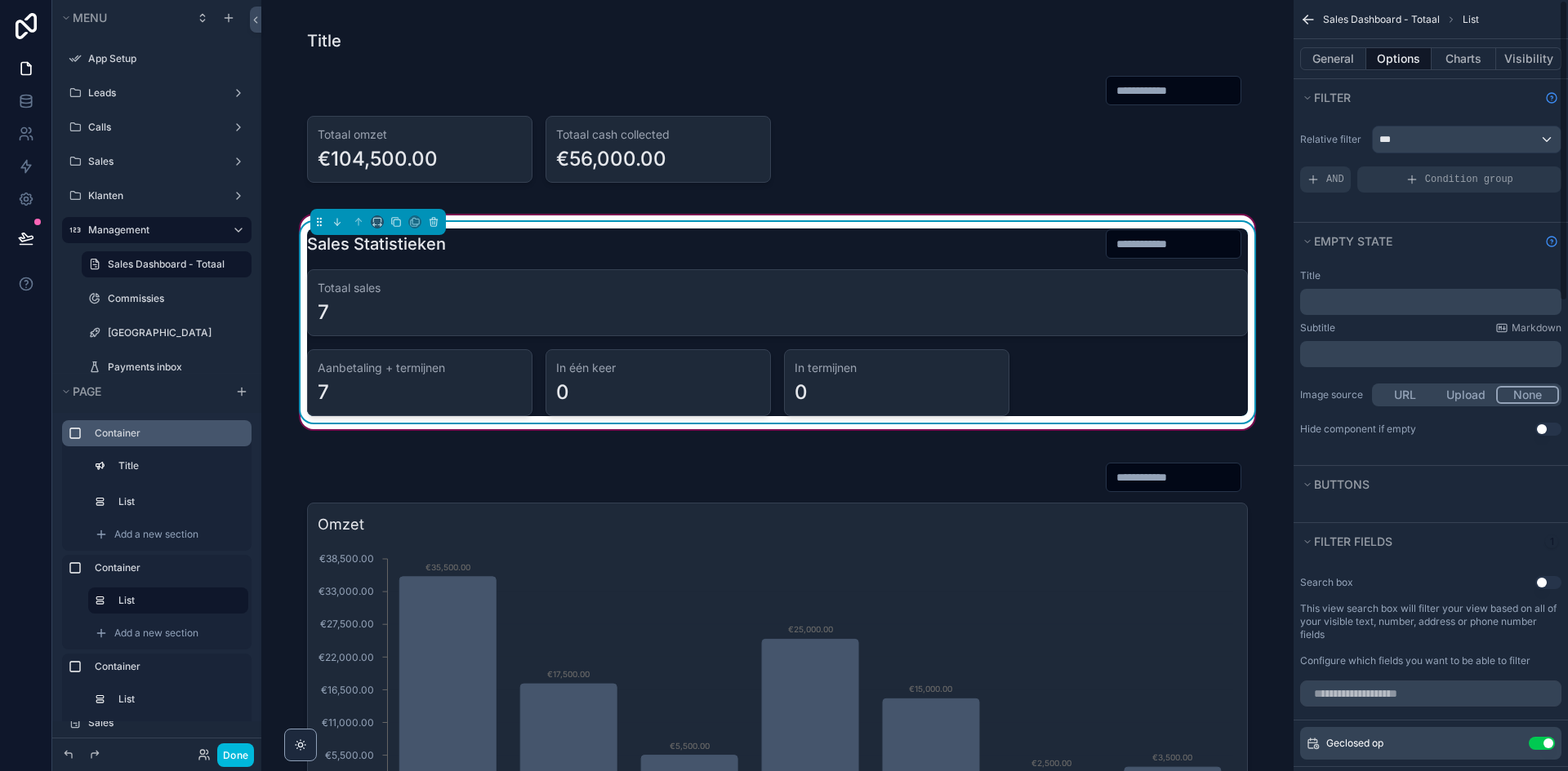
click at [1351, 70] on div "General Options Charts Visibility" at bounding box center [1430, 59] width 274 height 39
click at [1351, 58] on button "General" at bounding box center [1333, 59] width 66 height 23
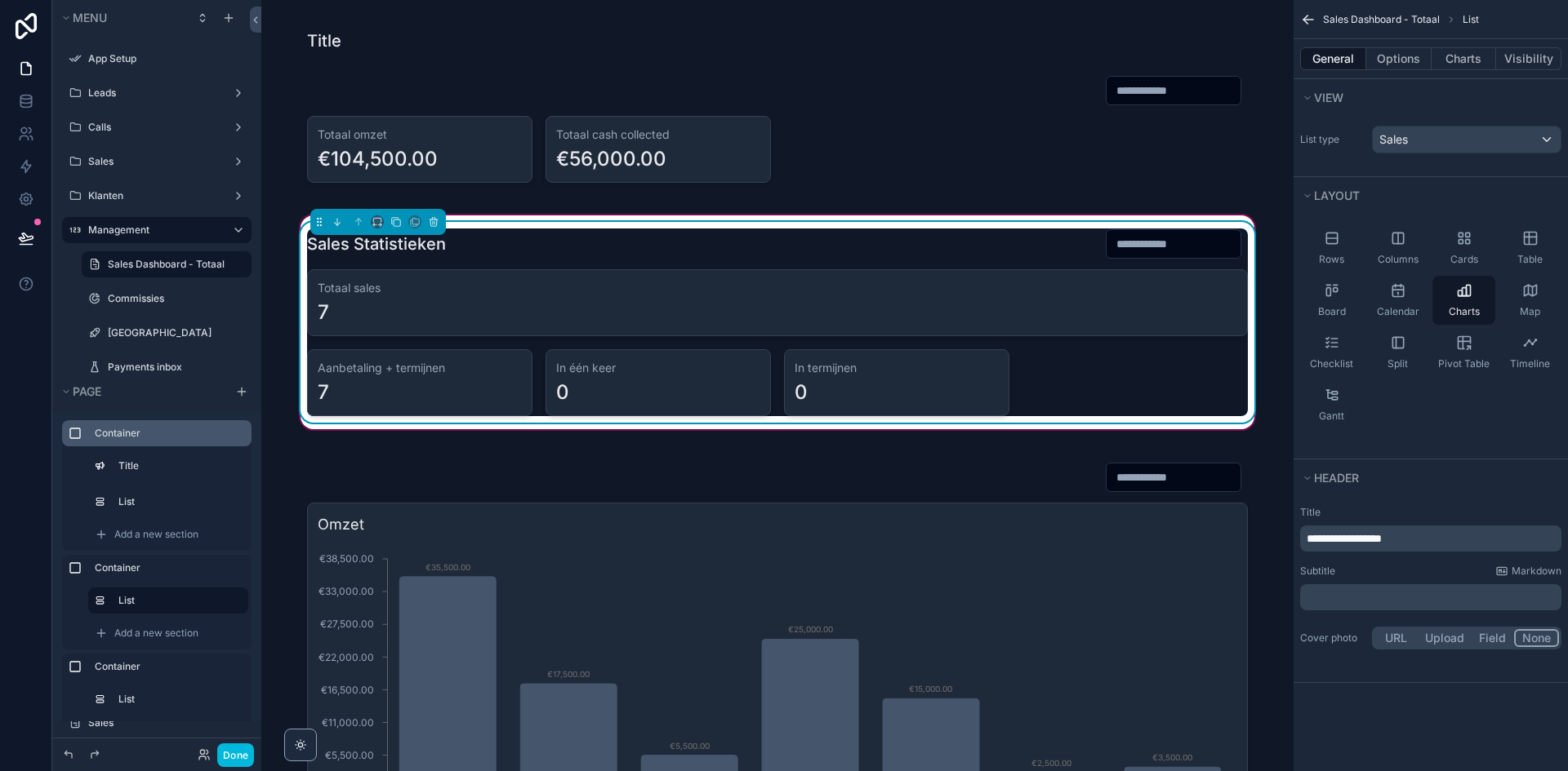
click at [1379, 533] on span "**********" at bounding box center [1344, 538] width 75 height 11
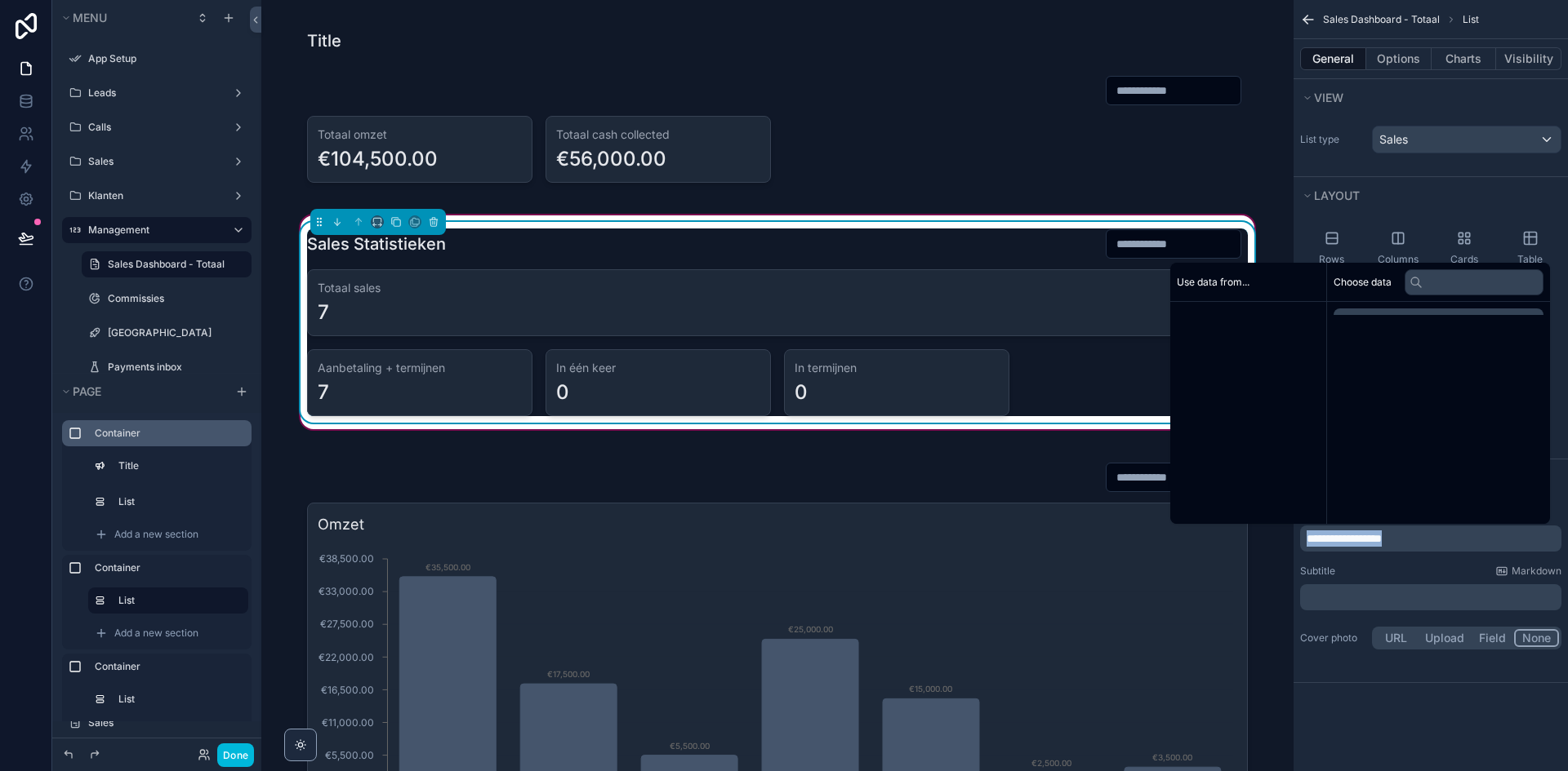
copy span "**********"
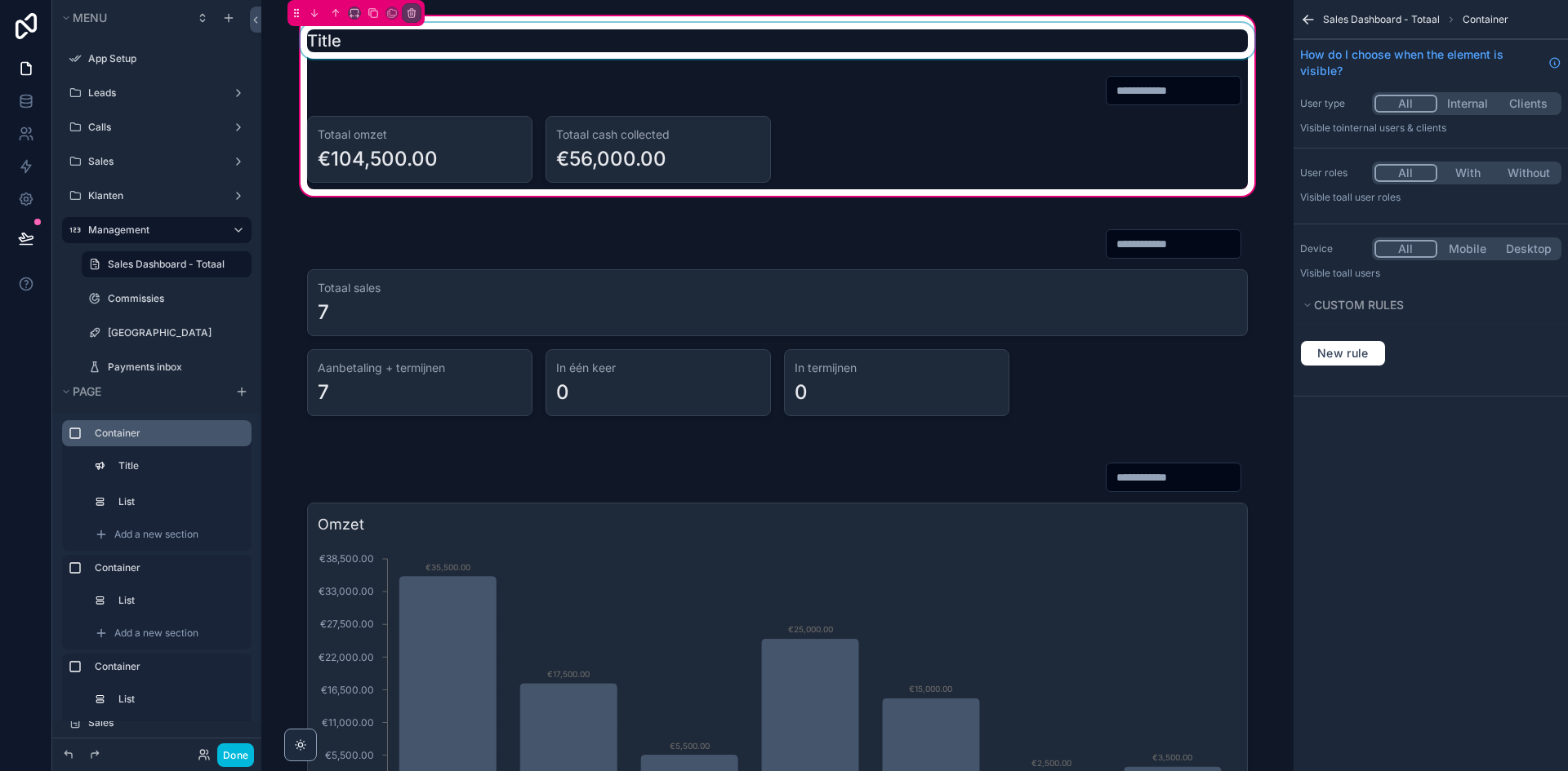
click at [631, 34] on div "scrollable content" at bounding box center [777, 41] width 960 height 36
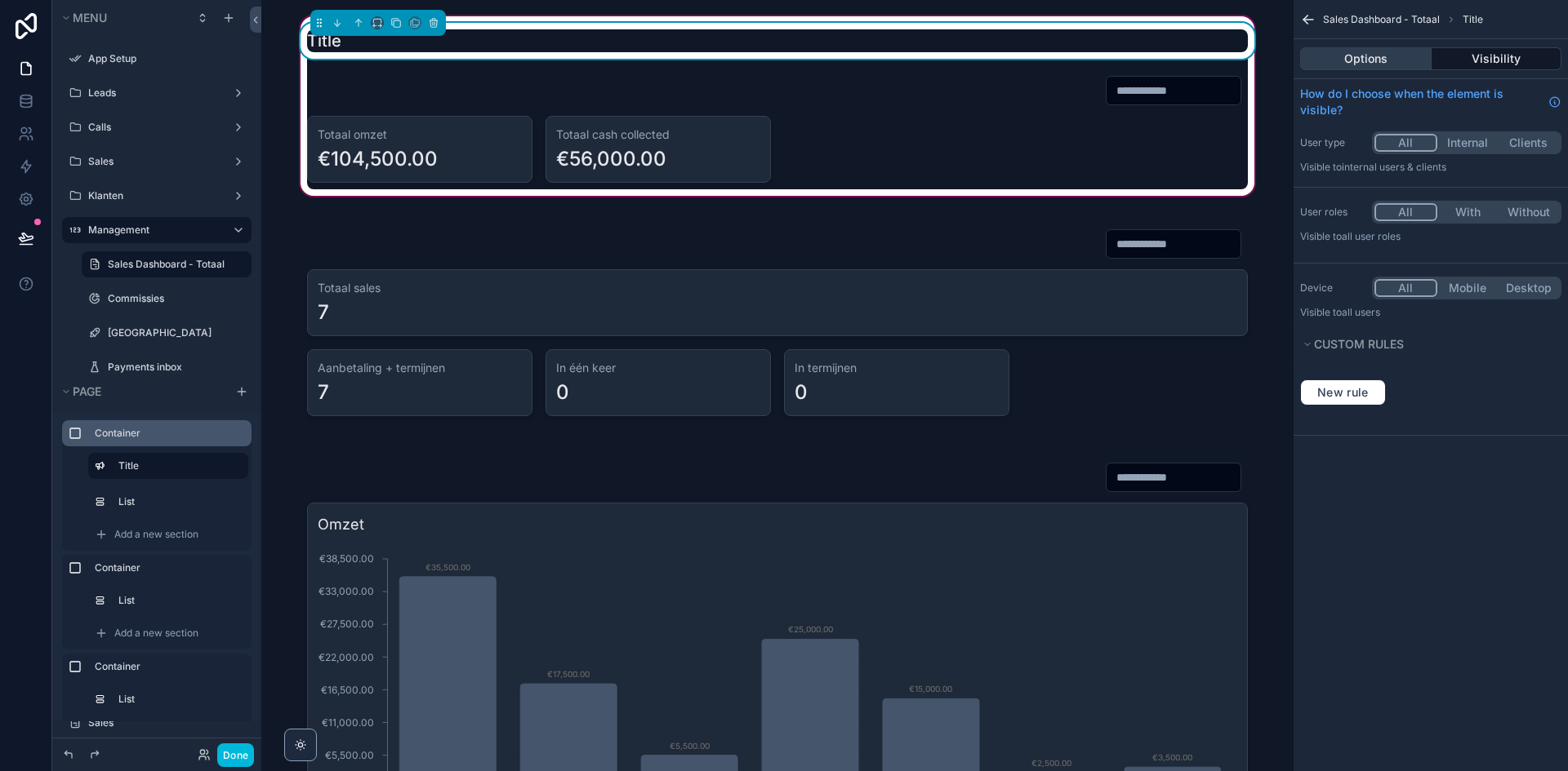
click at [1404, 62] on button "Options" at bounding box center [1365, 59] width 132 height 23
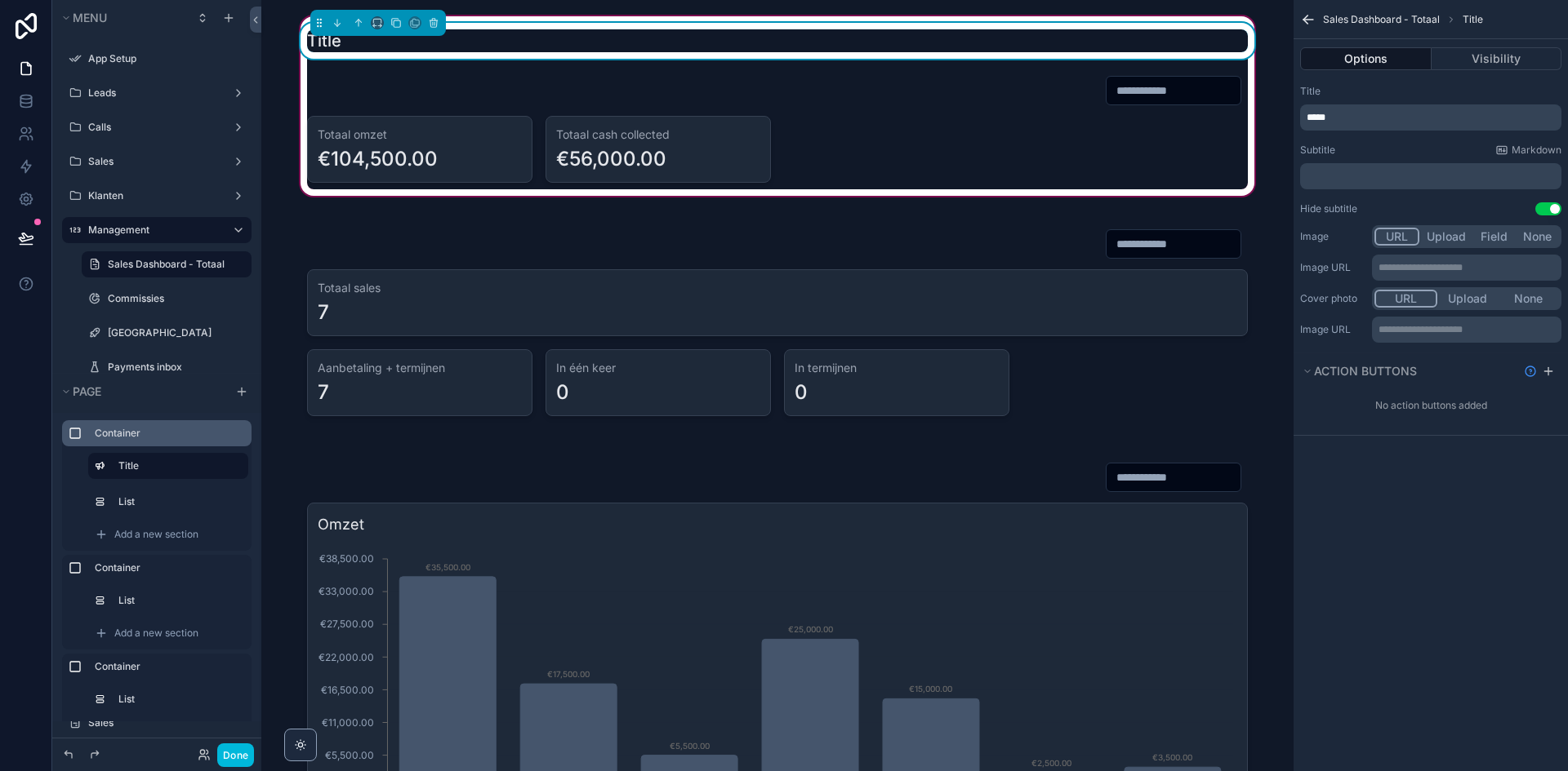
click at [1389, 132] on div "Title ***** Subtitle Markdown ﻿ Hide subtitle Use setting" at bounding box center [1430, 149] width 274 height 144
click at [1386, 122] on p "*****" at bounding box center [1432, 117] width 251 height 13
click at [1394, 90] on div "Title" at bounding box center [1430, 91] width 262 height 13
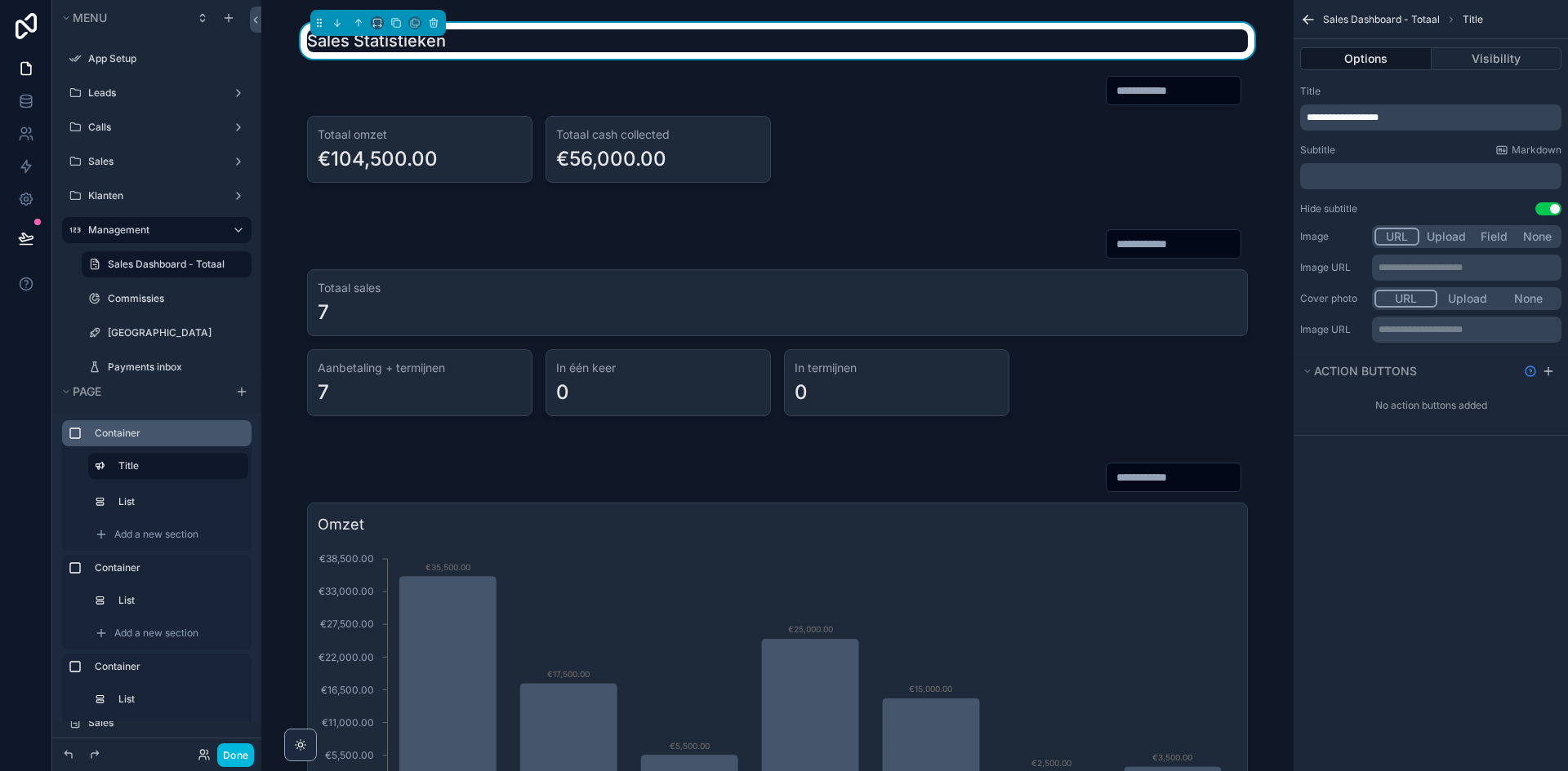
click at [1399, 113] on p "**********" at bounding box center [1432, 117] width 251 height 13
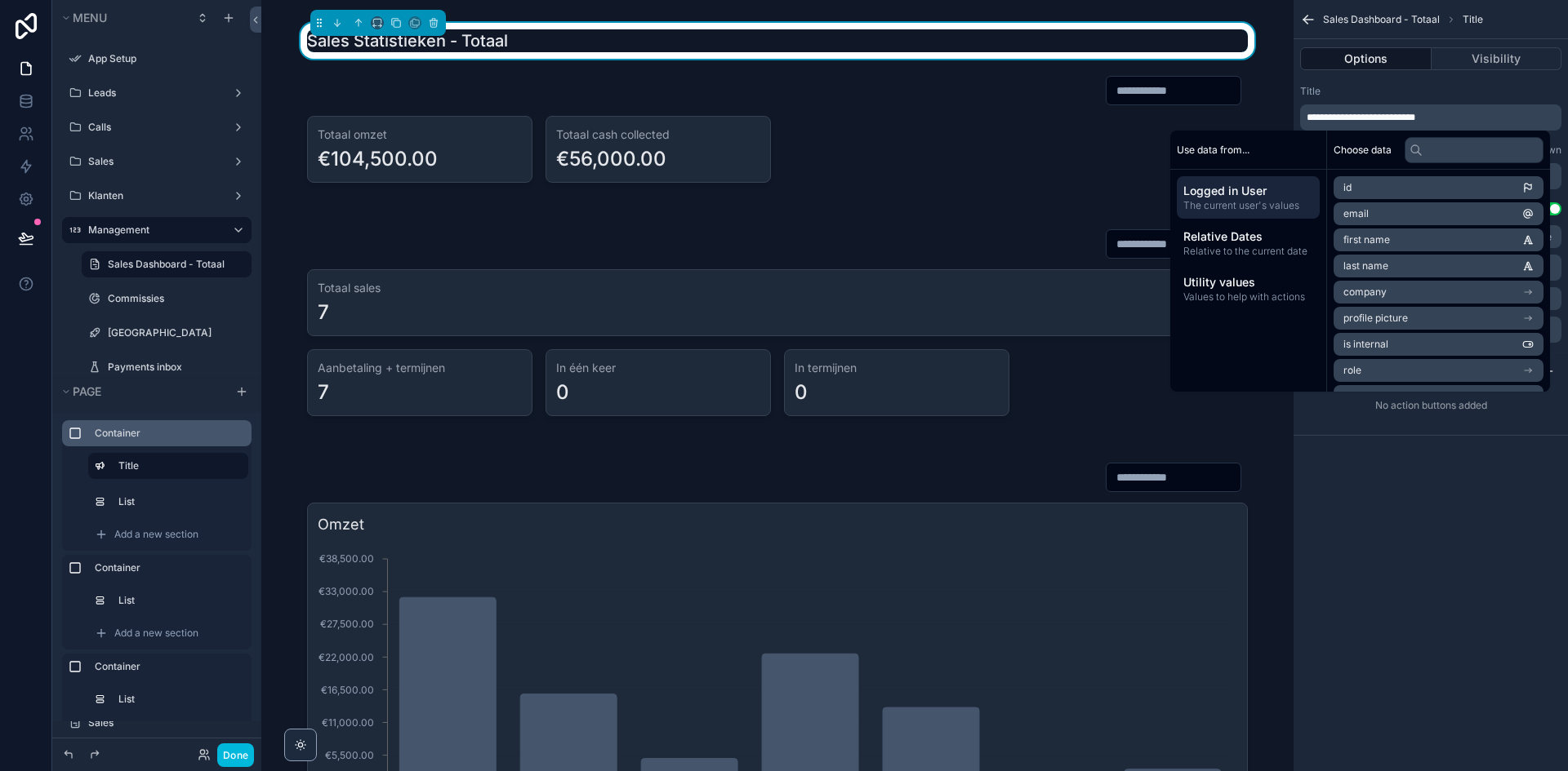
click at [1408, 98] on div "**********" at bounding box center [1430, 108] width 262 height 46
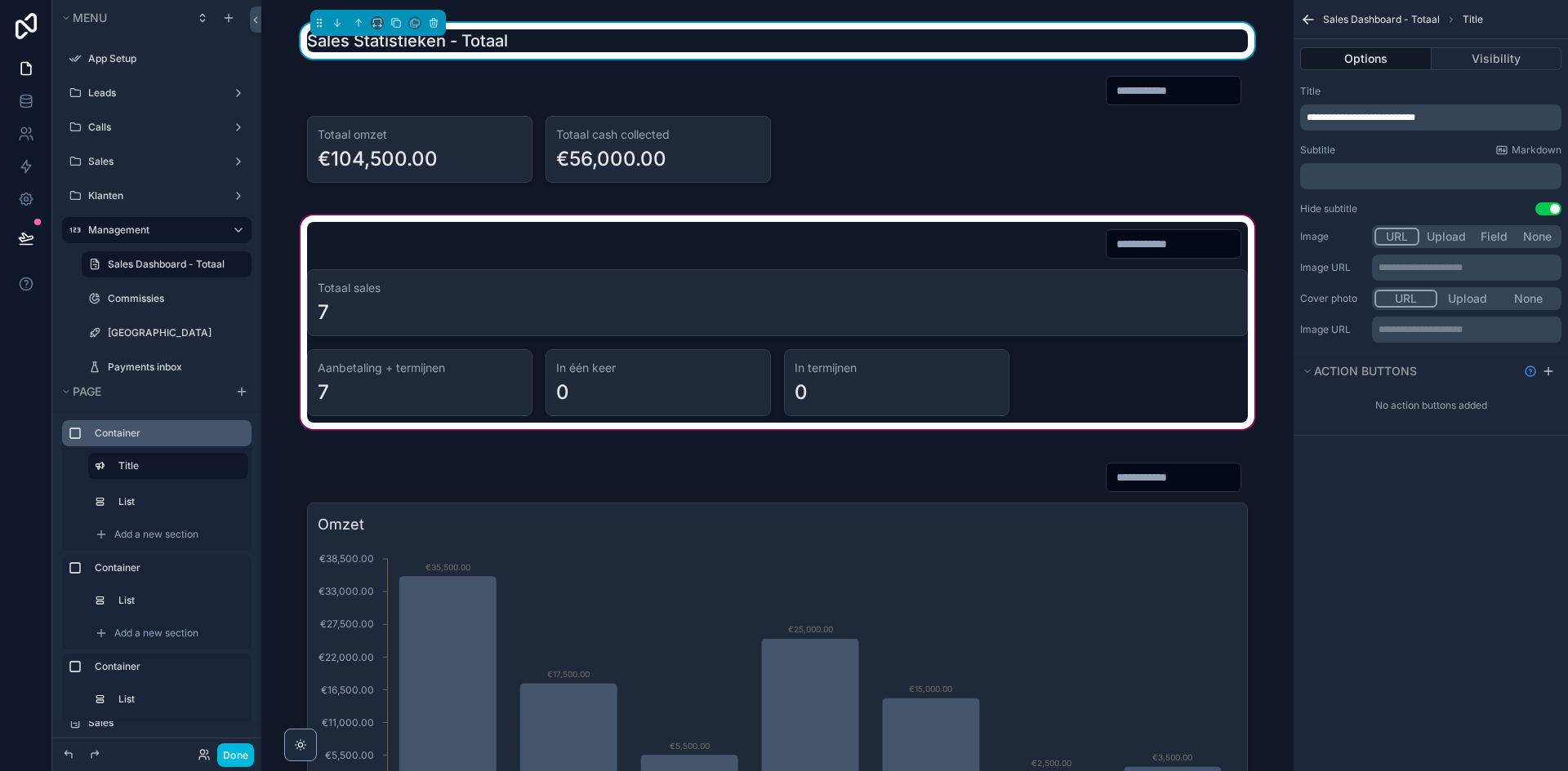
click at [823, 217] on div "scrollable content" at bounding box center [777, 323] width 1006 height 221
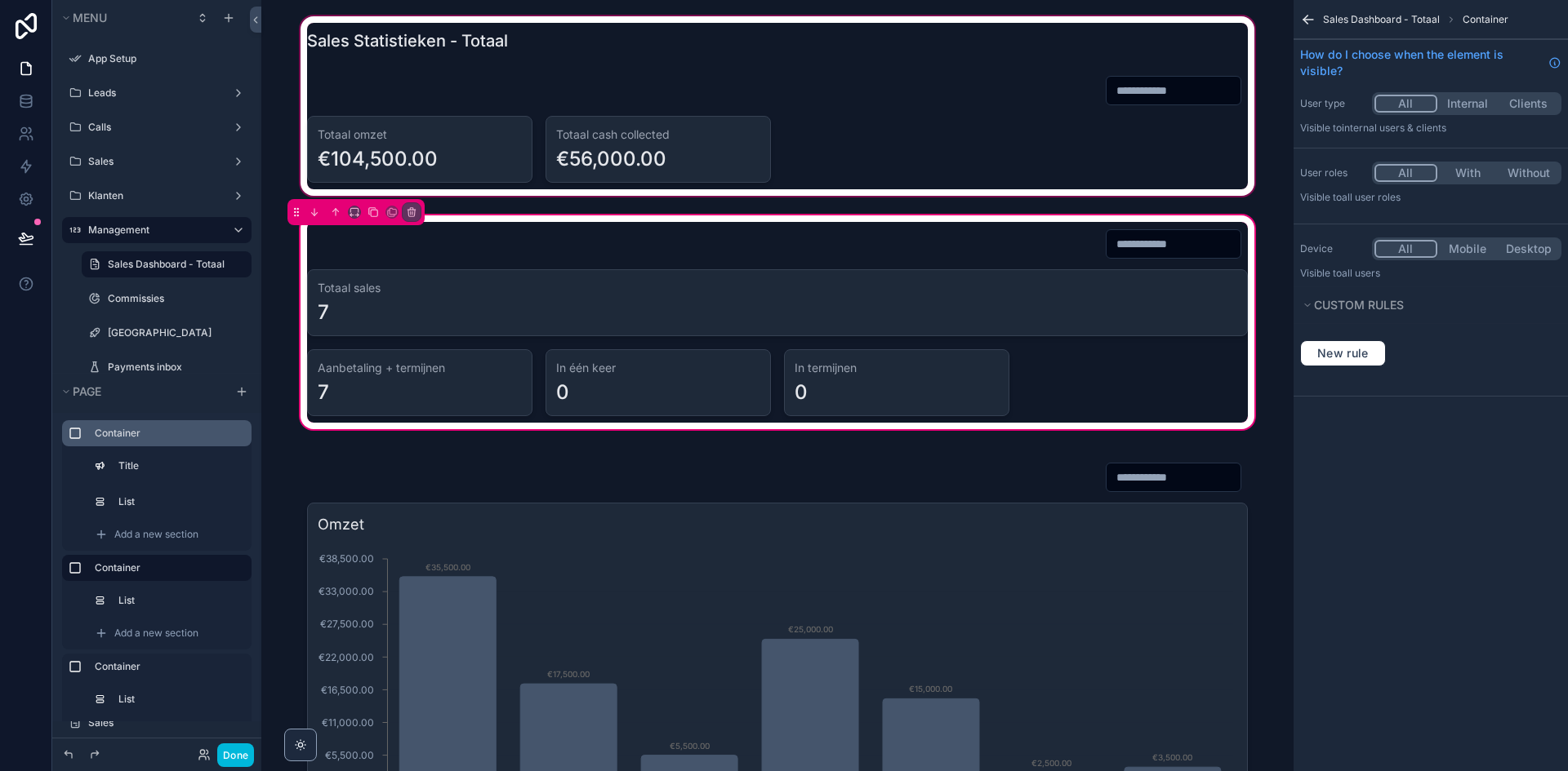
click at [747, 53] on div "scrollable content" at bounding box center [777, 105] width 1006 height 186
click at [501, 115] on div "scrollable content" at bounding box center [777, 105] width 1006 height 186
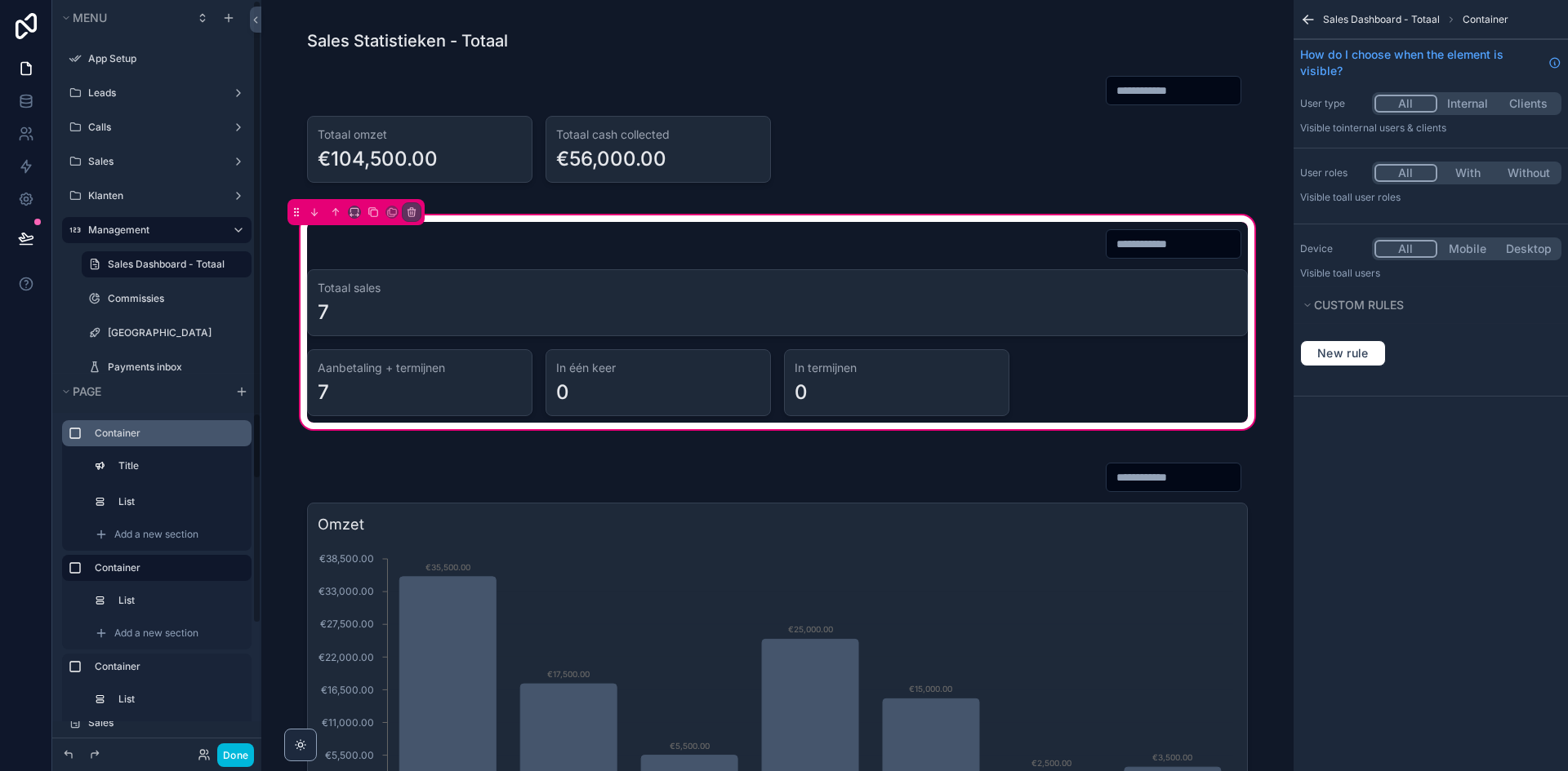
click at [158, 480] on div "Container Title List Add a new section" at bounding box center [156, 486] width 189 height 131
click at [158, 473] on div "Title" at bounding box center [179, 465] width 123 height 13
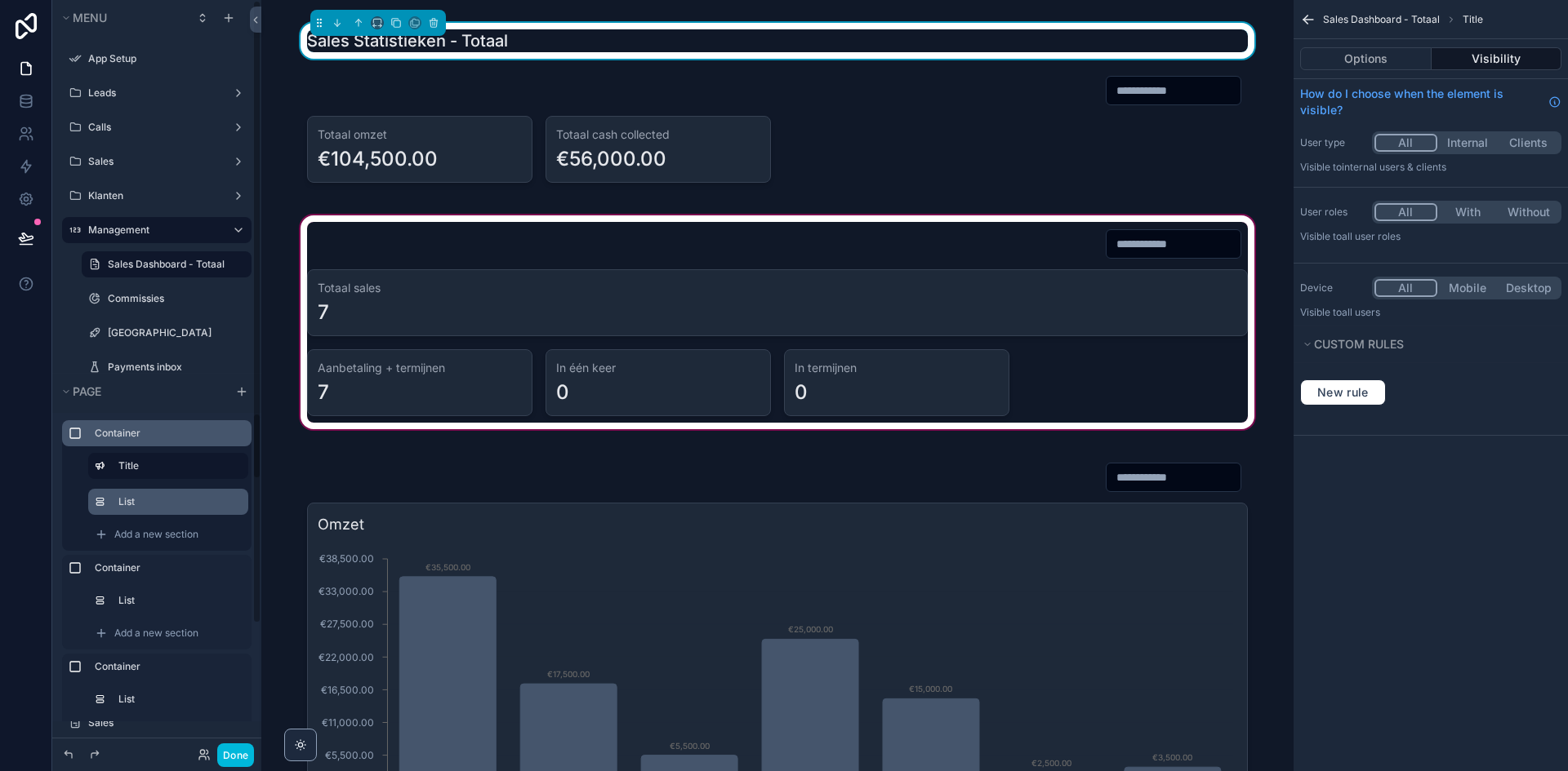
click at [128, 499] on label "List" at bounding box center [176, 501] width 116 height 13
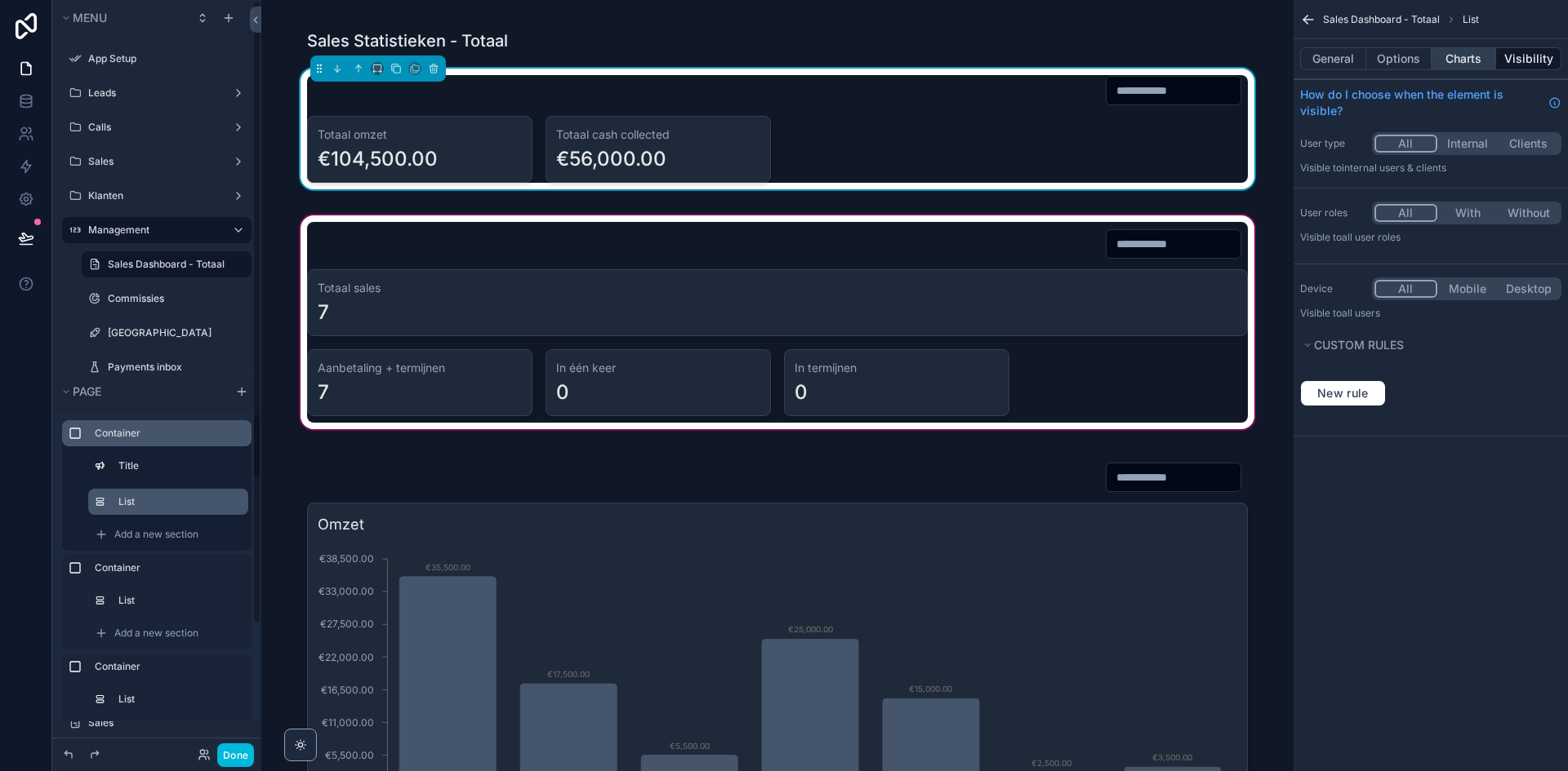
click at [1467, 51] on button "Charts" at bounding box center [1464, 59] width 65 height 23
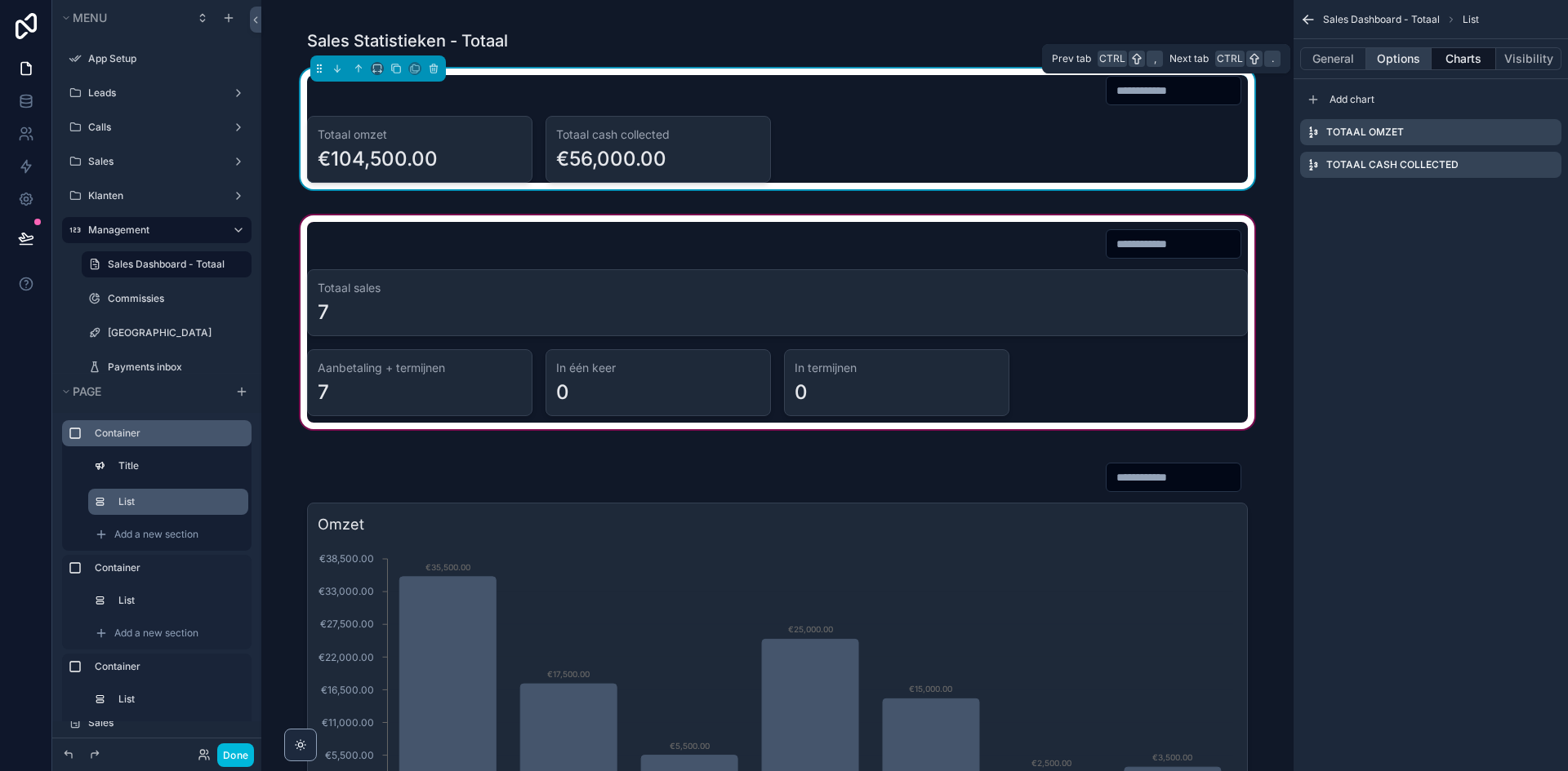
click at [1414, 58] on button "Options" at bounding box center [1398, 59] width 65 height 23
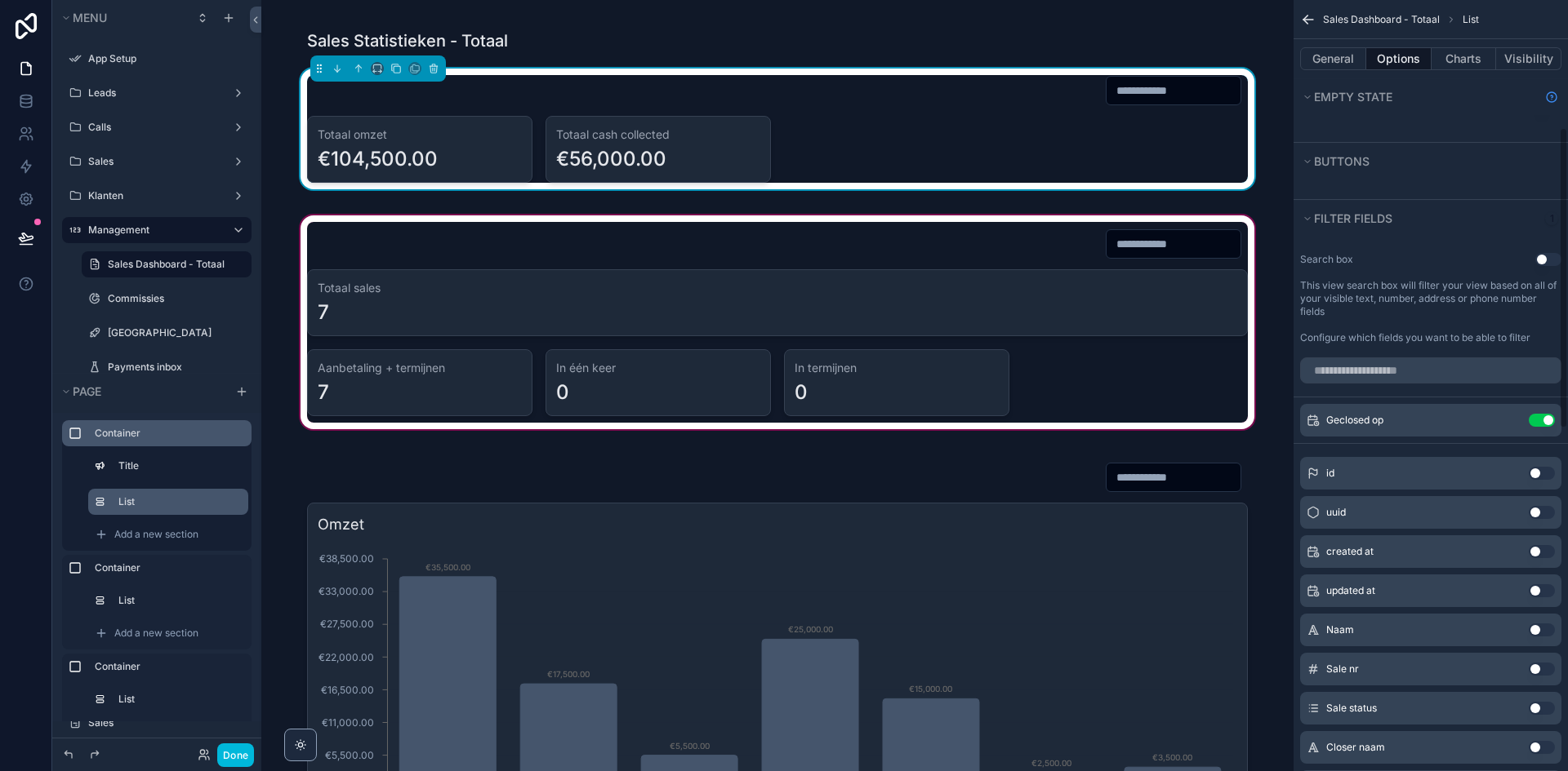
scroll to position [326, 0]
click at [221, 754] on button "Done" at bounding box center [235, 756] width 37 height 24
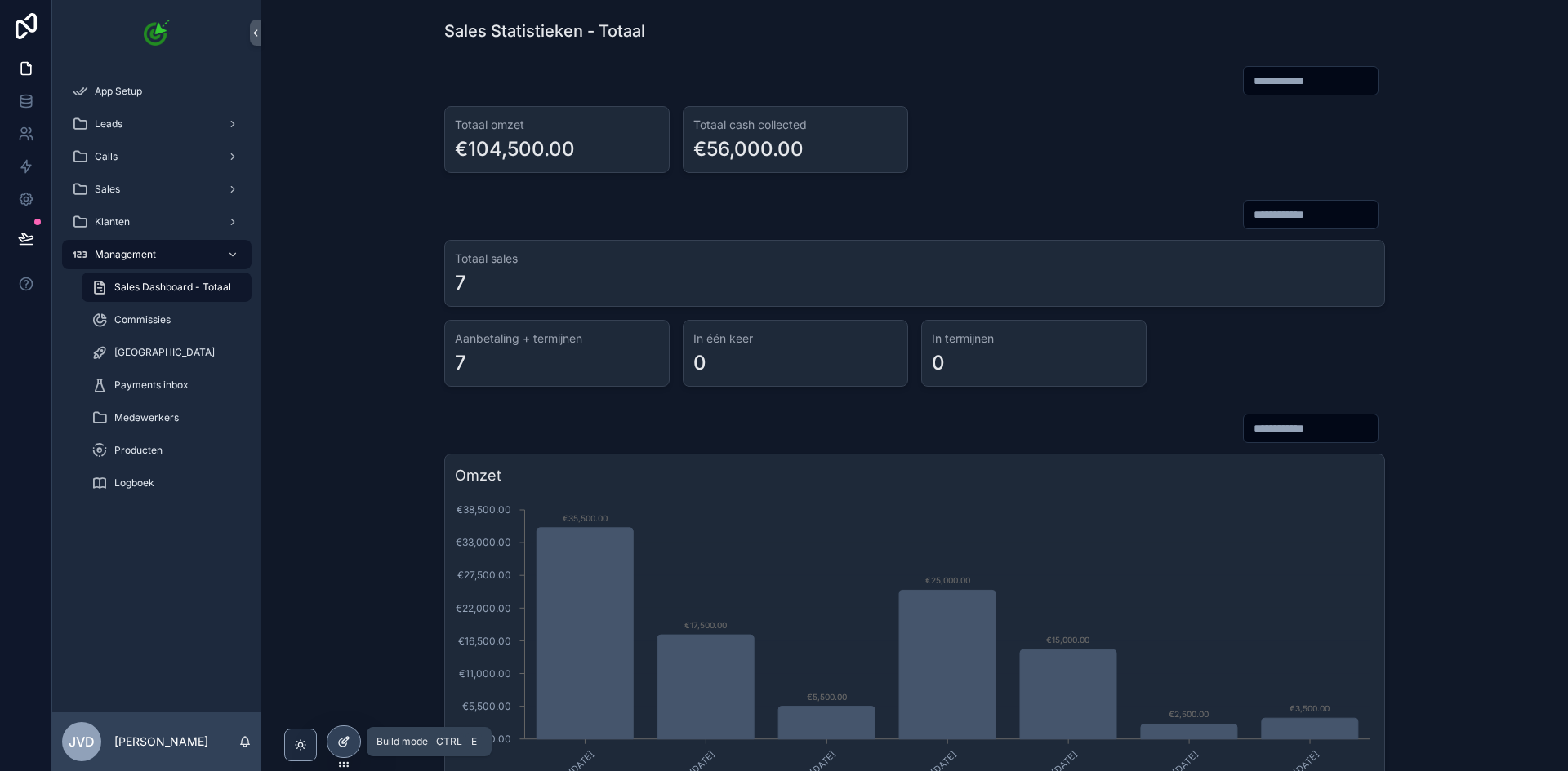
click at [343, 740] on icon at bounding box center [343, 741] width 13 height 13
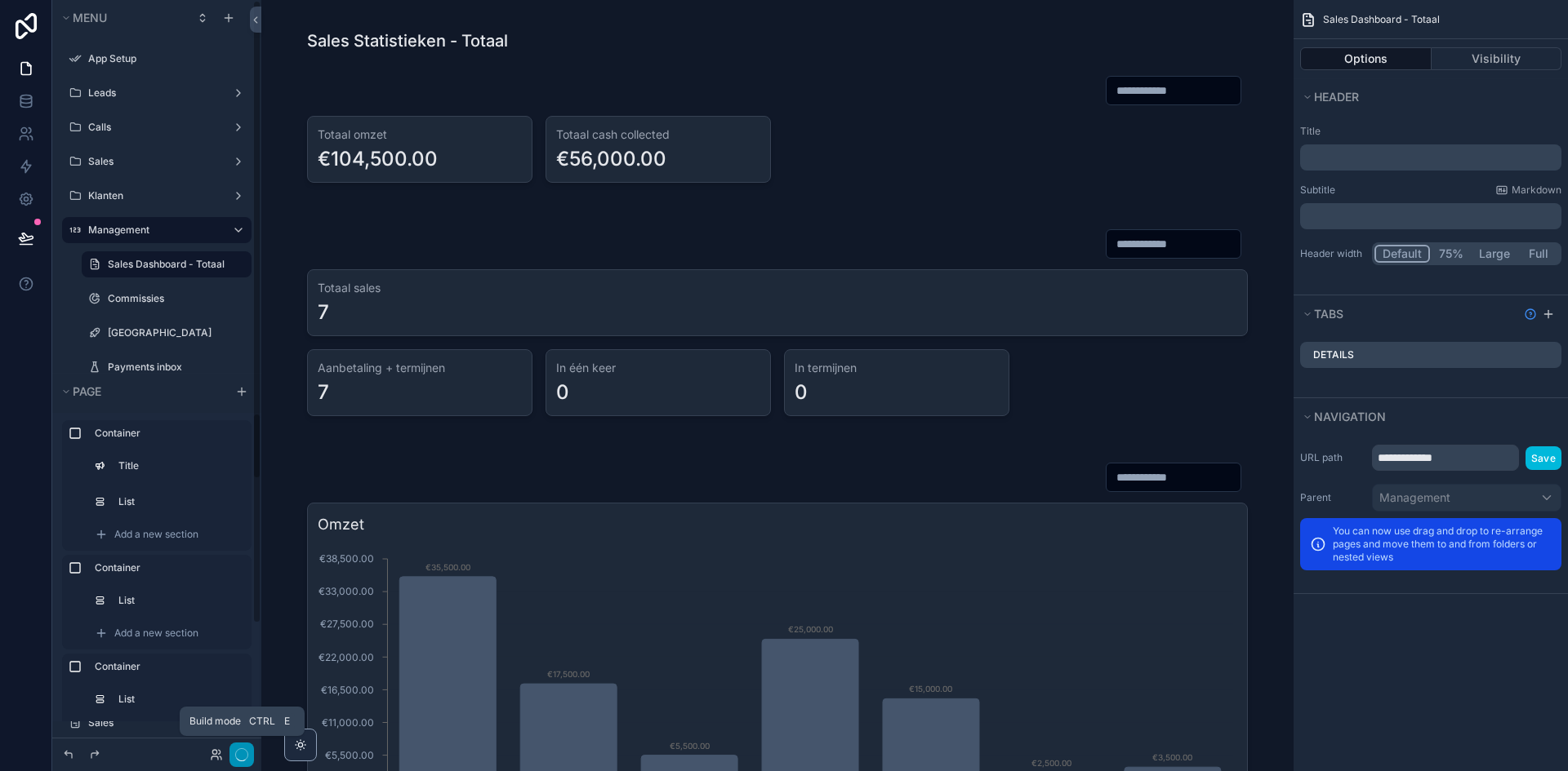
click at [251, 756] on button "button" at bounding box center [241, 755] width 25 height 25
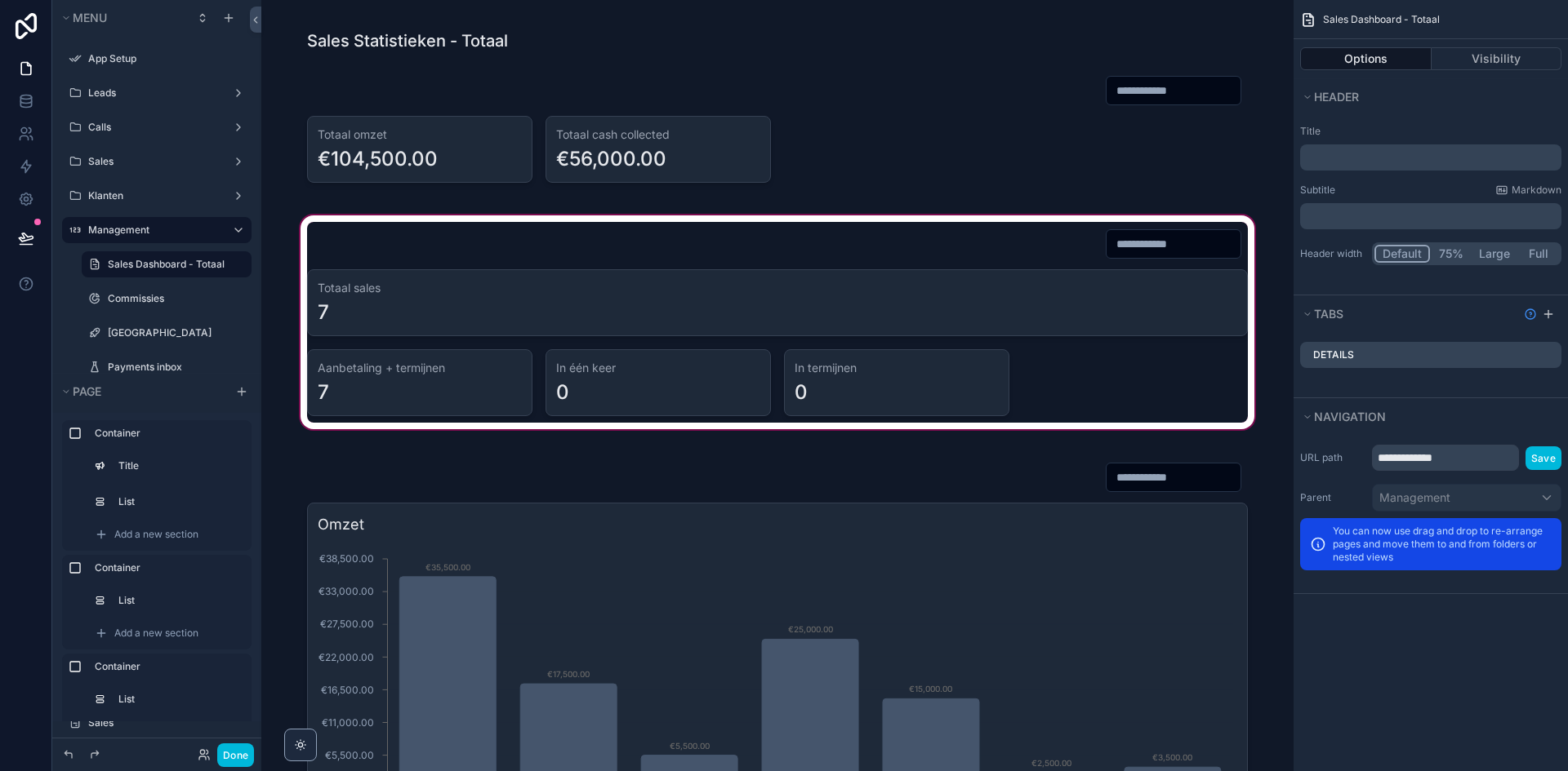
click at [1041, 382] on div "scrollable content" at bounding box center [777, 323] width 1006 height 221
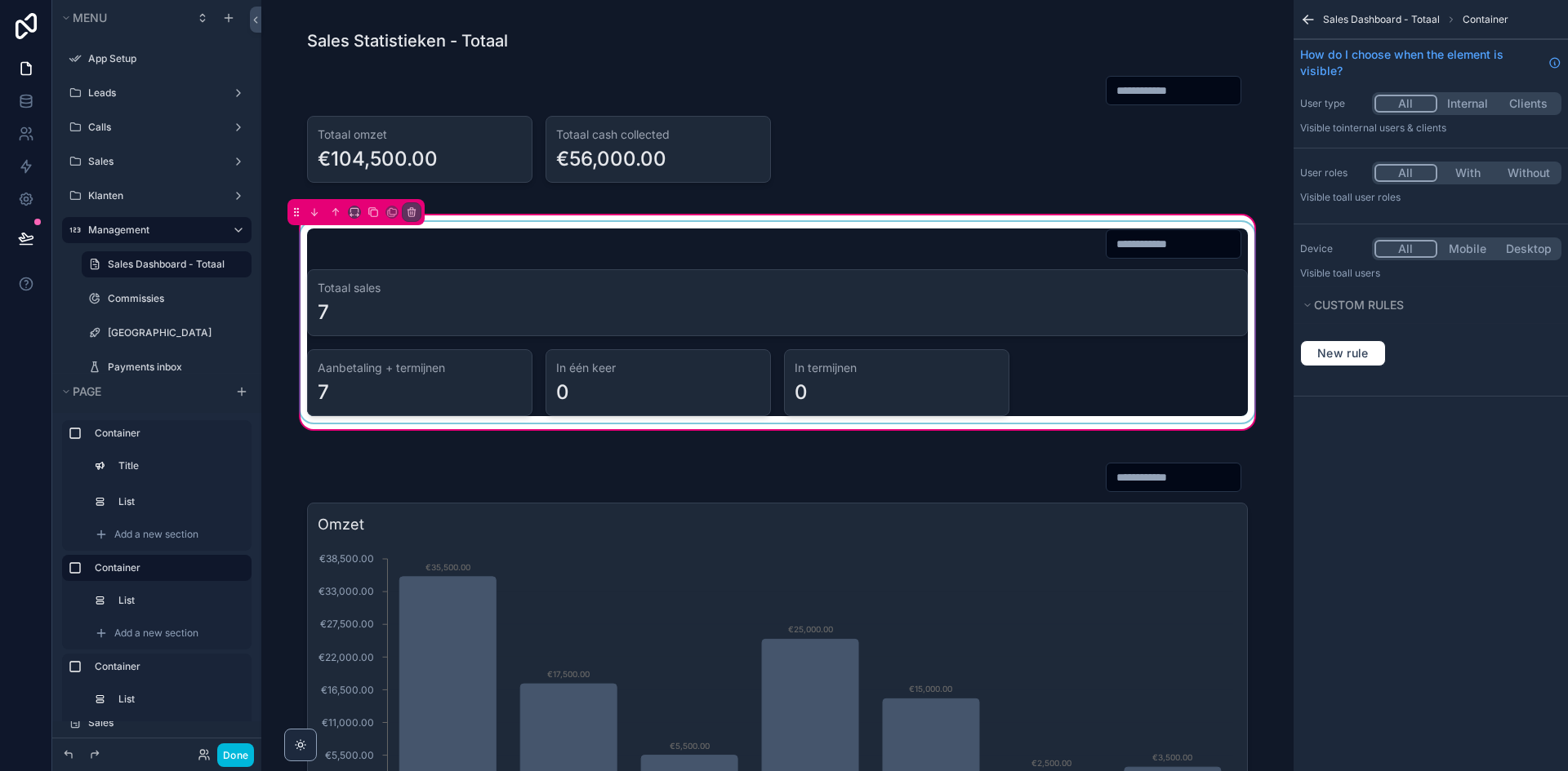
click at [1087, 395] on div "scrollable content" at bounding box center [777, 322] width 960 height 200
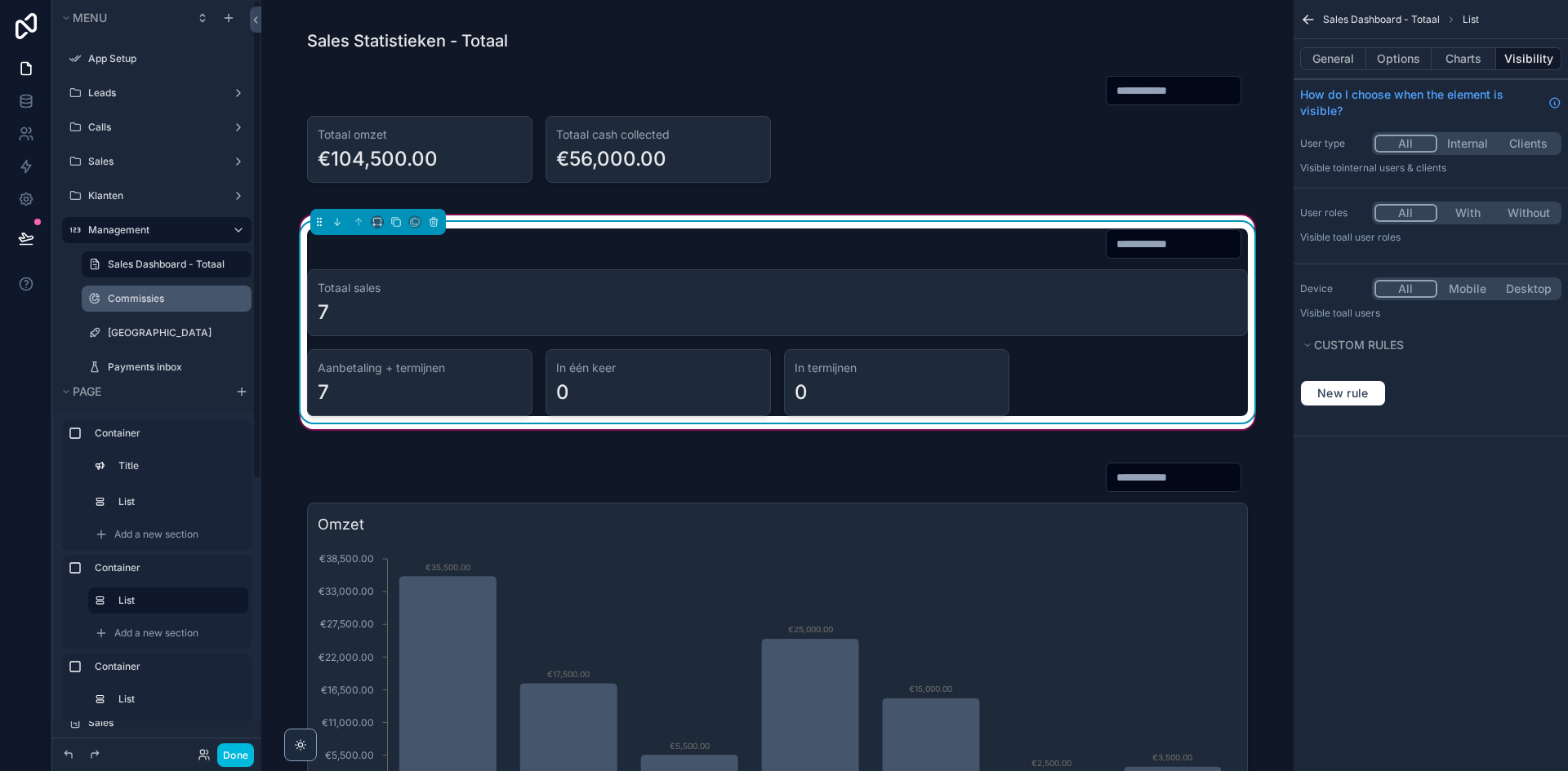
click at [171, 305] on label "Commissies" at bounding box center [175, 298] width 134 height 13
